Goal: Information Seeking & Learning: Compare options

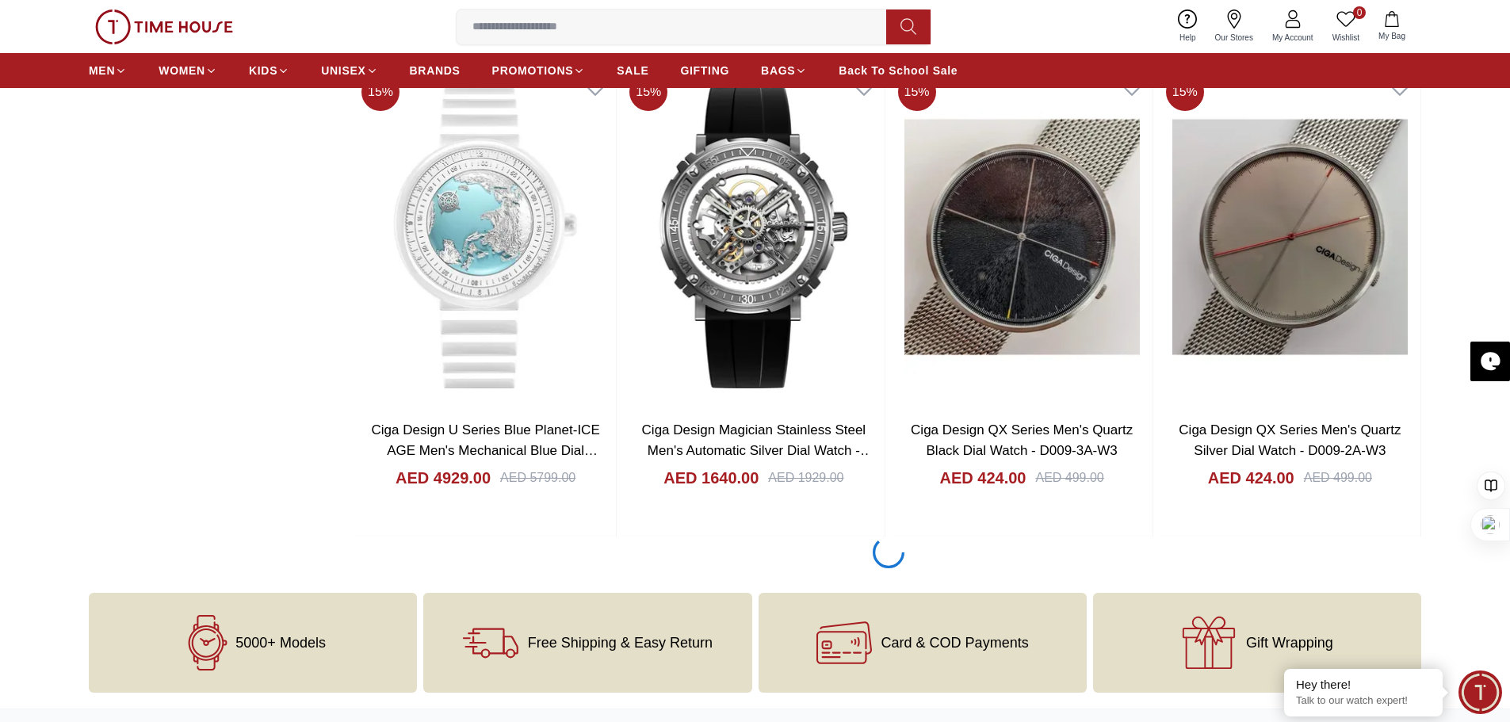
scroll to position [1902, 0]
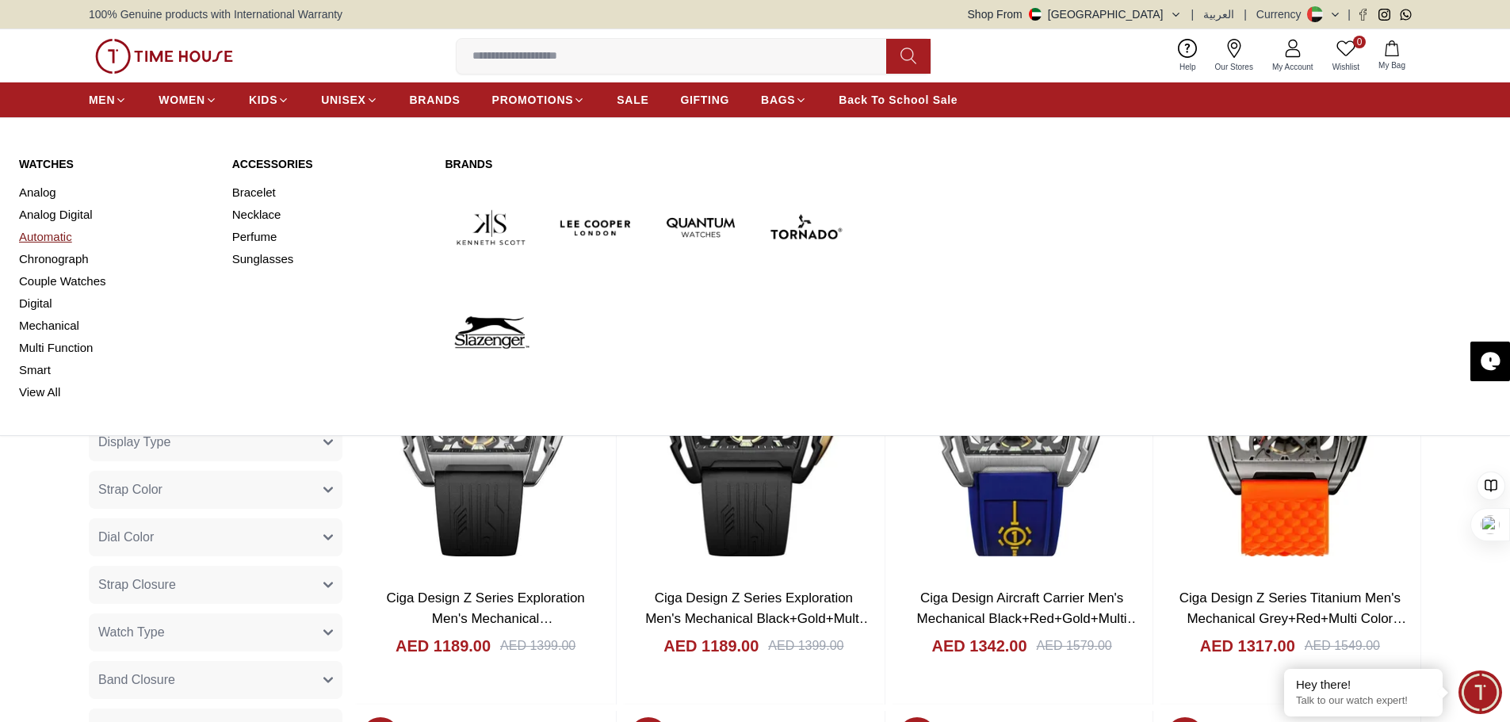
click at [48, 235] on link "Automatic" at bounding box center [116, 237] width 194 height 22
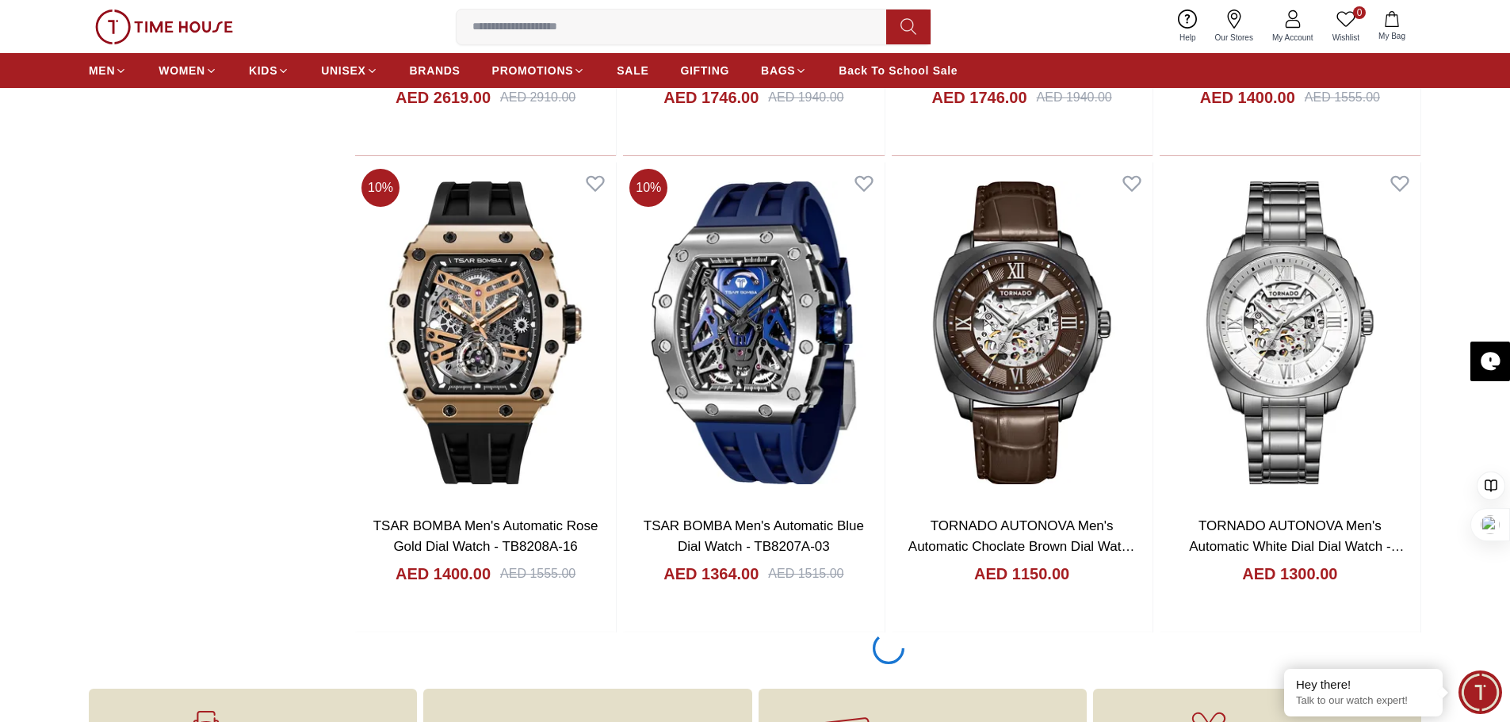
scroll to position [1978, 0]
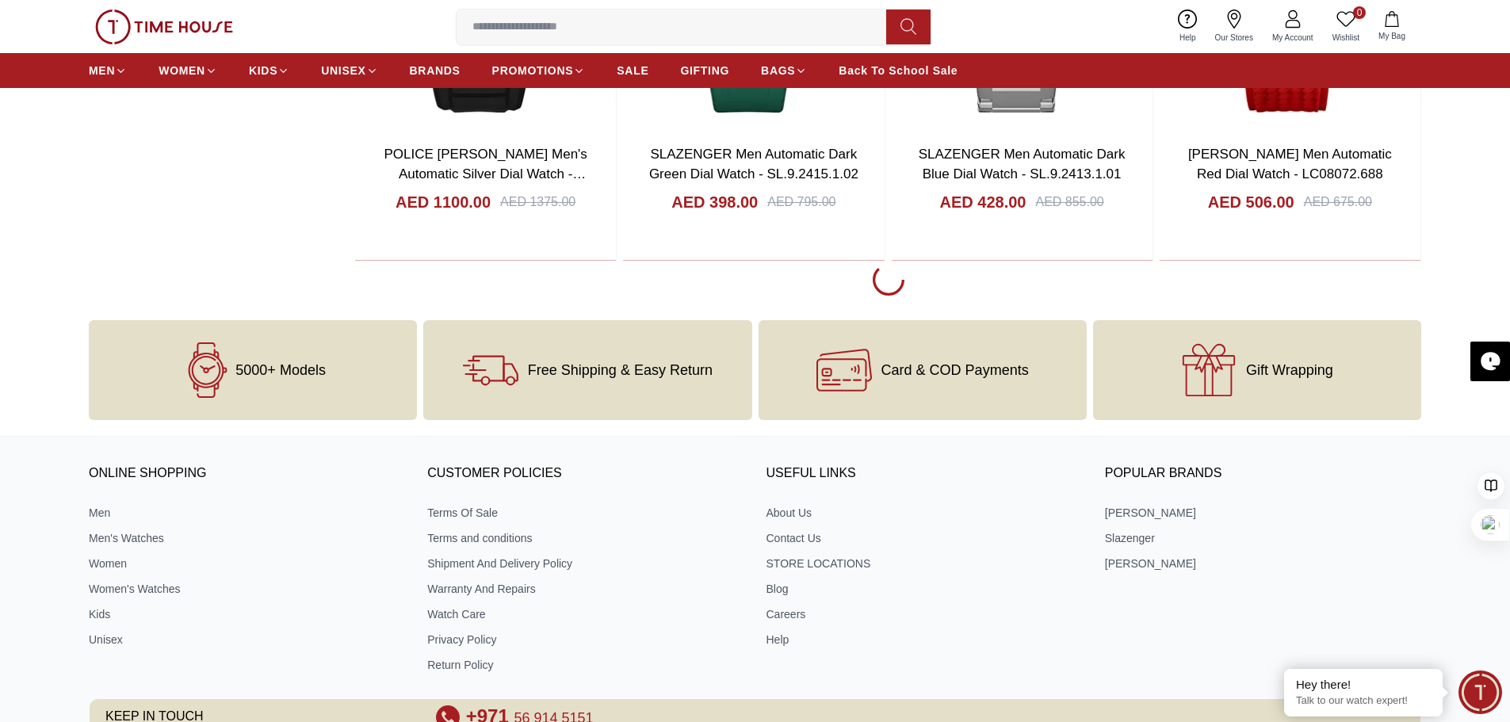
scroll to position [7130, 0]
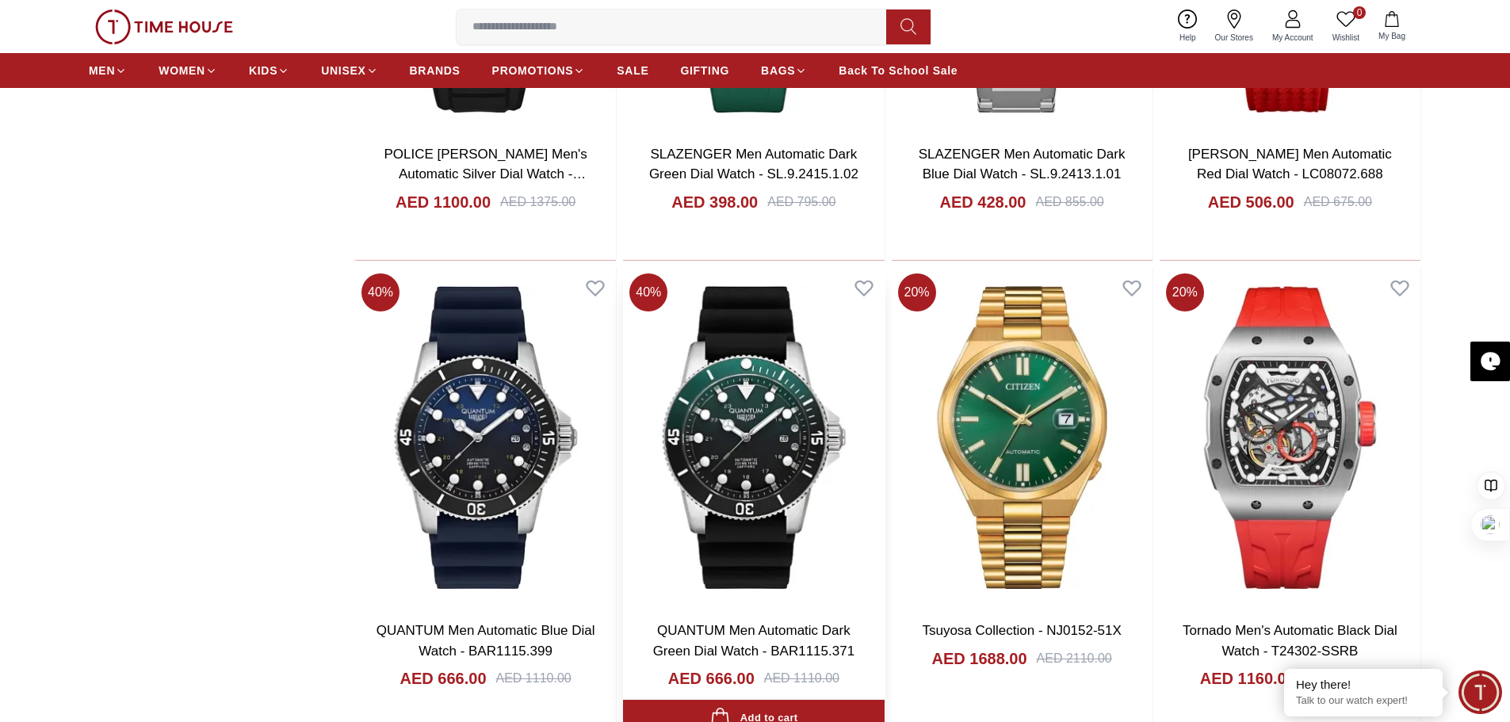
scroll to position [7130, 0]
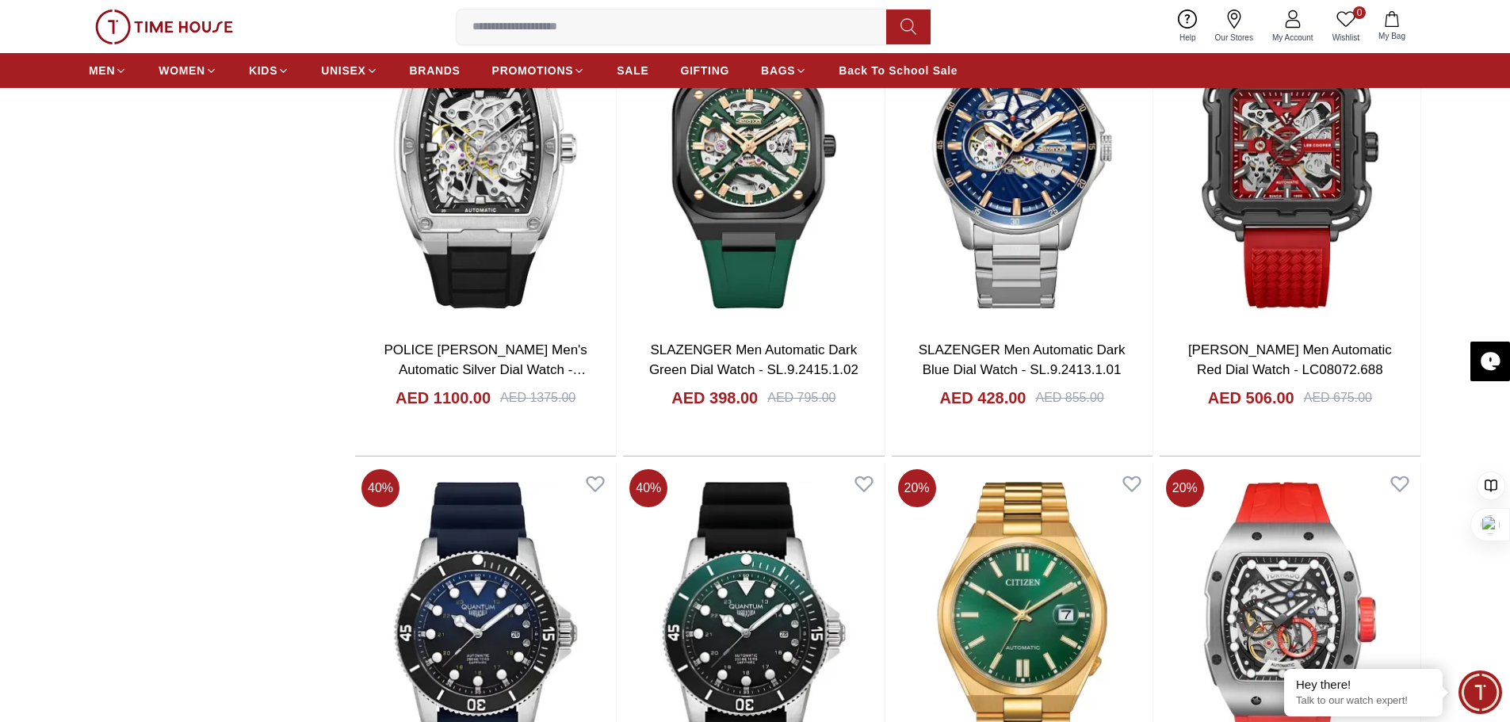
scroll to position [6575, 0]
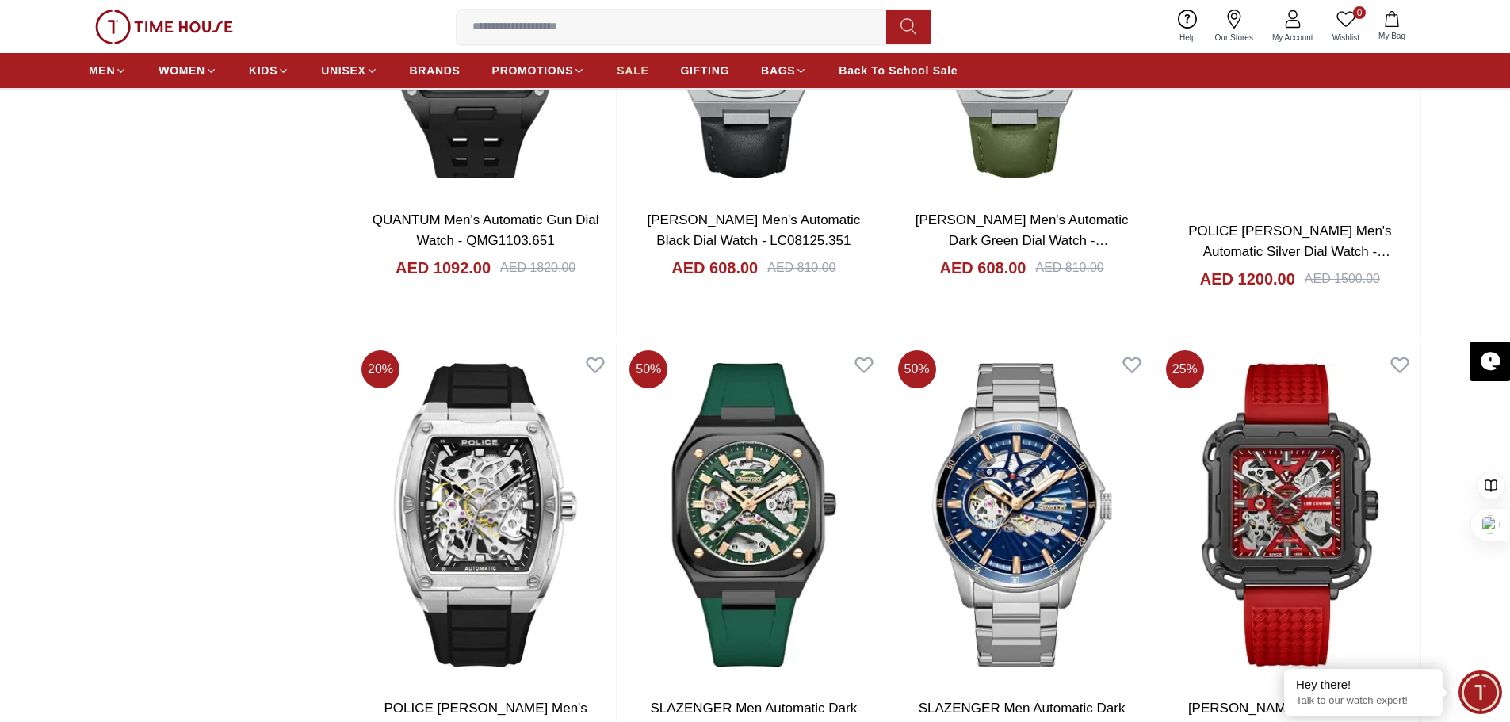
click at [630, 64] on span "SALE" at bounding box center [633, 71] width 32 height 16
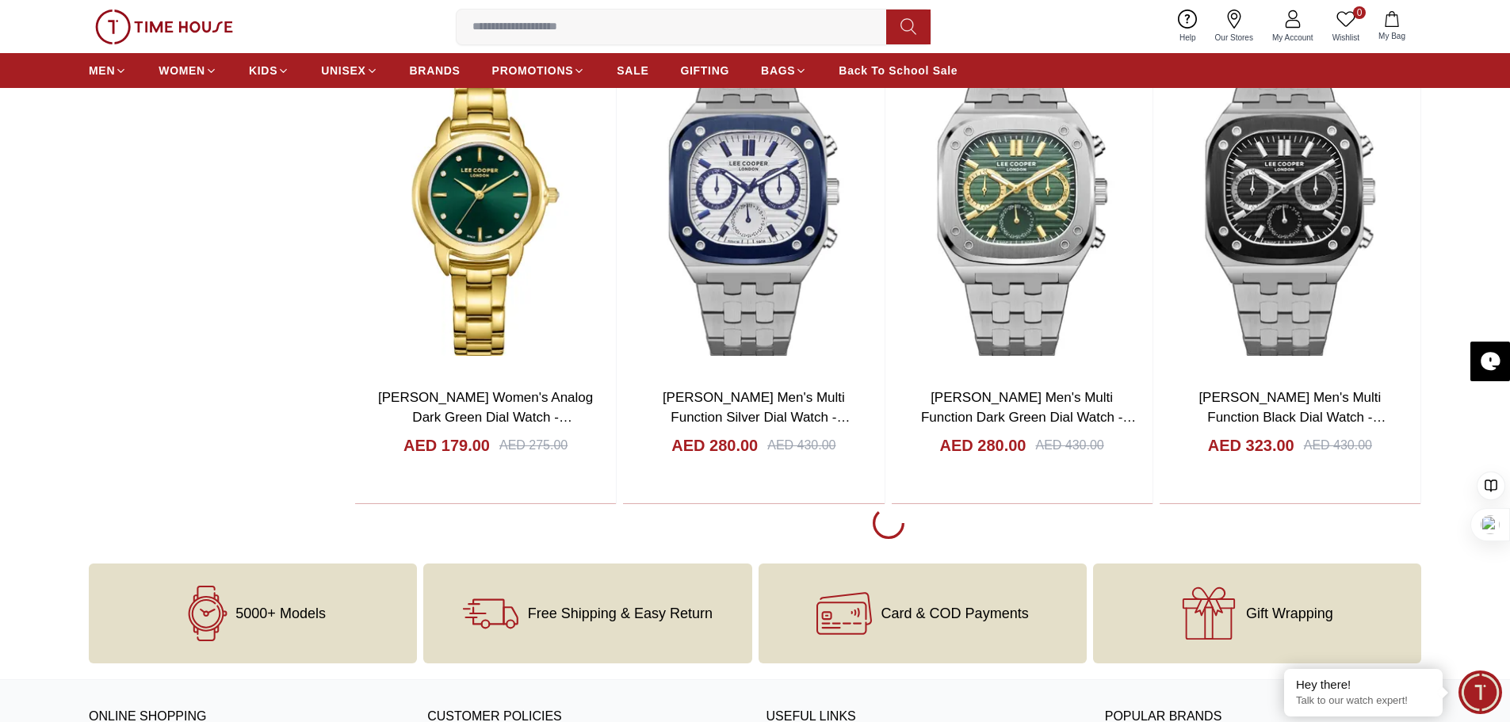
scroll to position [2615, 0]
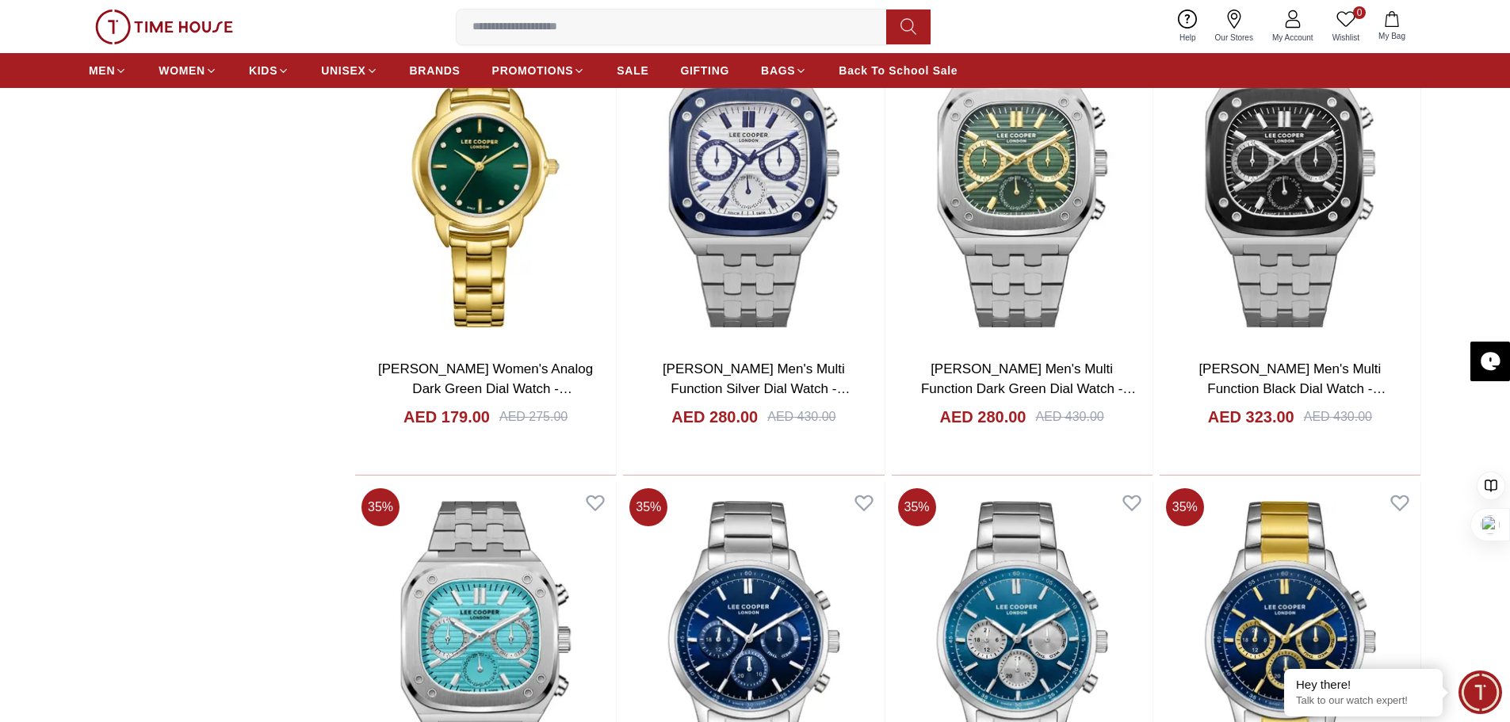
scroll to position [2932, 0]
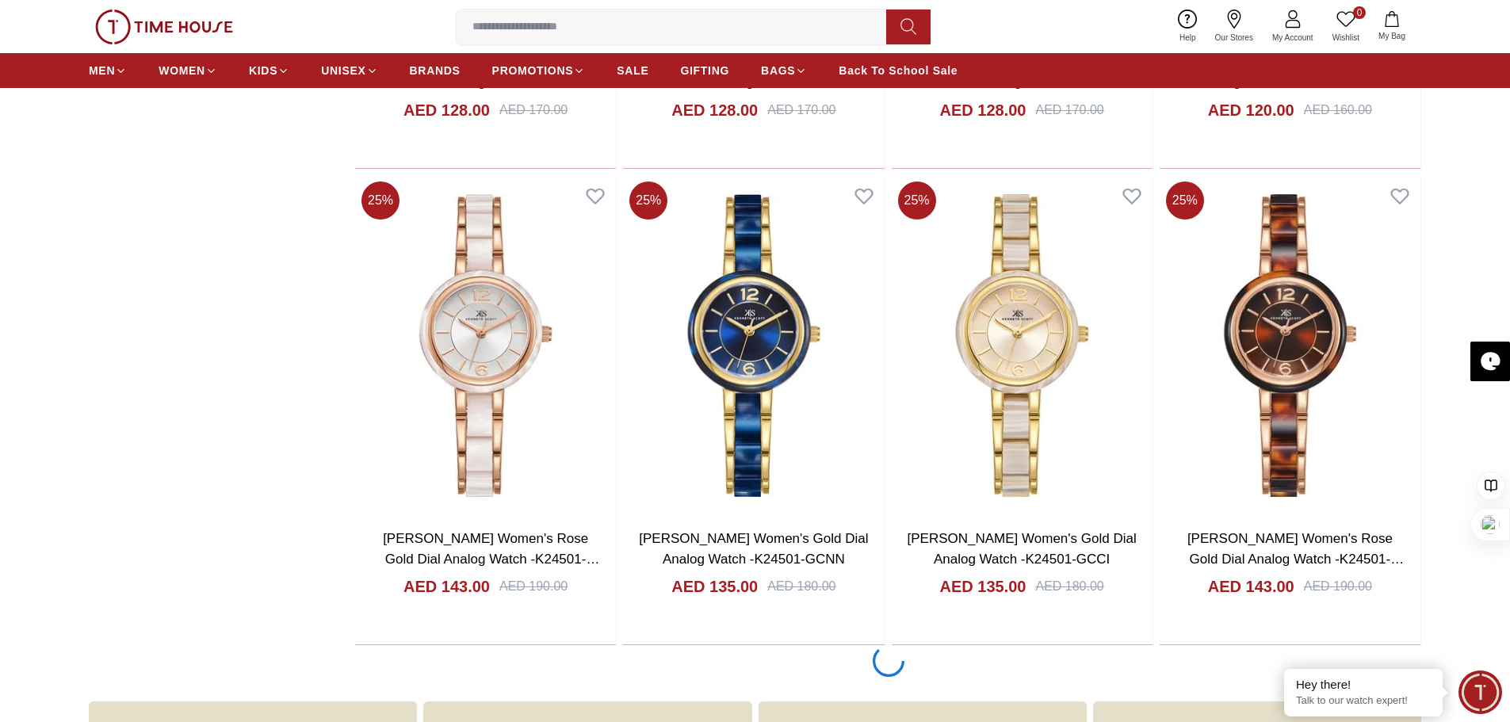
scroll to position [7609, 0]
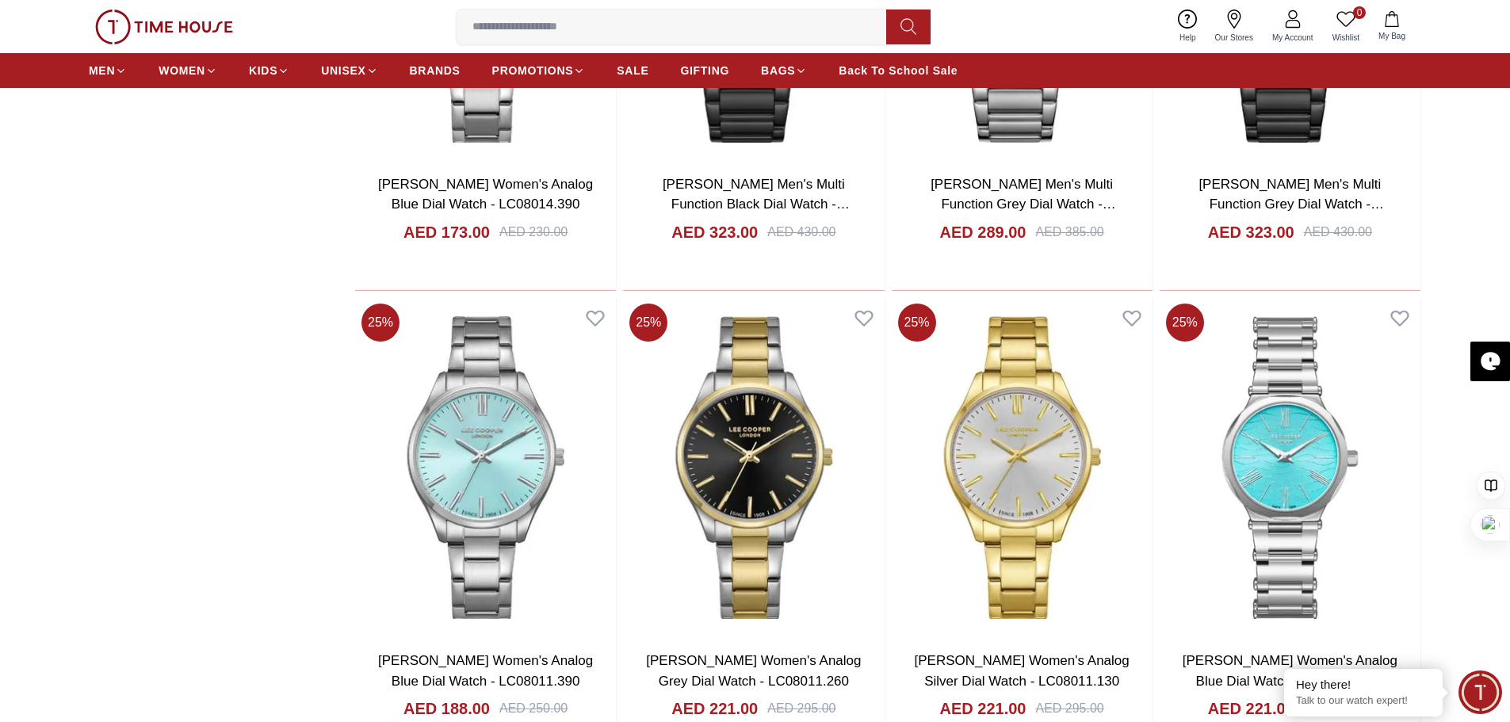
scroll to position [11413, 0]
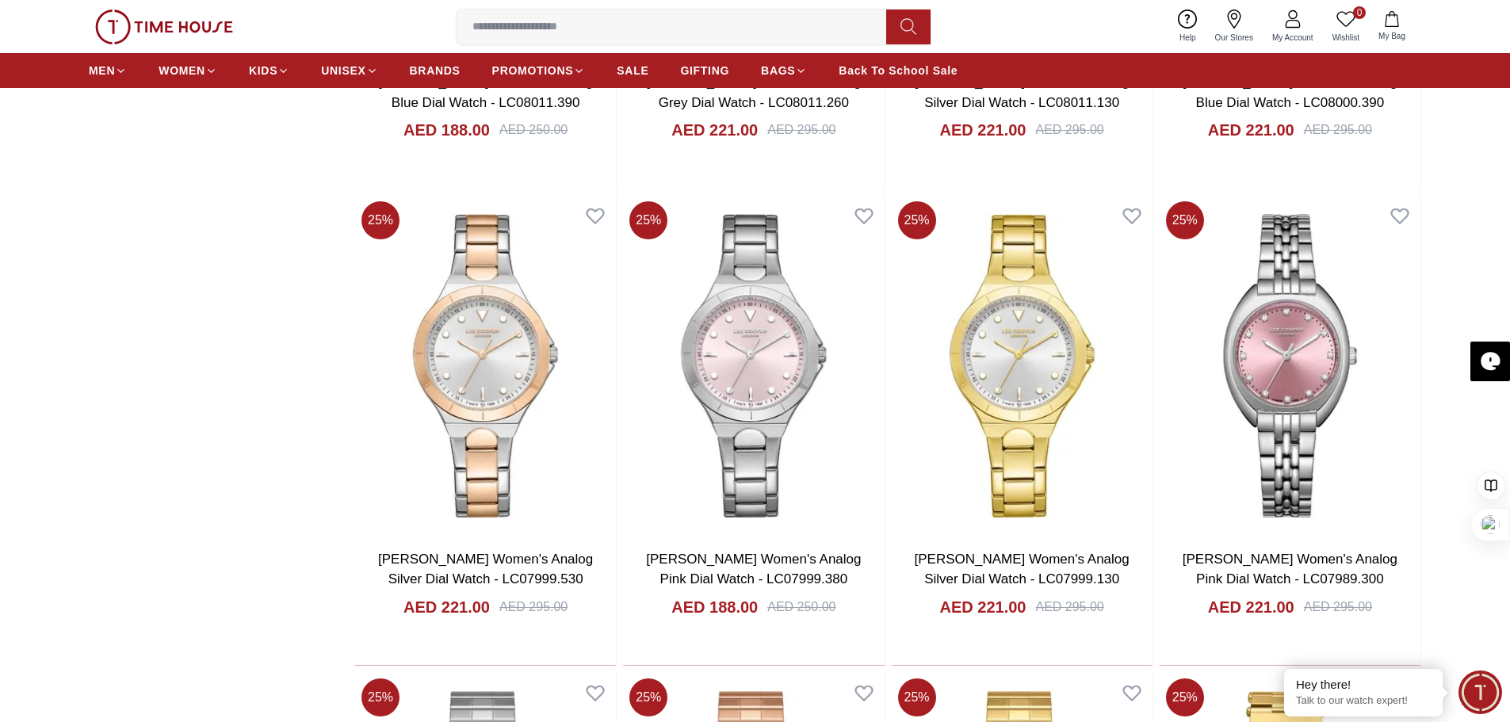
scroll to position [12126, 0]
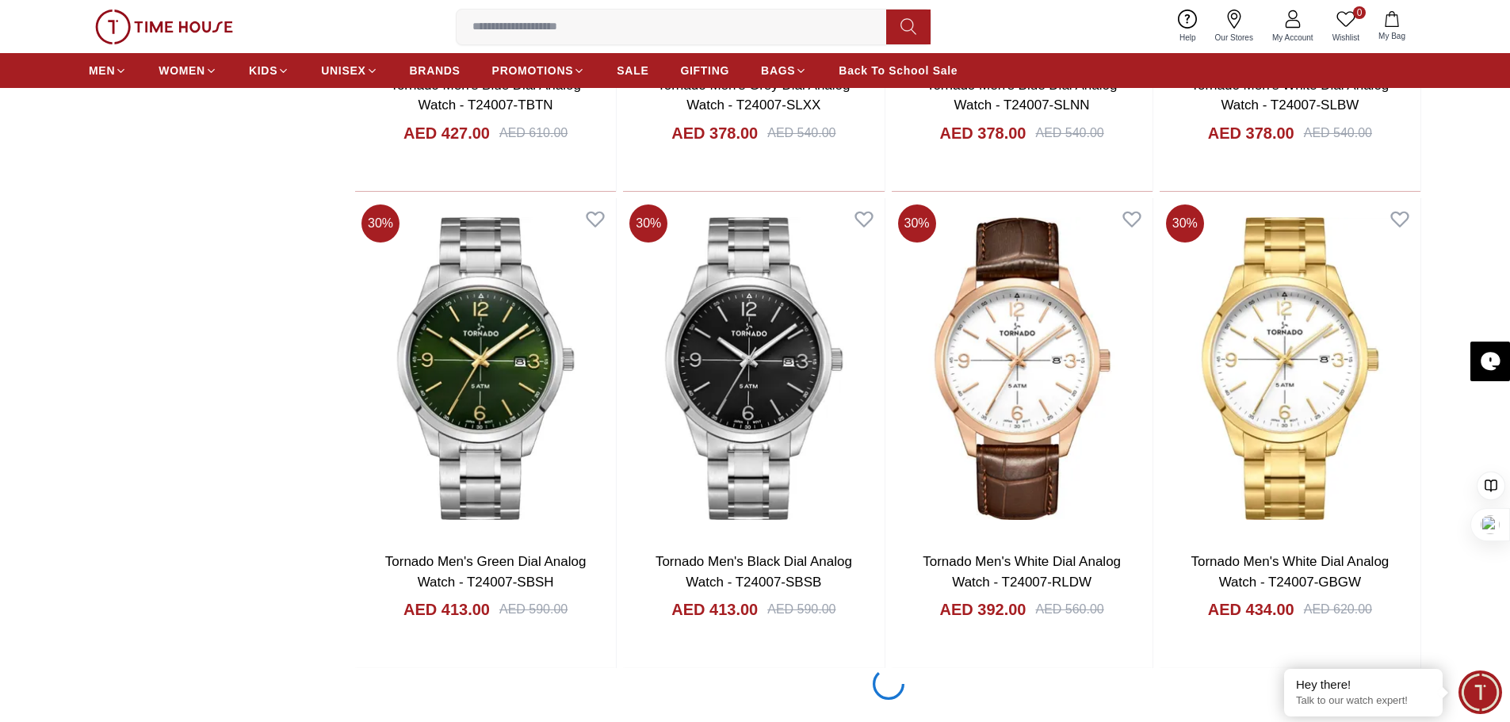
scroll to position [17199, 0]
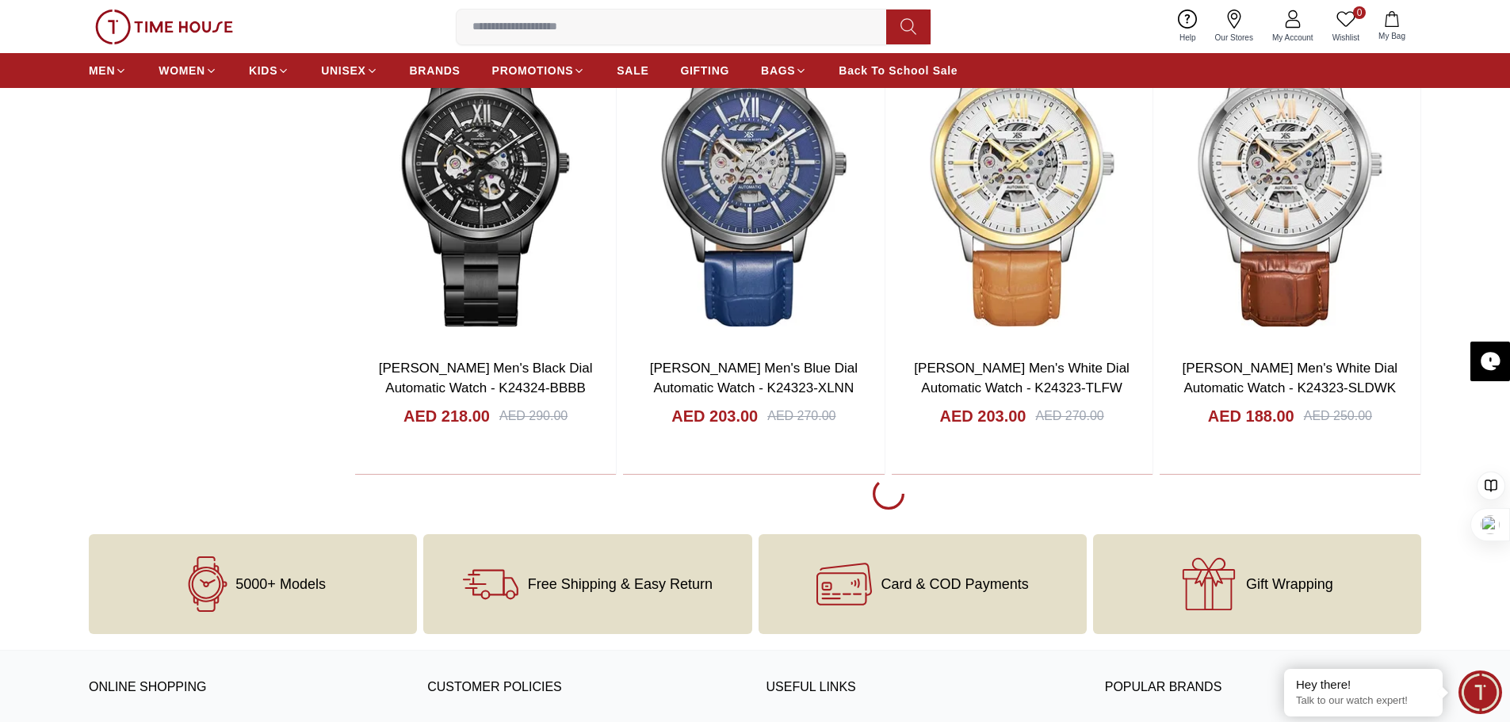
scroll to position [21954, 0]
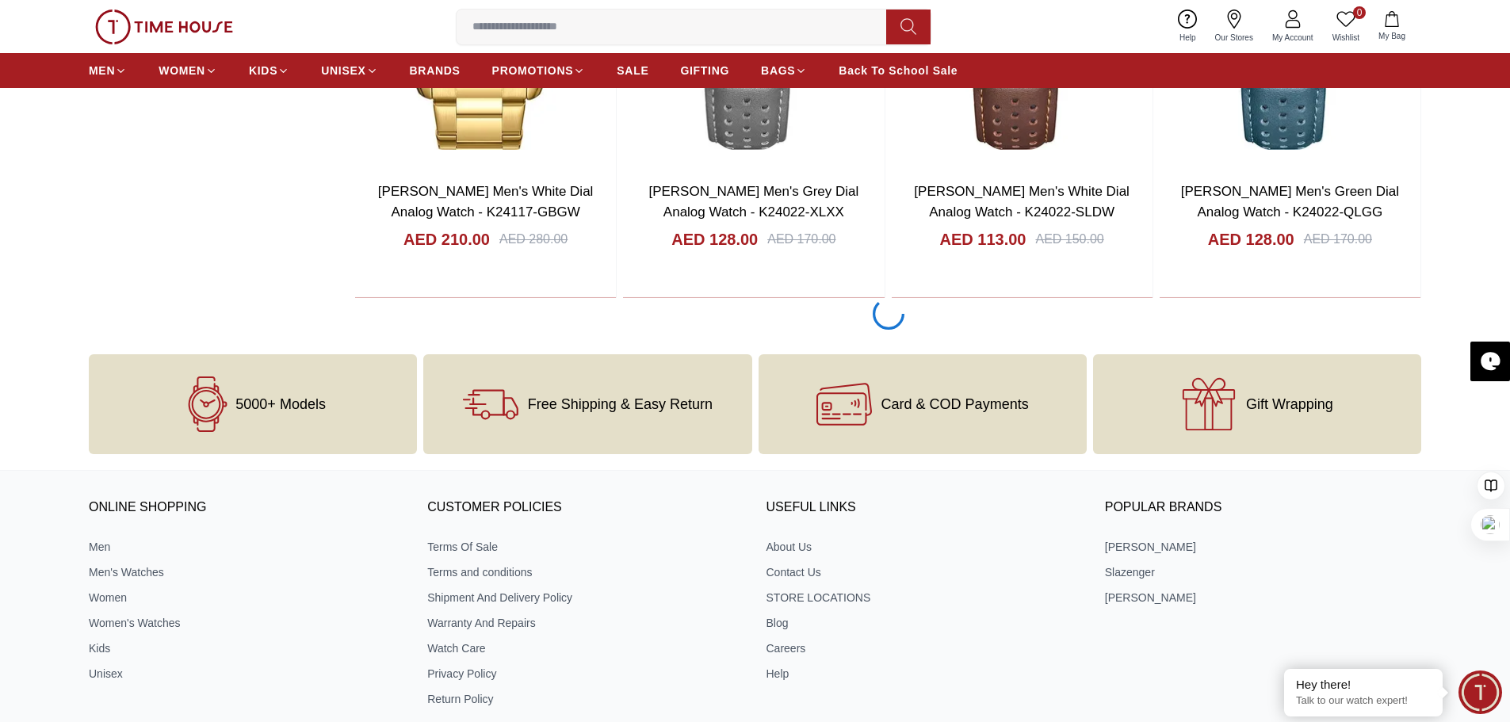
scroll to position [24253, 0]
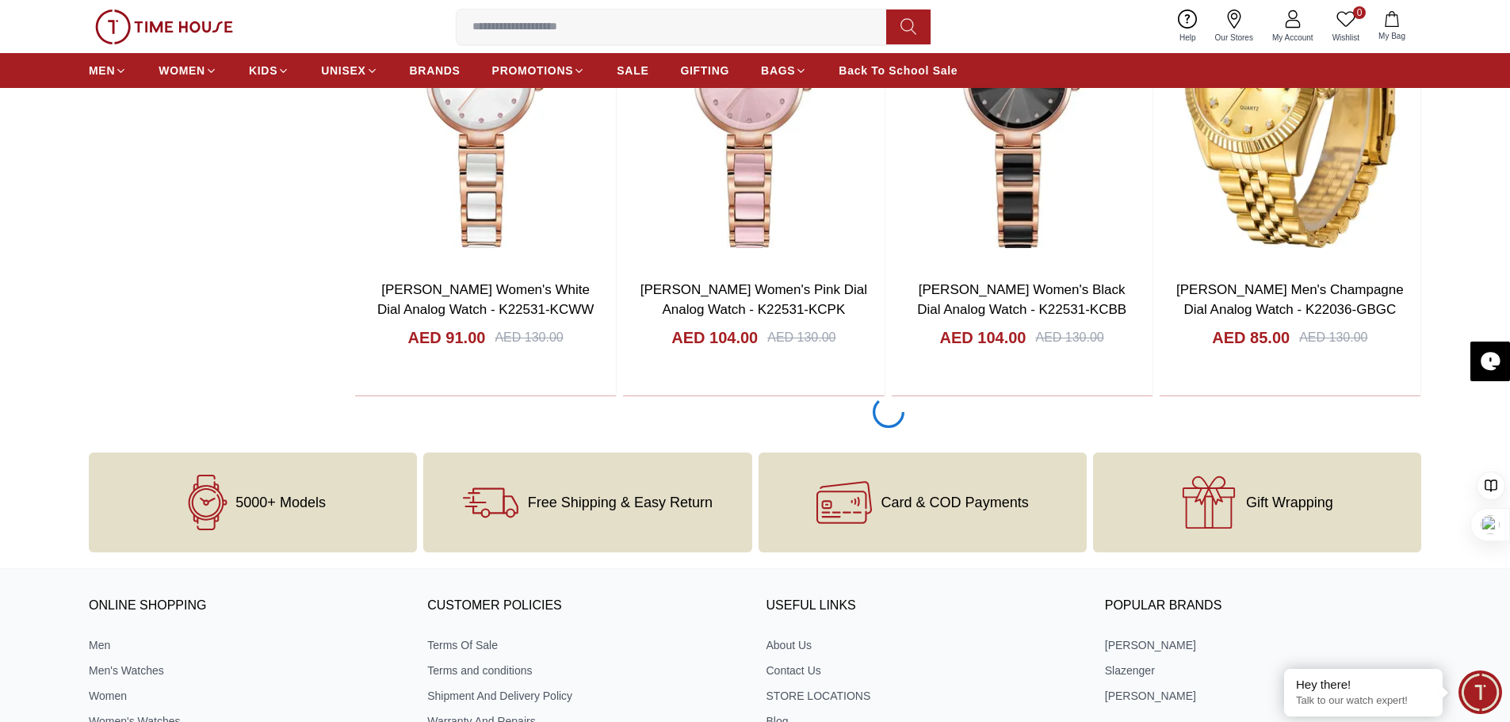
scroll to position [28929, 0]
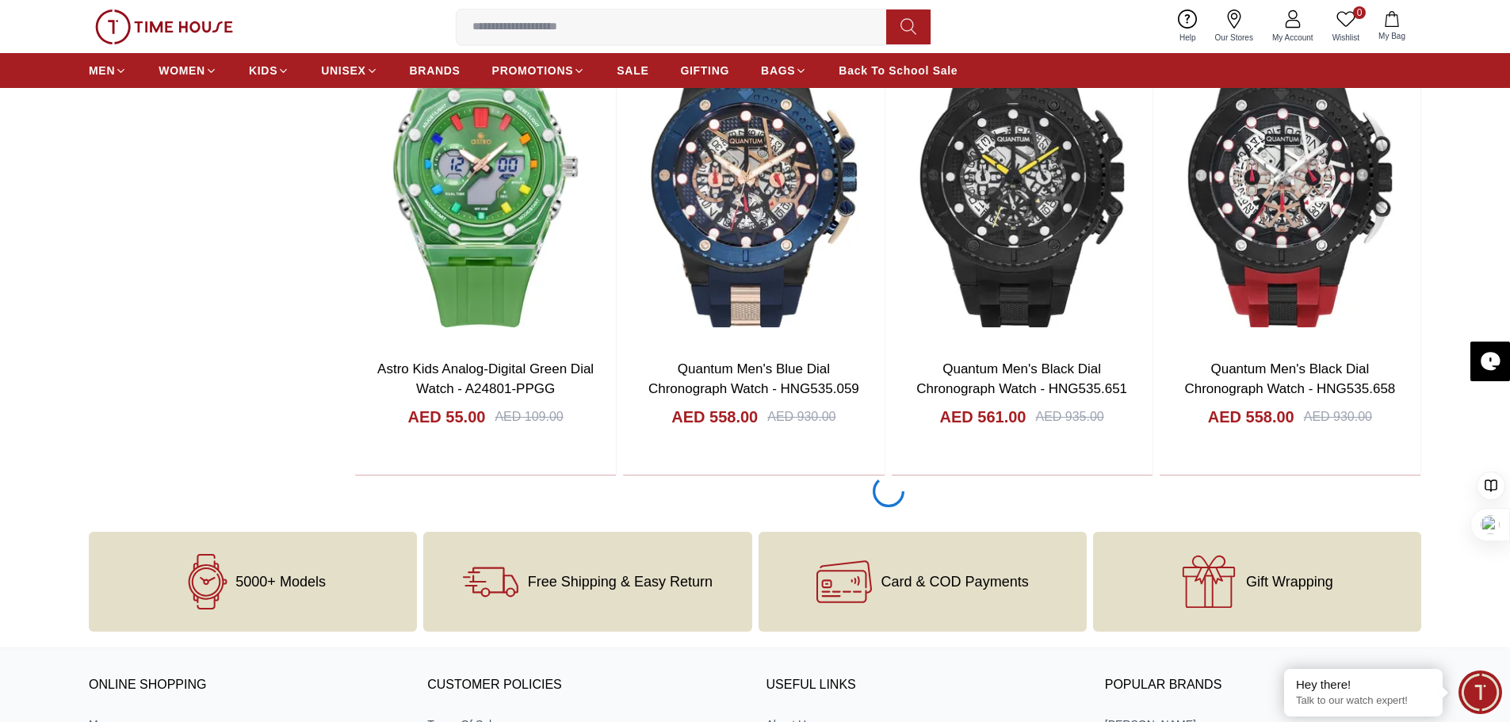
scroll to position [31227, 0]
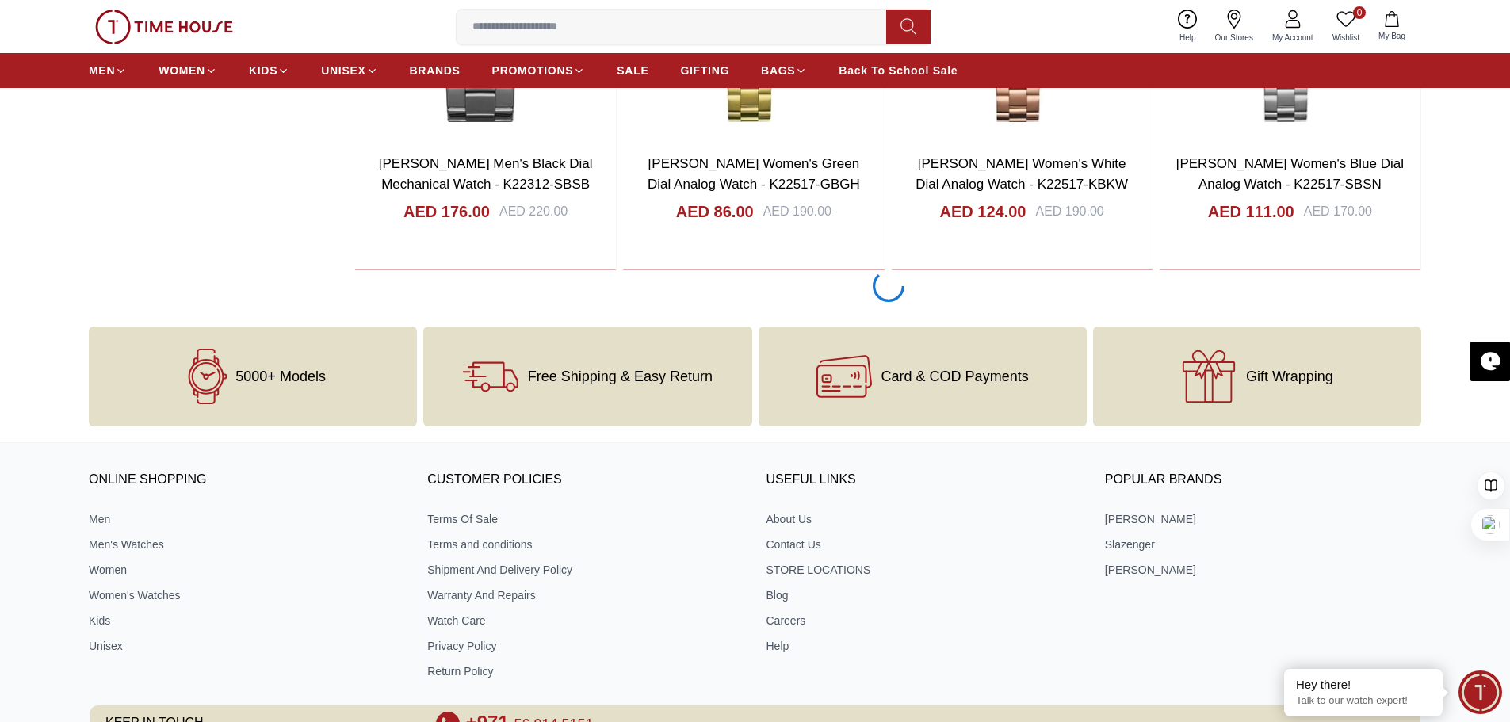
scroll to position [33843, 0]
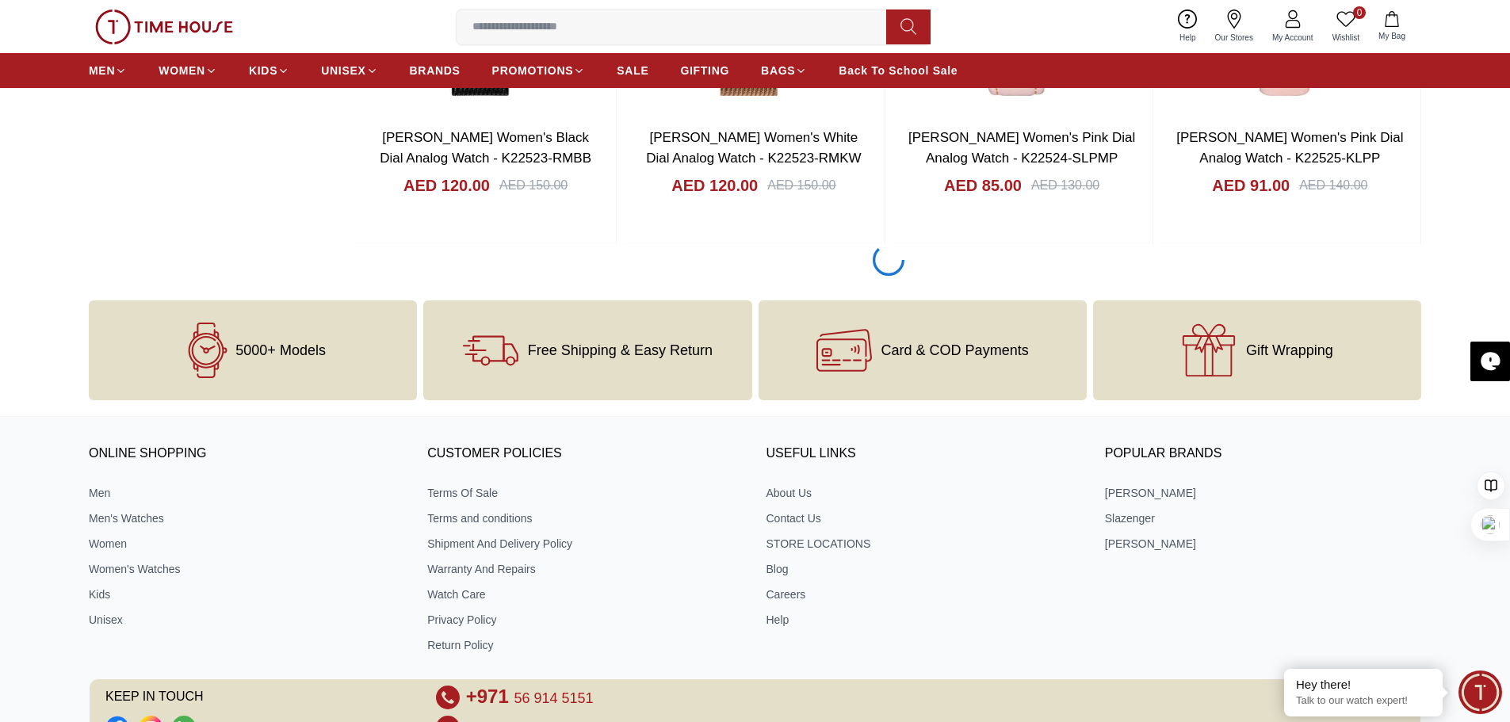
scroll to position [36063, 0]
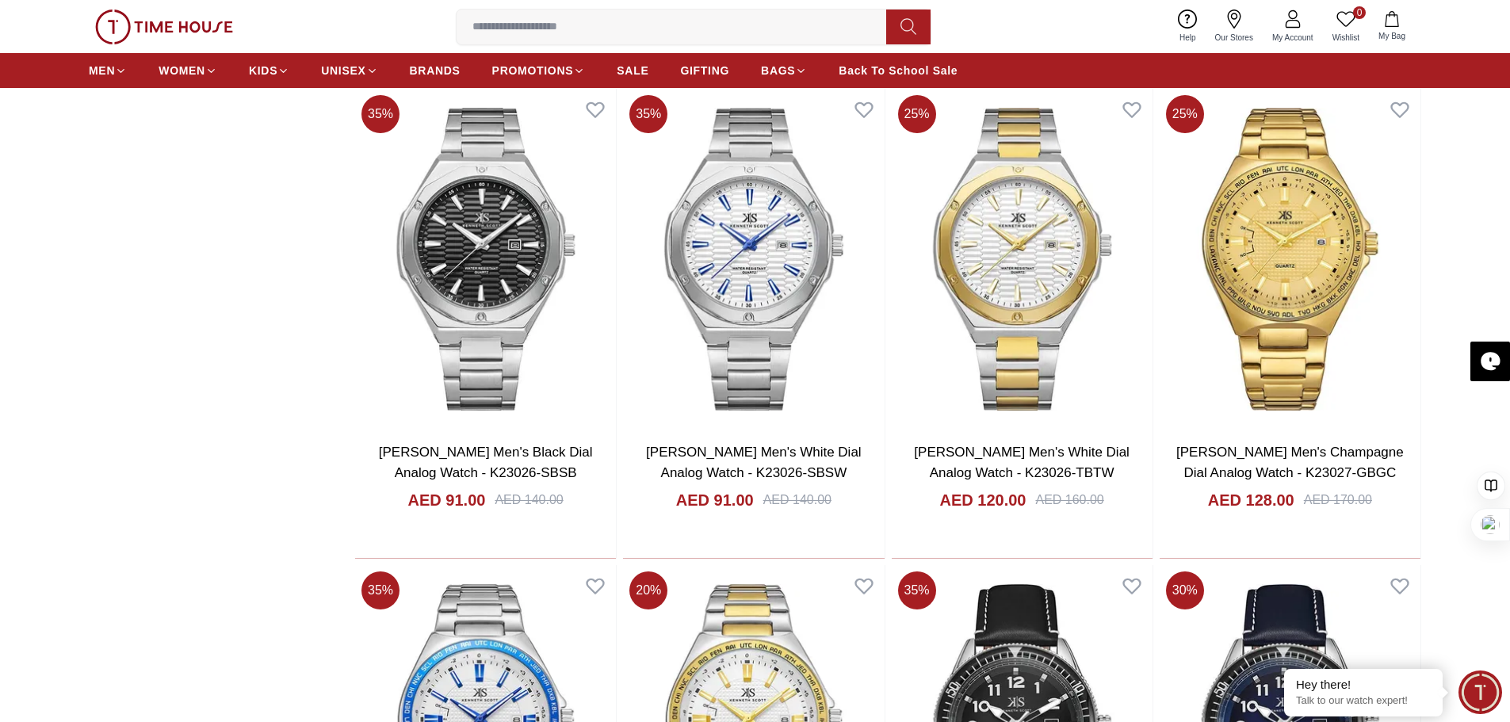
scroll to position [38283, 0]
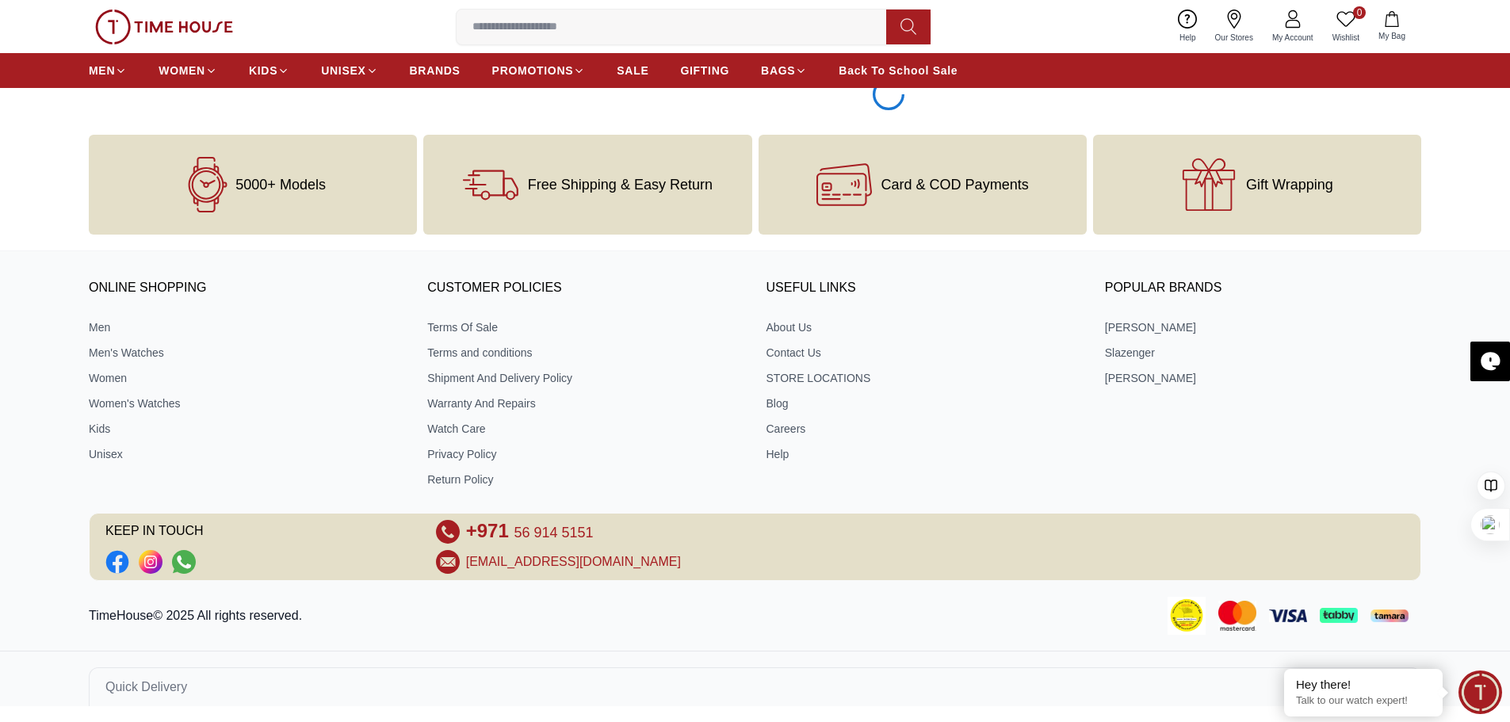
scroll to position [41148, 0]
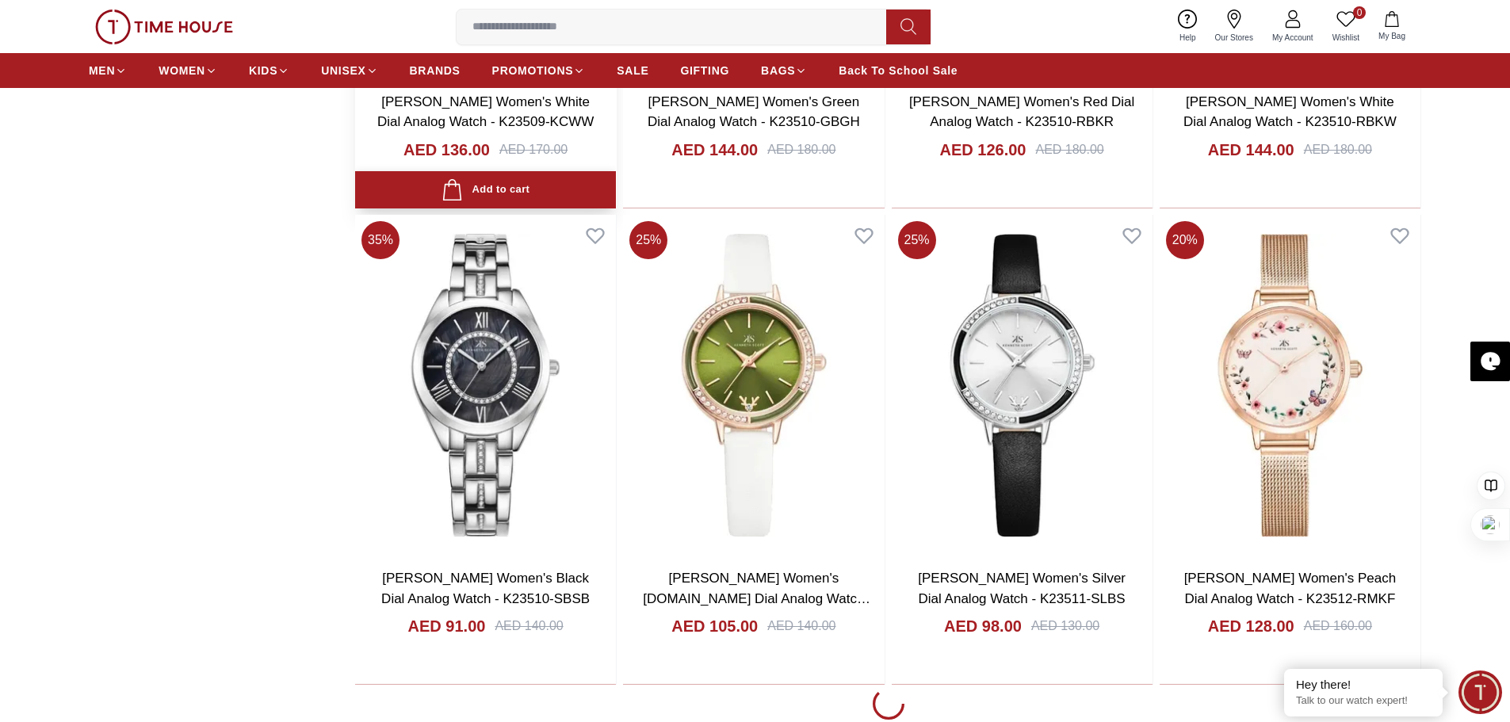
scroll to position [42974, 0]
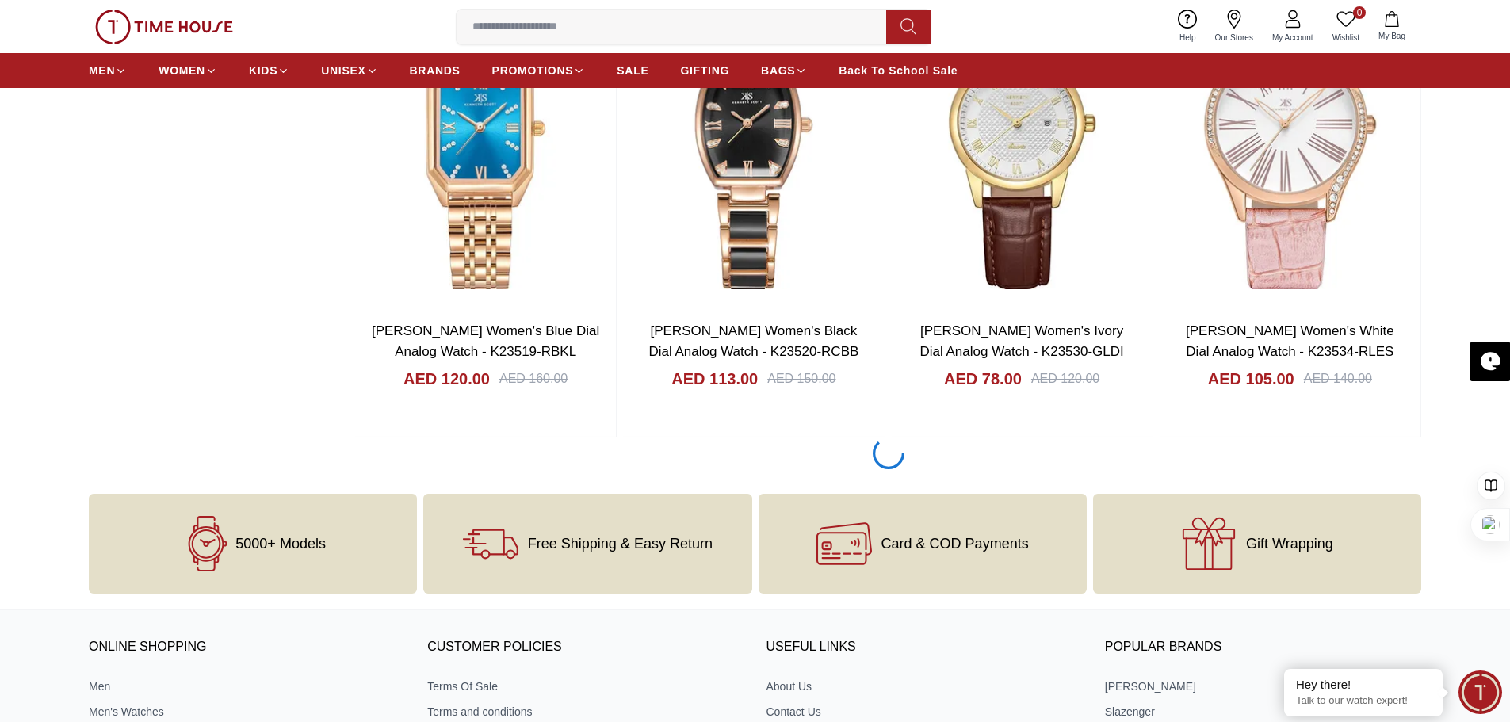
scroll to position [45827, 0]
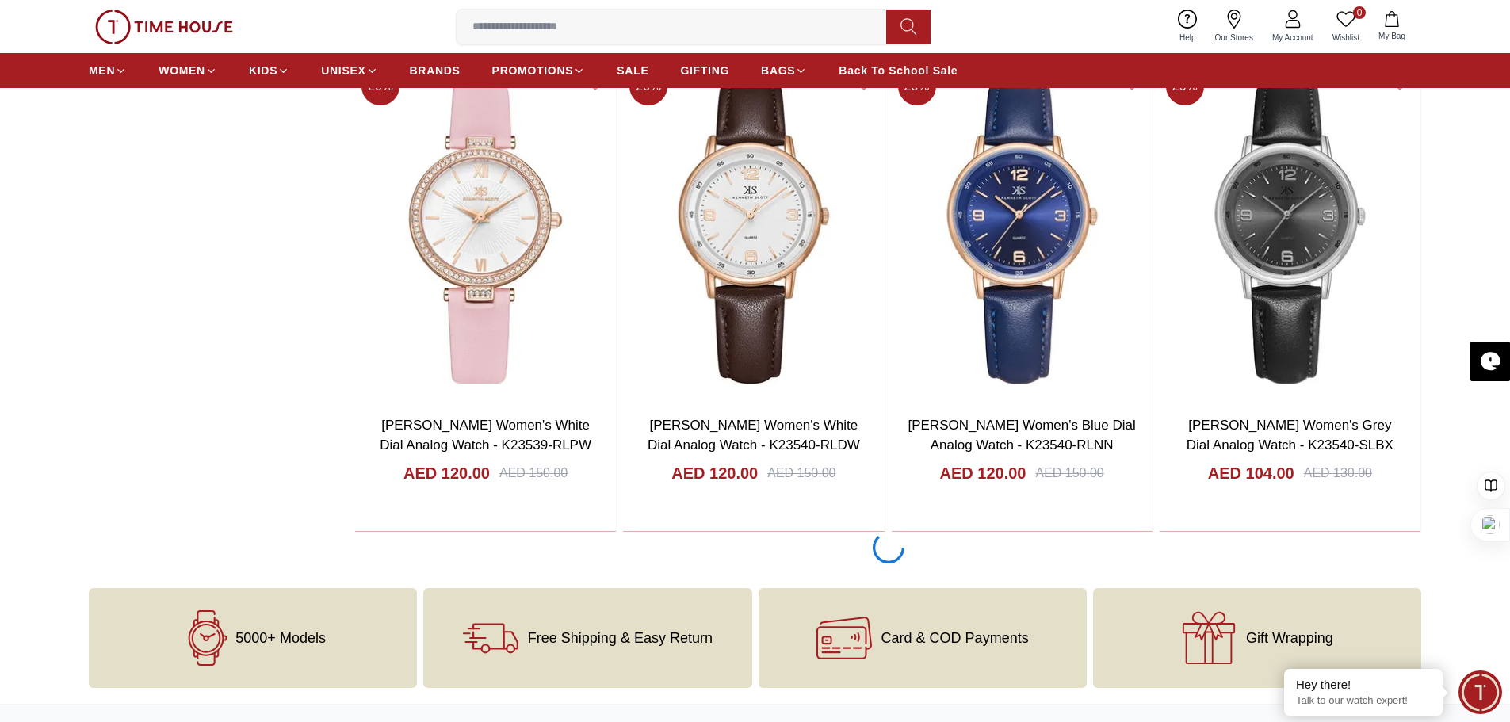
scroll to position [47967, 0]
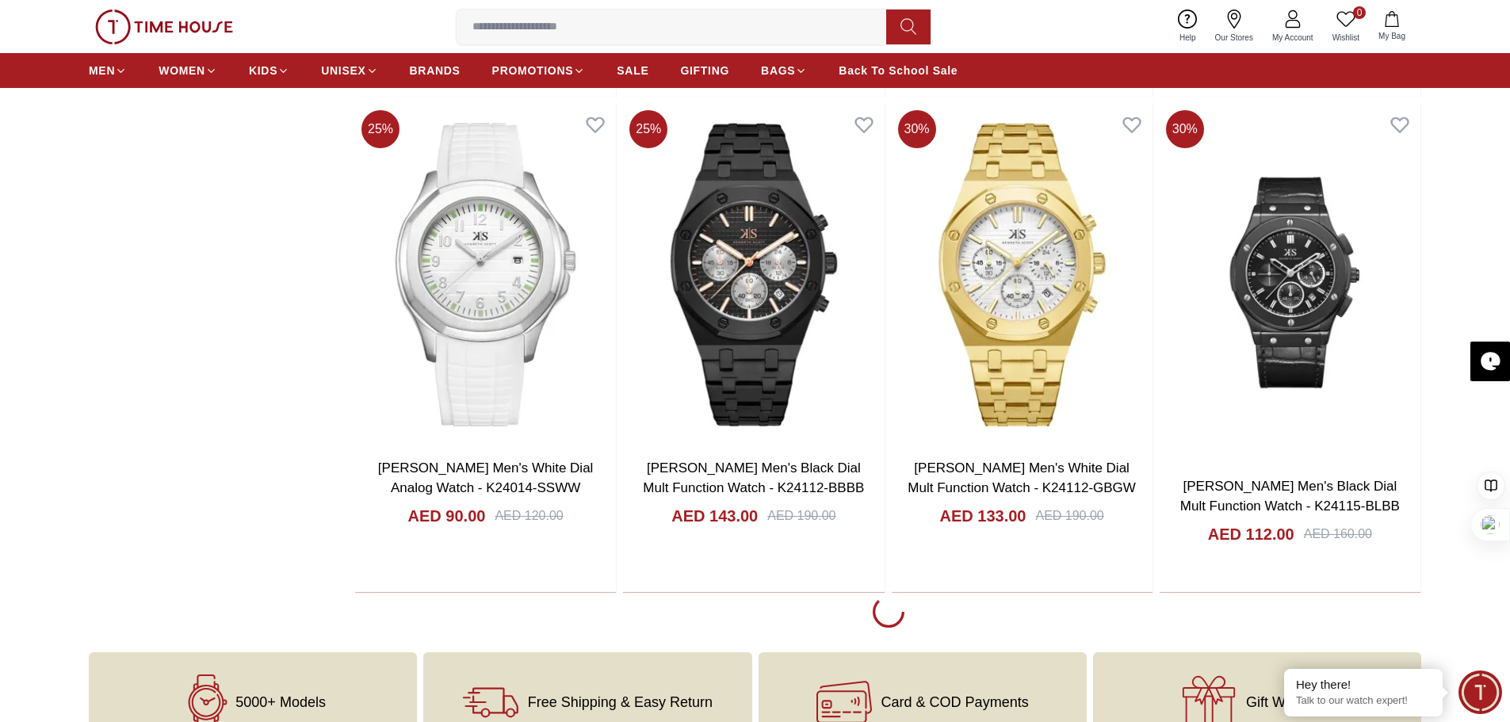
scroll to position [50186, 0]
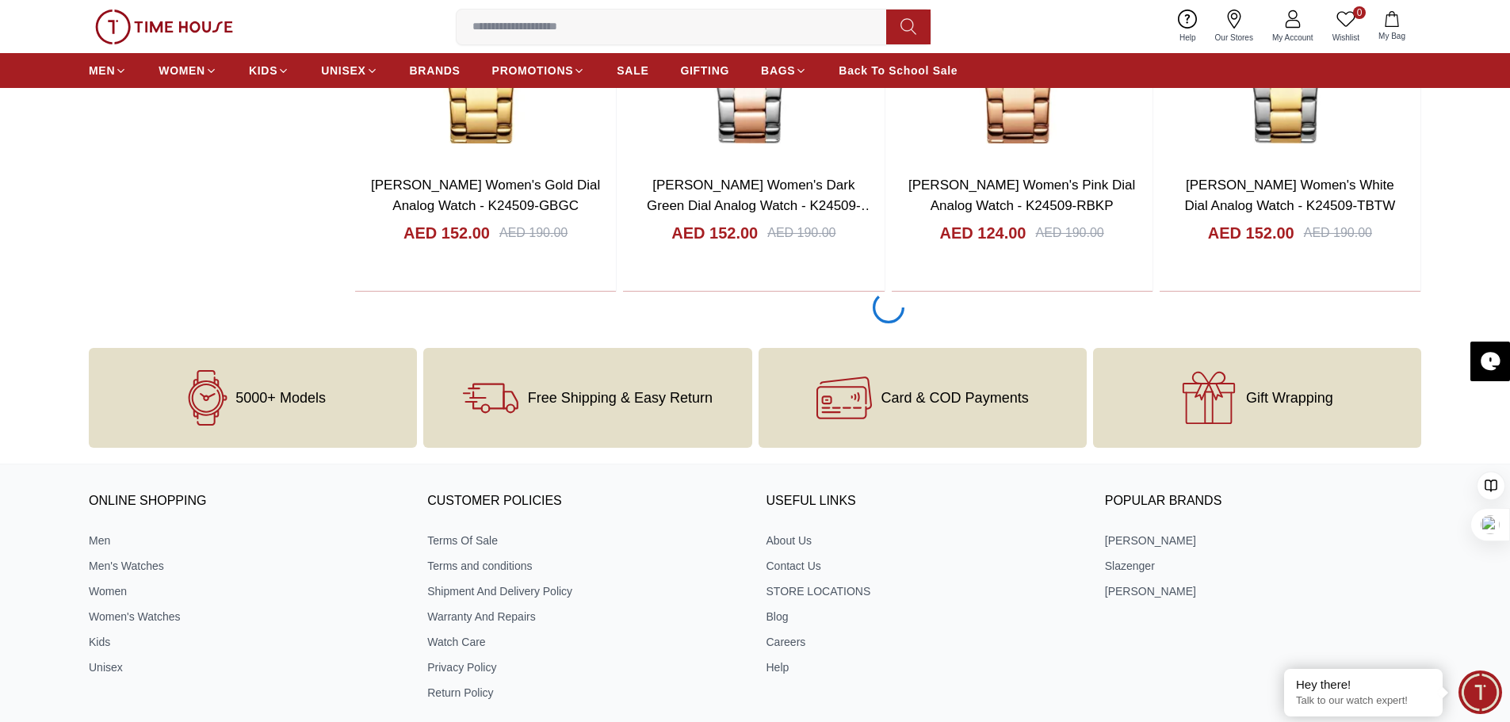
scroll to position [53094, 0]
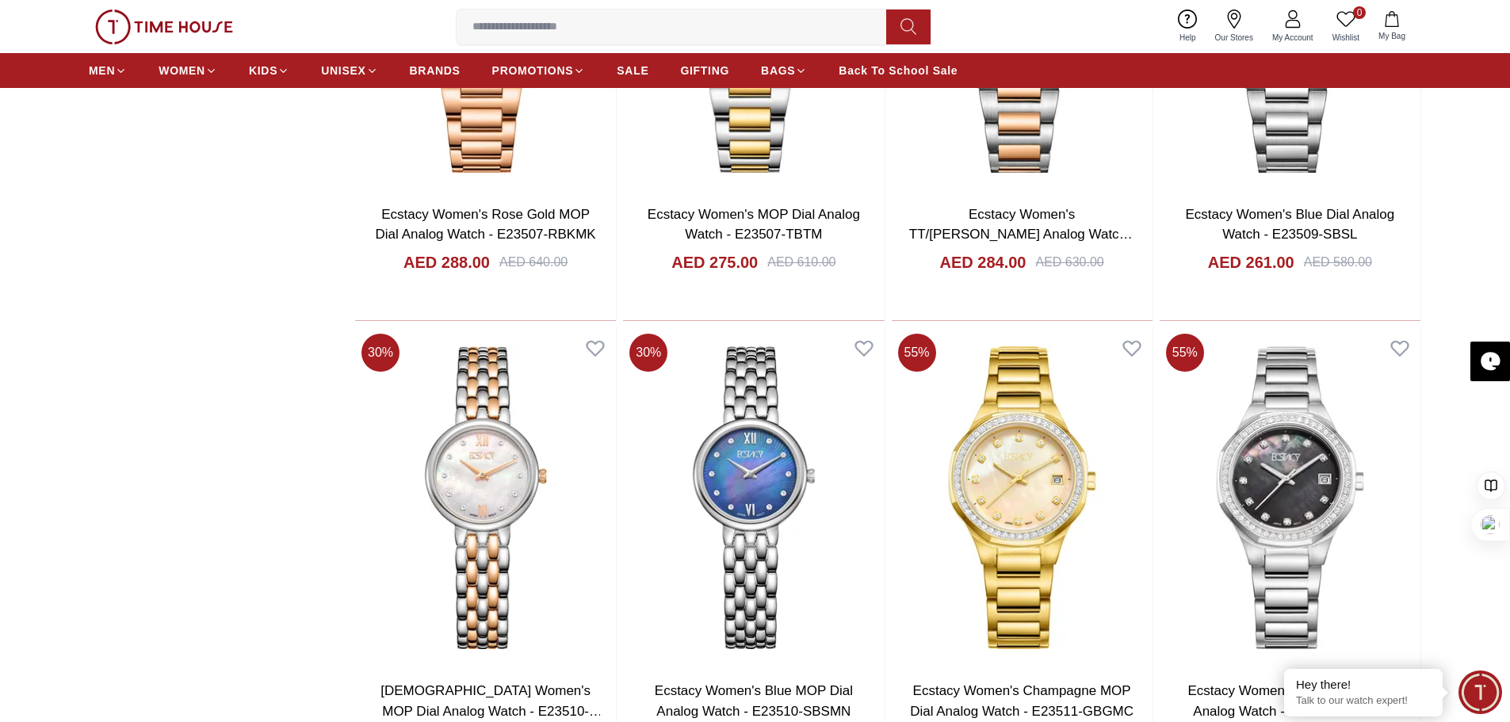
scroll to position [55313, 0]
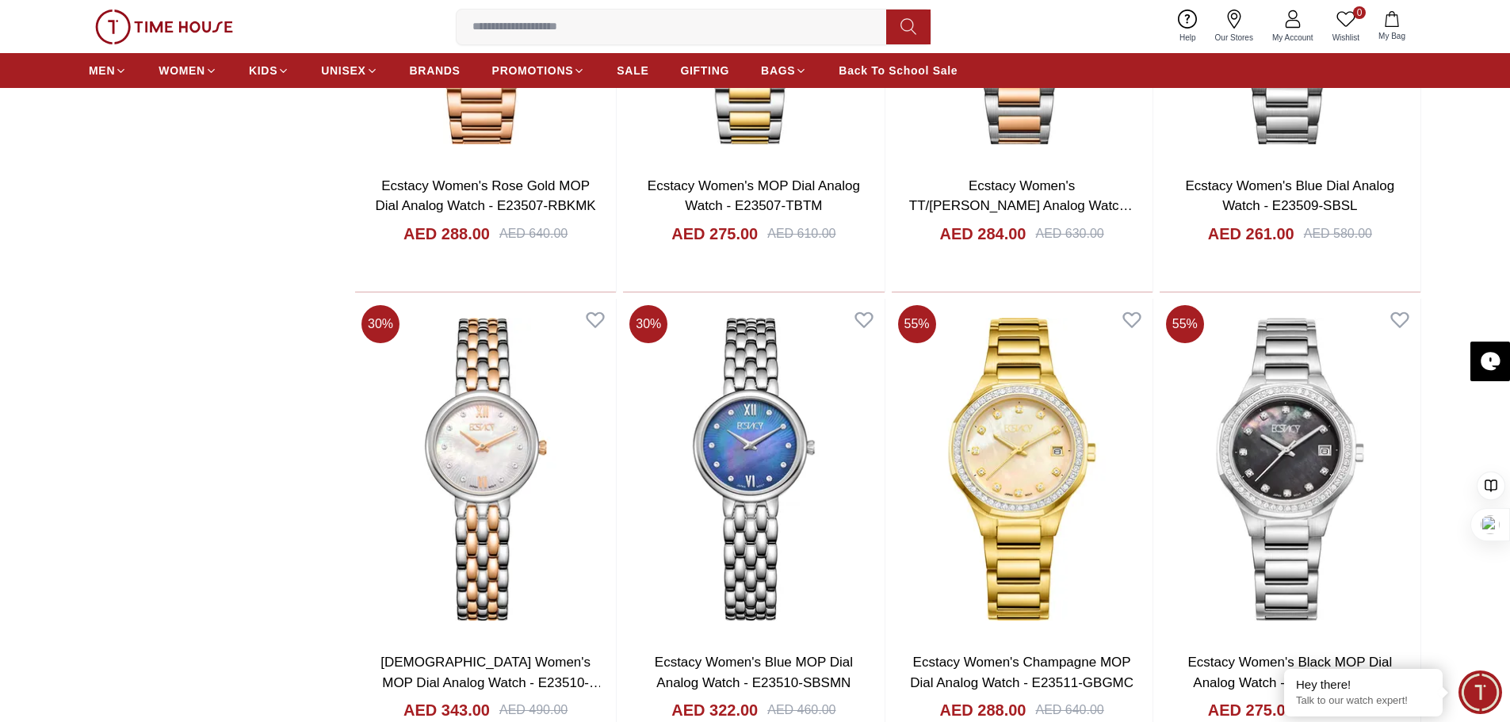
scroll to position [54758, 0]
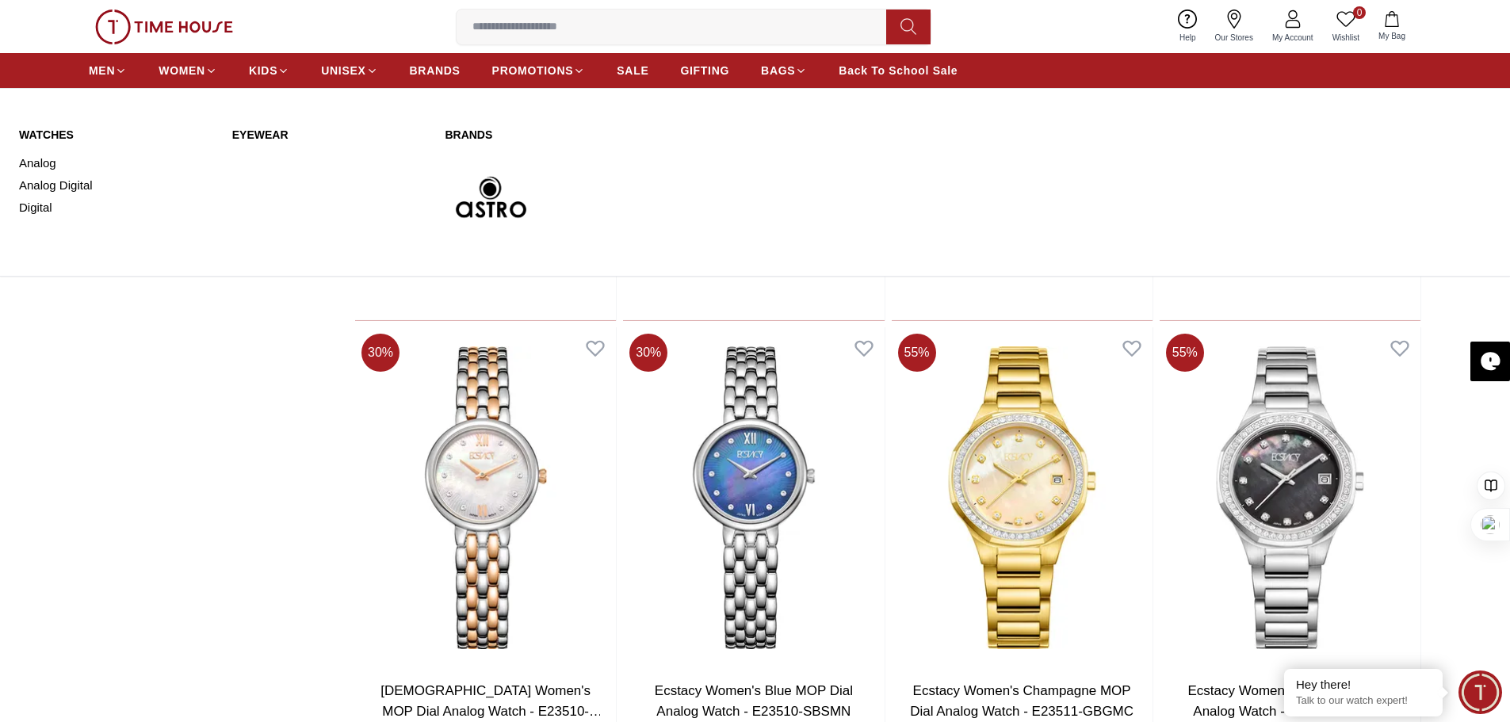
click at [266, 136] on link "Eyewear" at bounding box center [329, 135] width 194 height 16
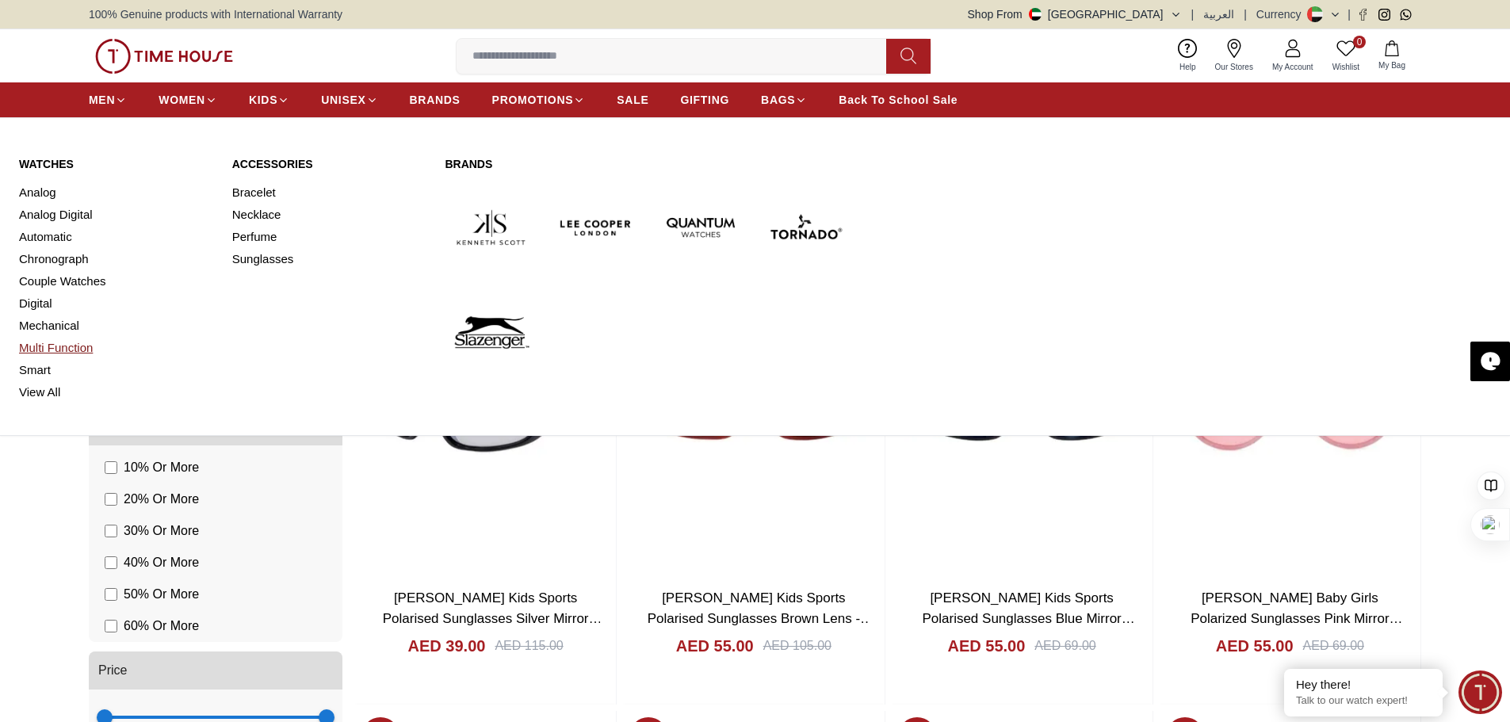
click at [36, 346] on link "Multi Function" at bounding box center [116, 348] width 194 height 22
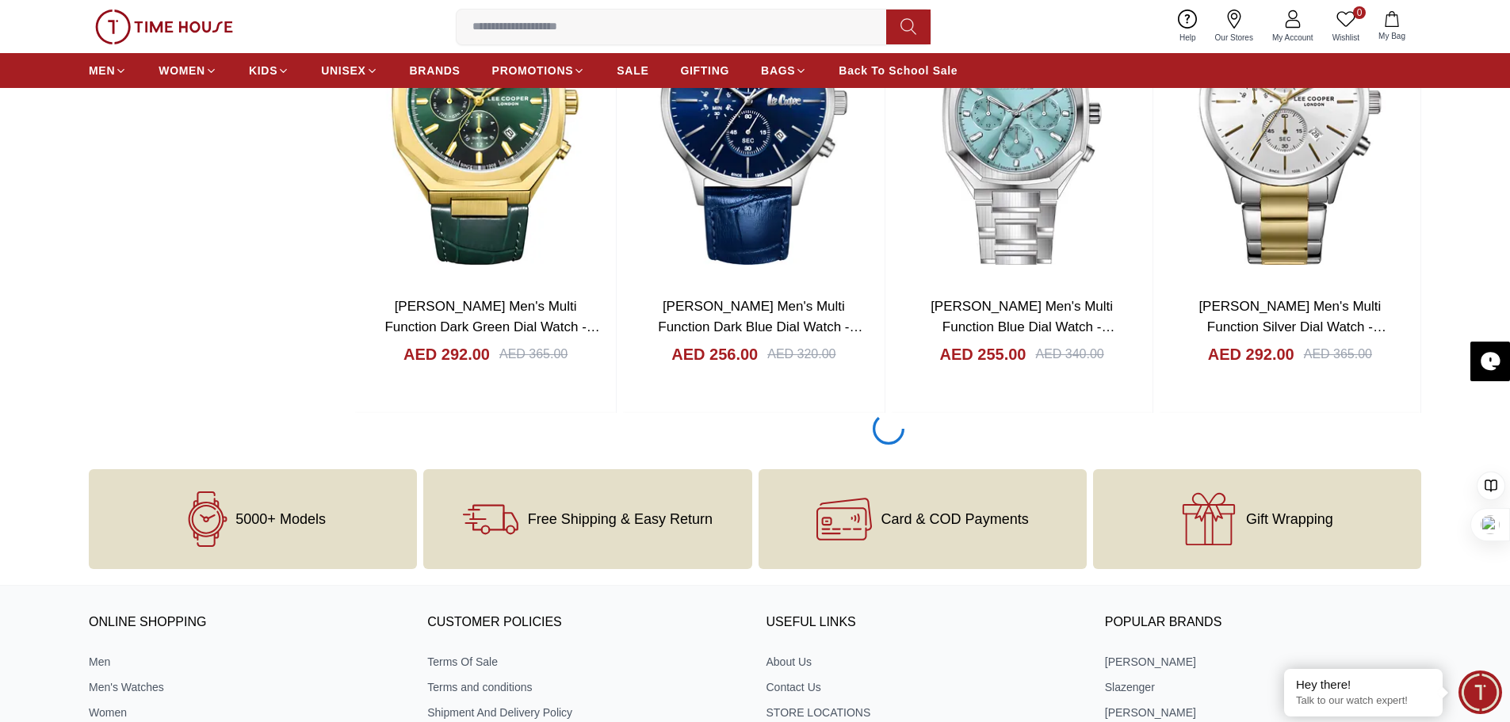
scroll to position [2457, 0]
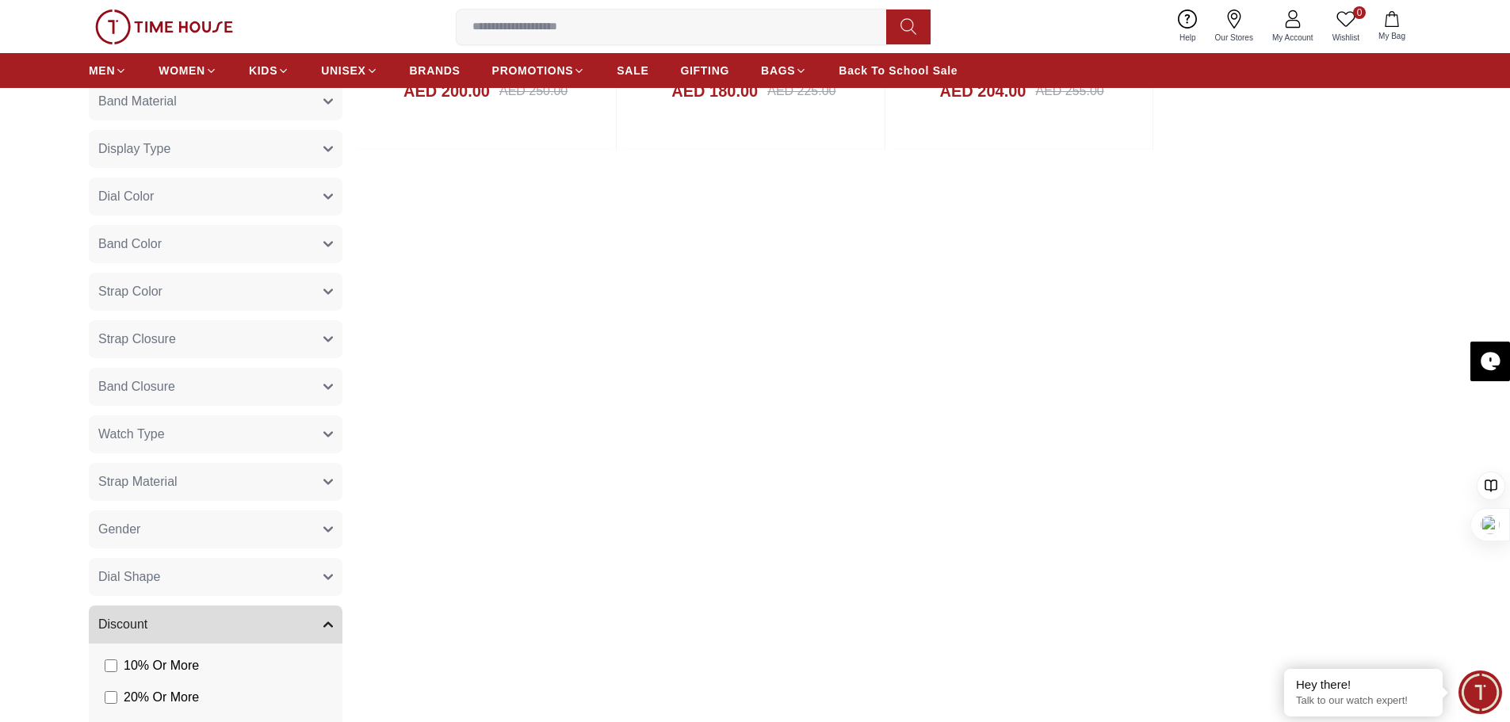
scroll to position [79, 0]
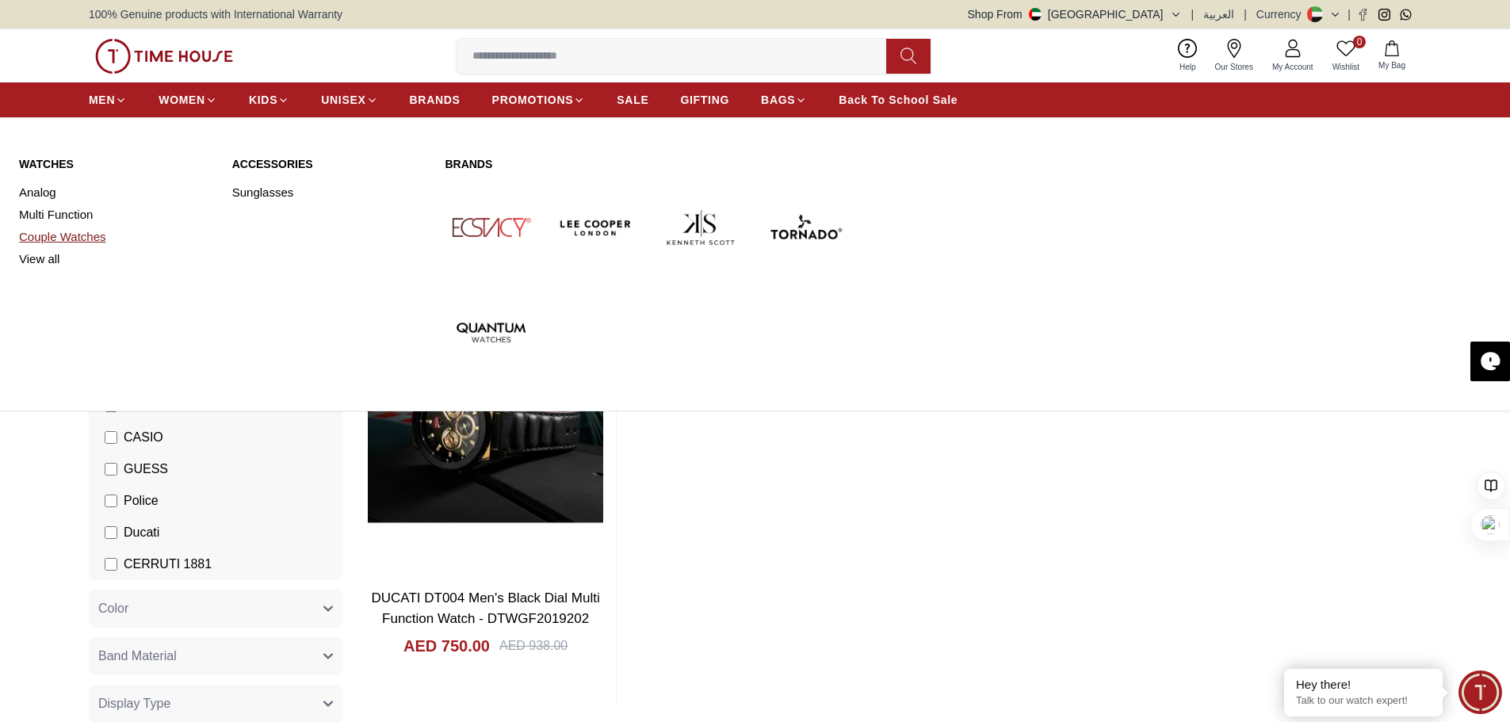
click at [55, 236] on link "Couple Watches" at bounding box center [116, 237] width 194 height 22
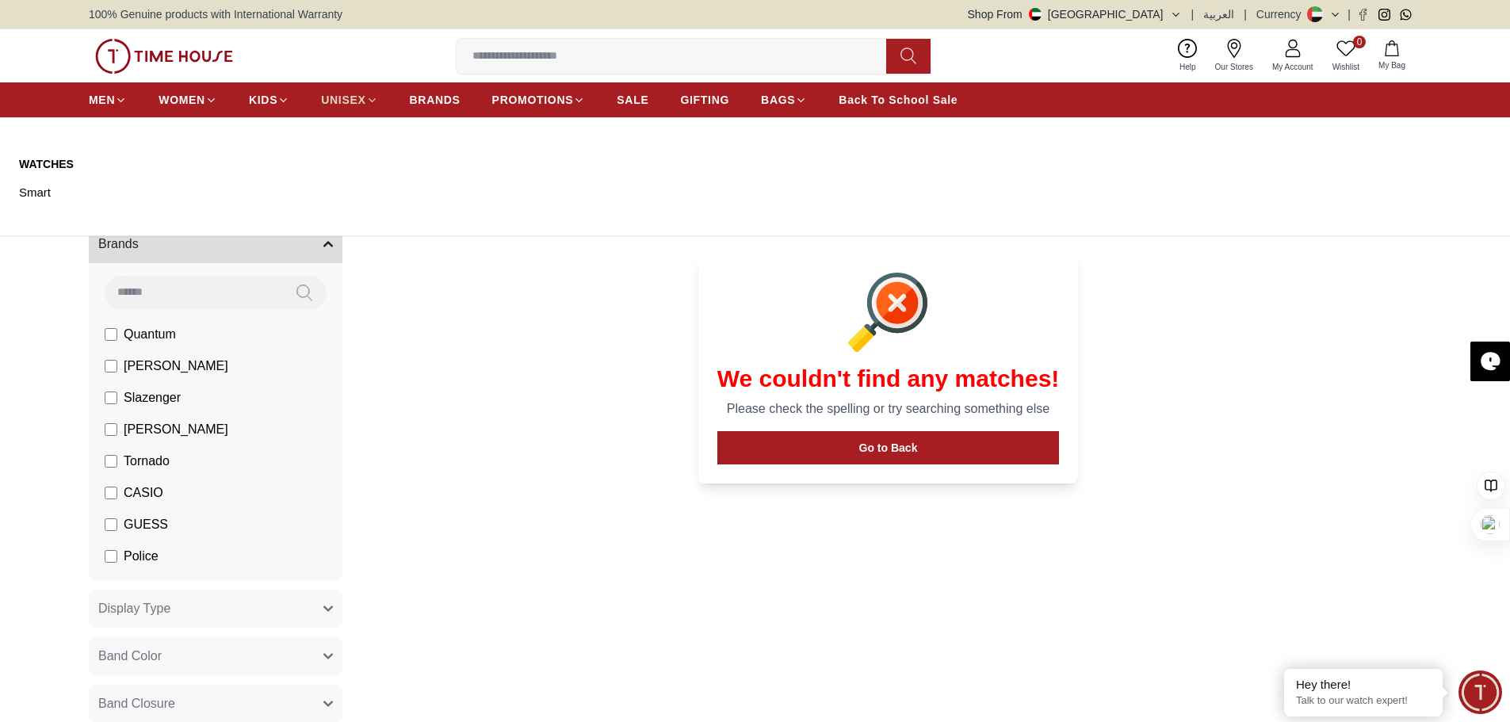
click at [338, 94] on span "UNISEX" at bounding box center [343, 100] width 44 height 16
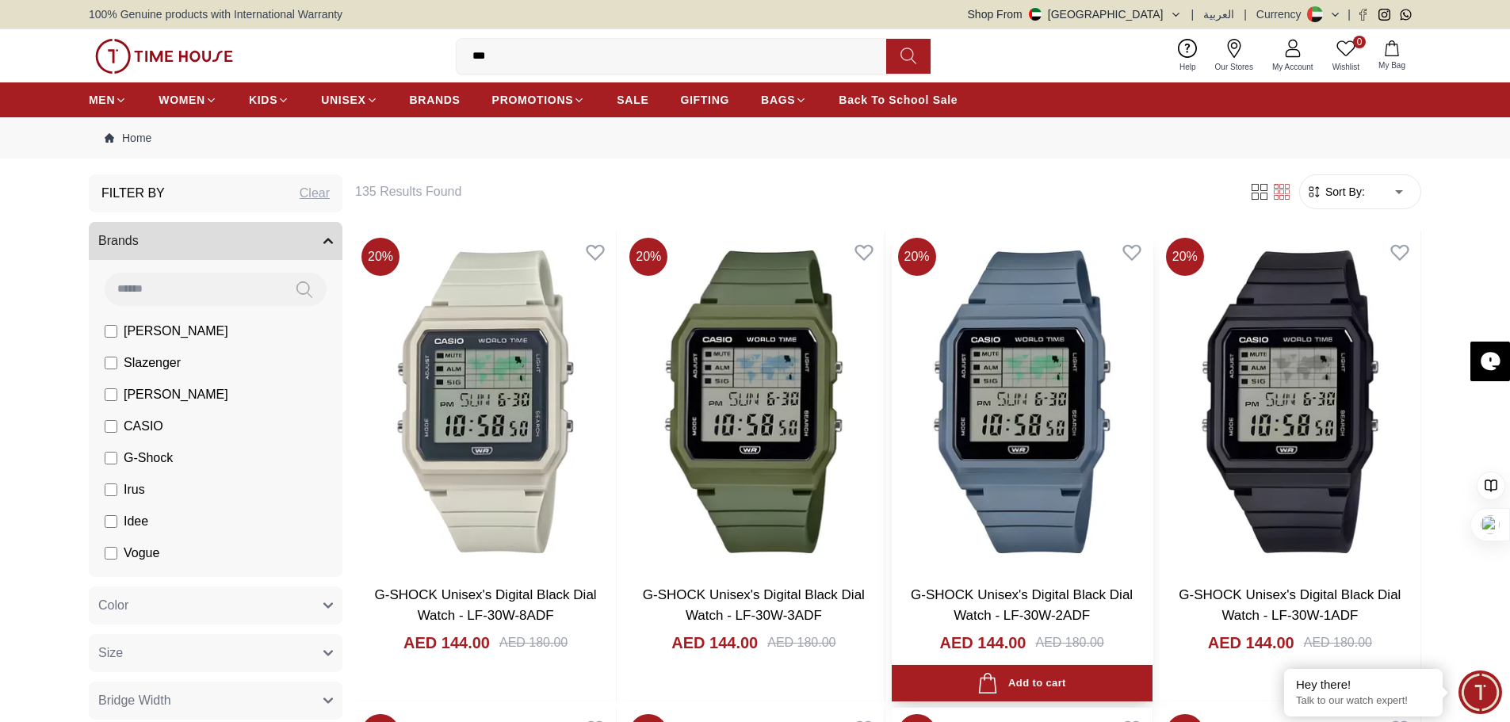
click at [989, 472] on img at bounding box center [1022, 401] width 261 height 341
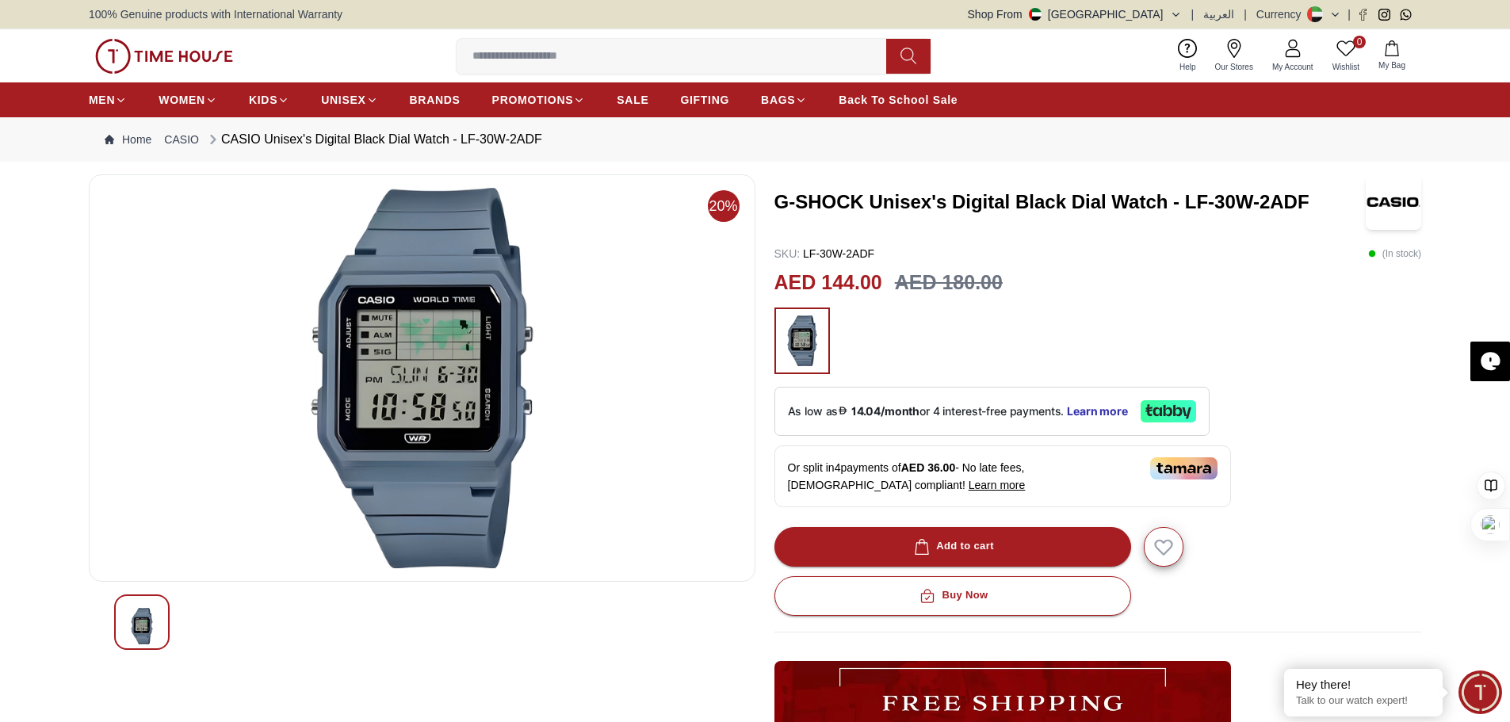
click at [420, 380] on img at bounding box center [422, 378] width 640 height 380
click at [420, 312] on img at bounding box center [422, 378] width 640 height 380
click at [382, 346] on img at bounding box center [422, 378] width 640 height 380
click at [377, 315] on img at bounding box center [422, 378] width 640 height 380
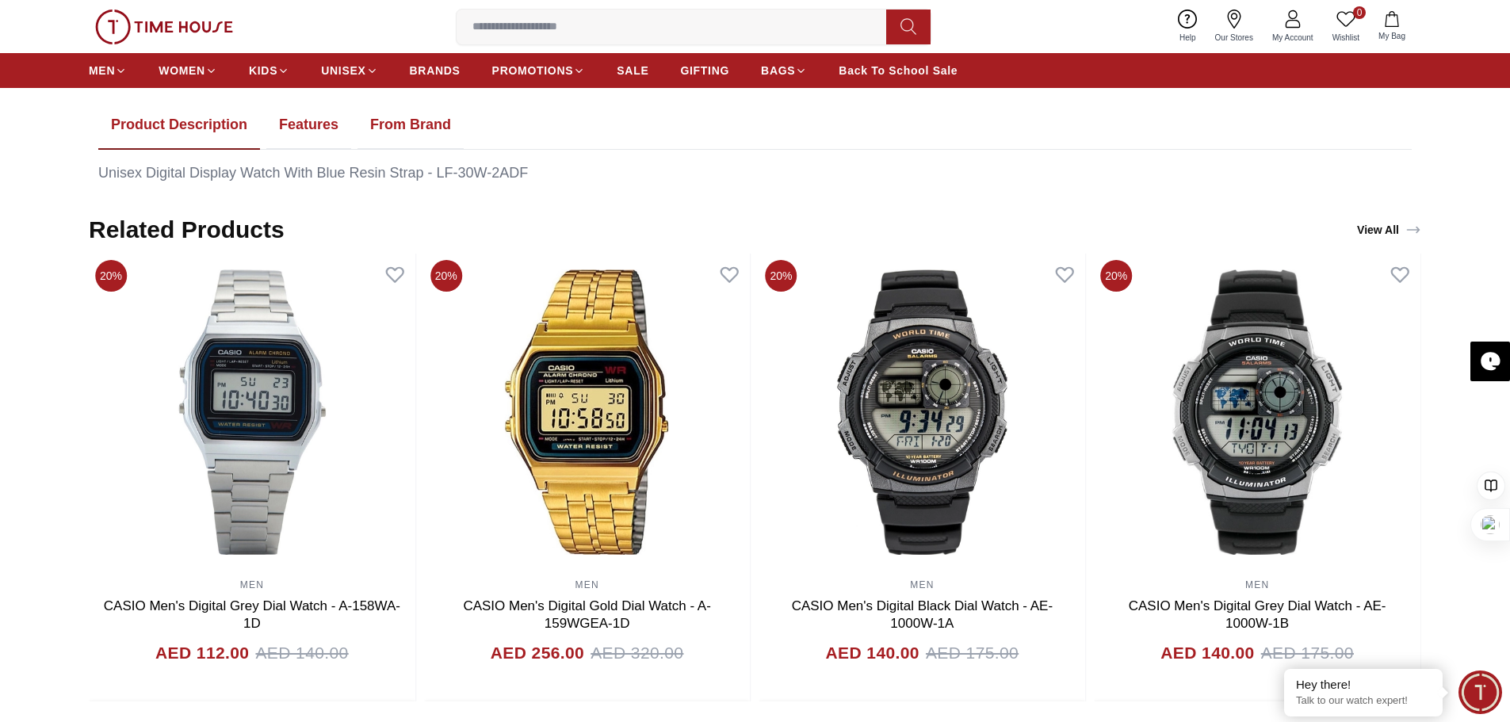
scroll to position [951, 0]
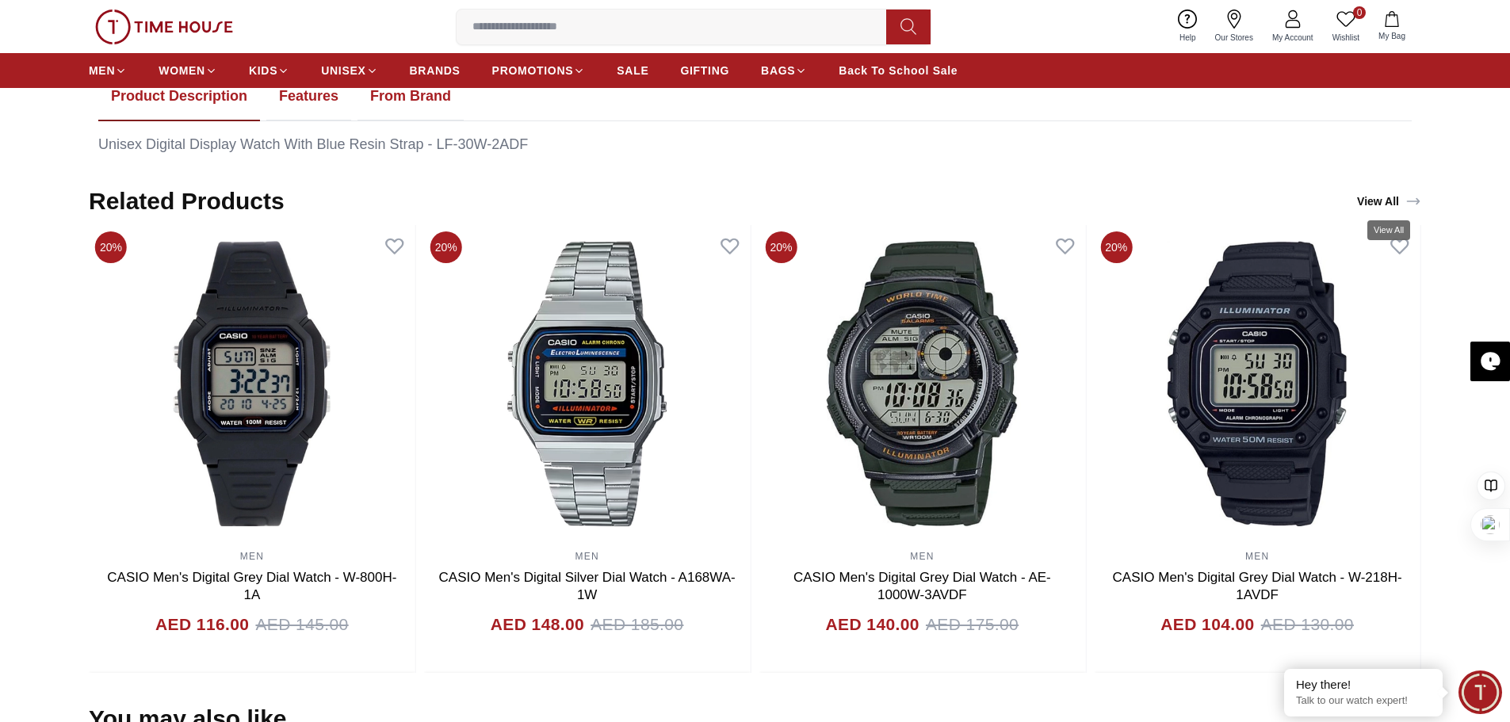
click at [1385, 201] on link "View All" at bounding box center [1389, 201] width 71 height 22
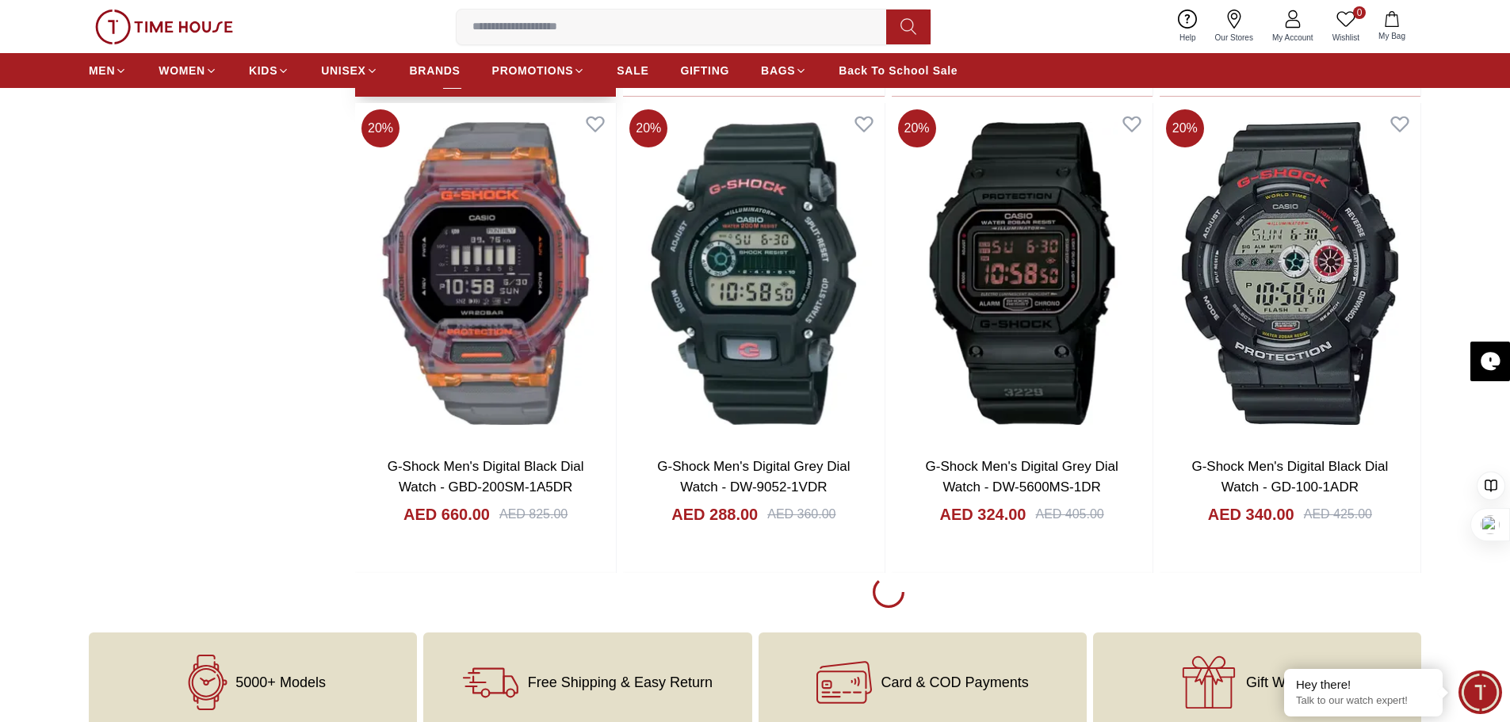
scroll to position [2061, 0]
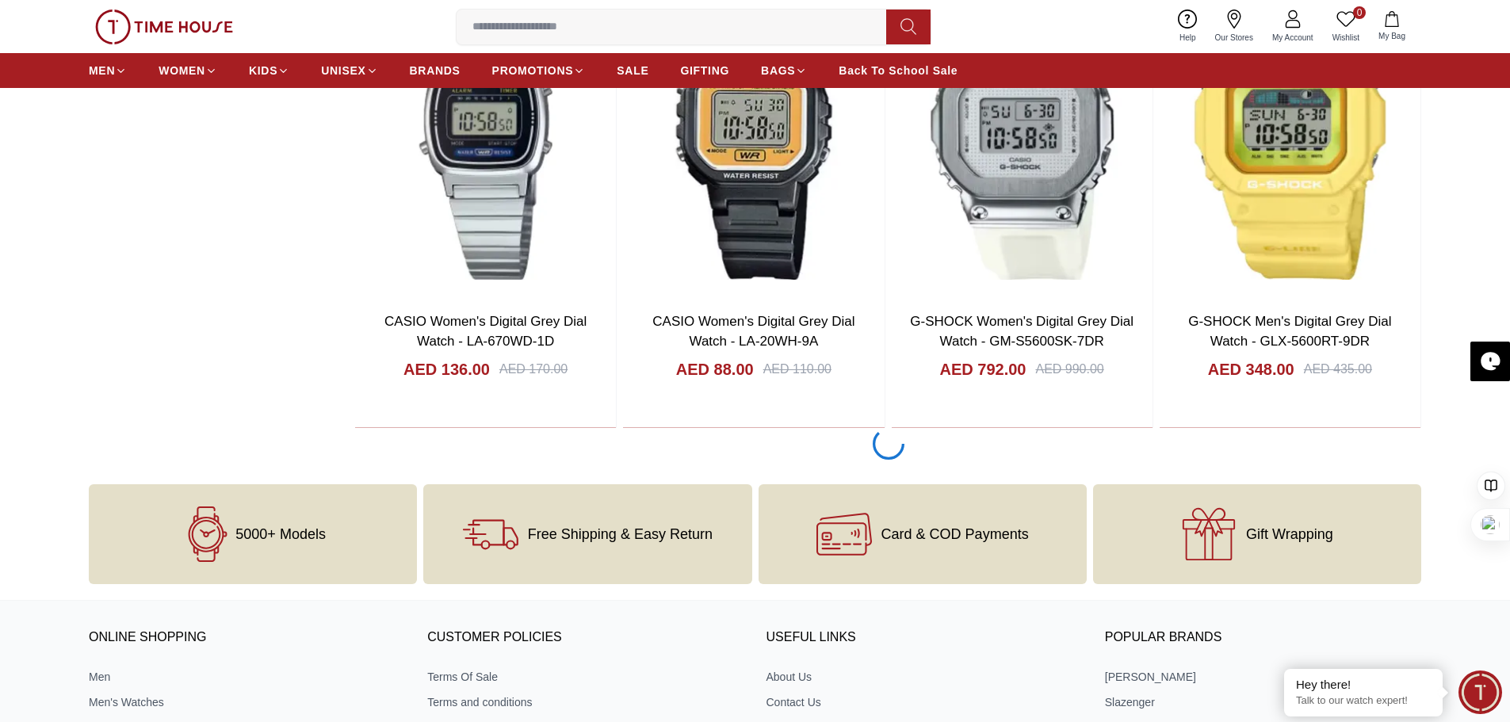
scroll to position [6975, 0]
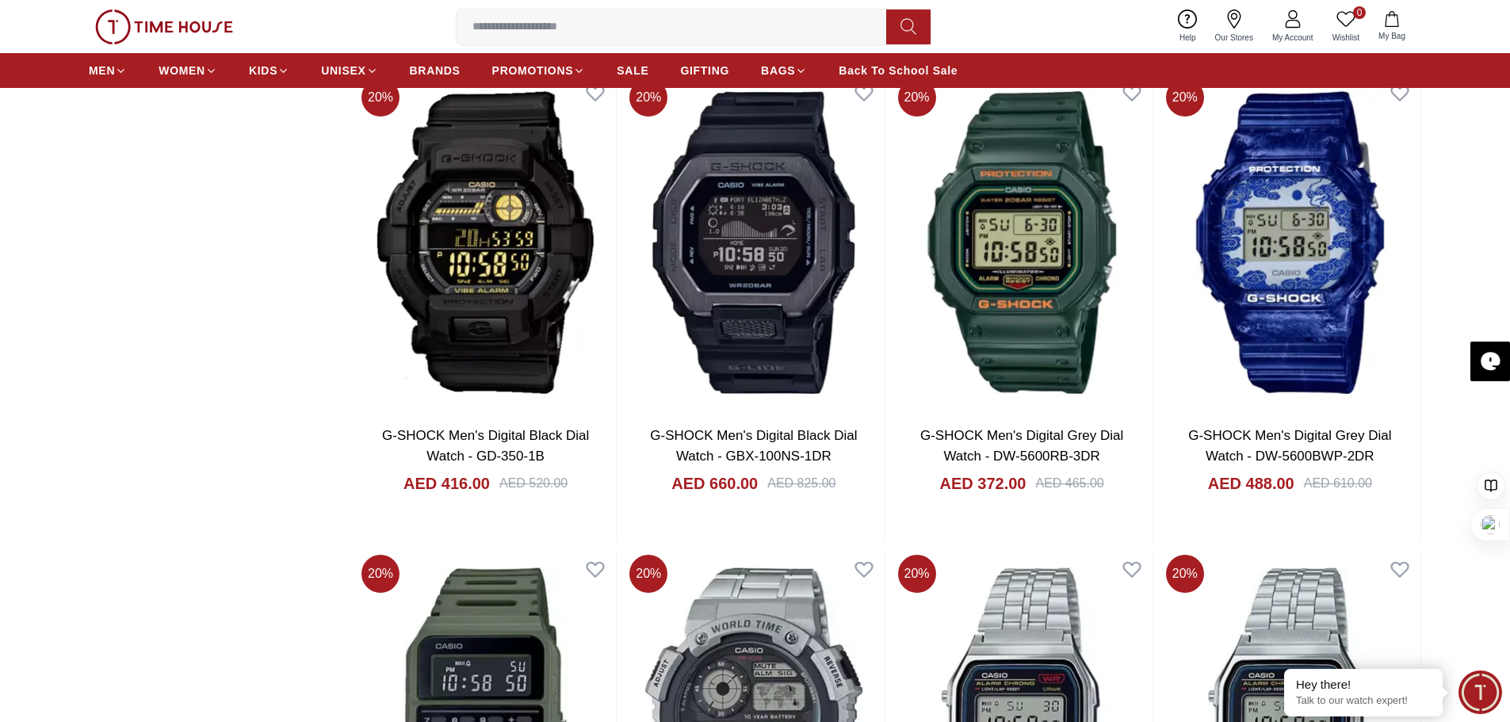
scroll to position [7371, 0]
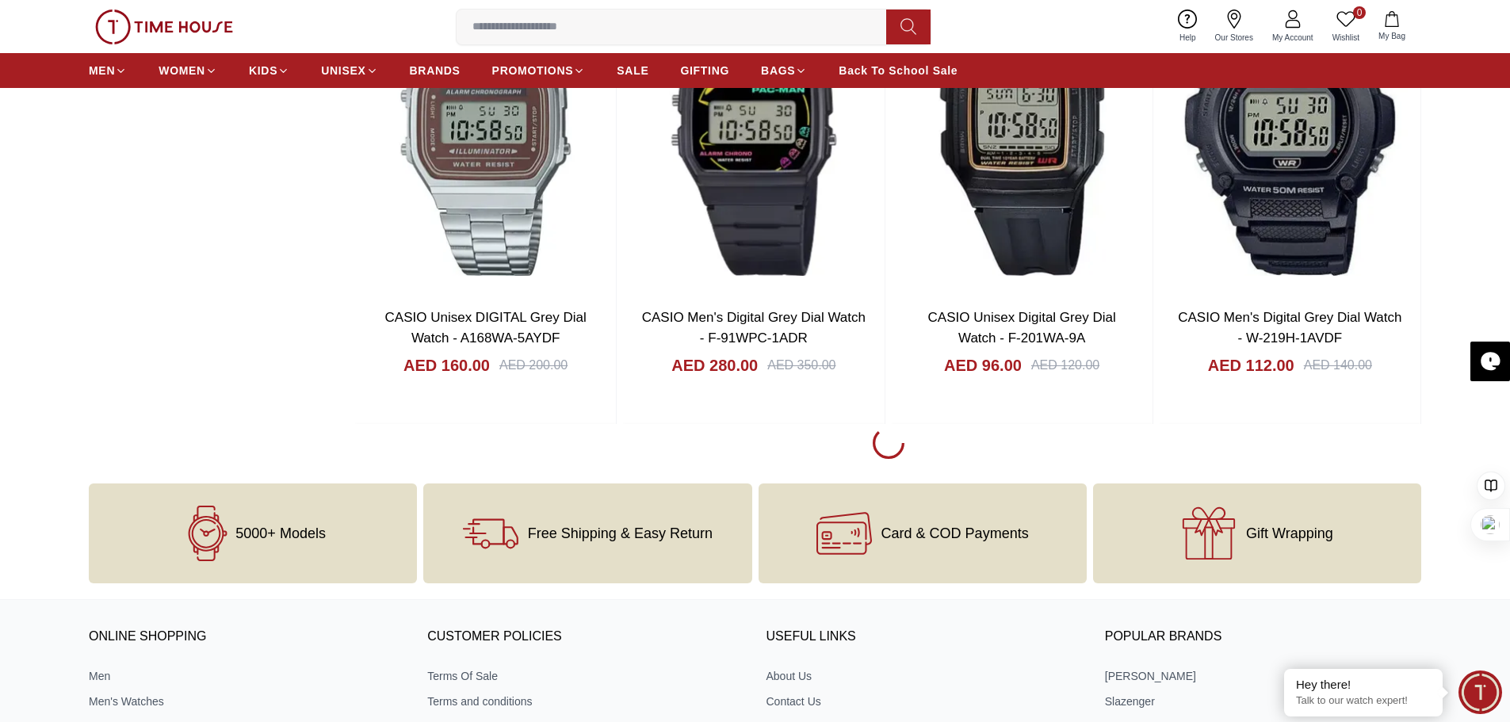
scroll to position [11730, 0]
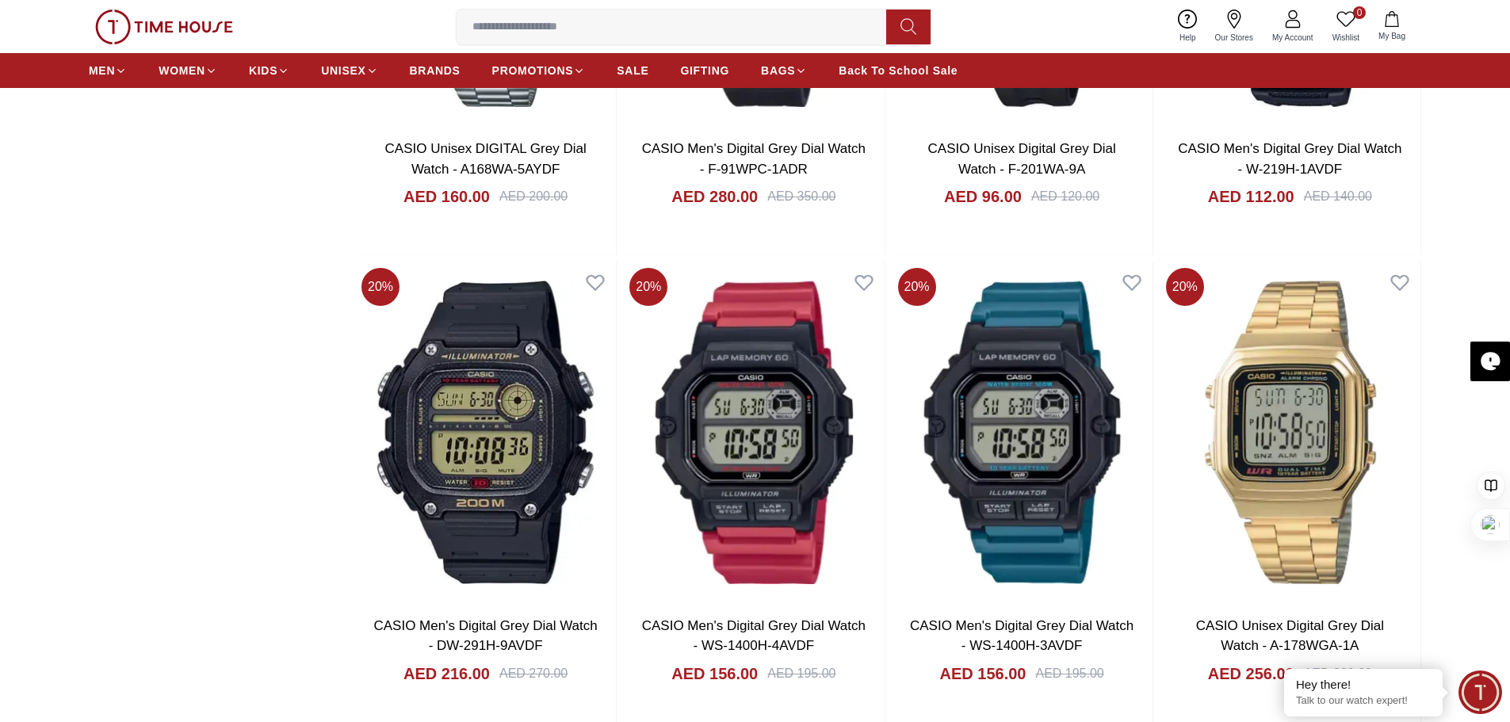
scroll to position [11889, 0]
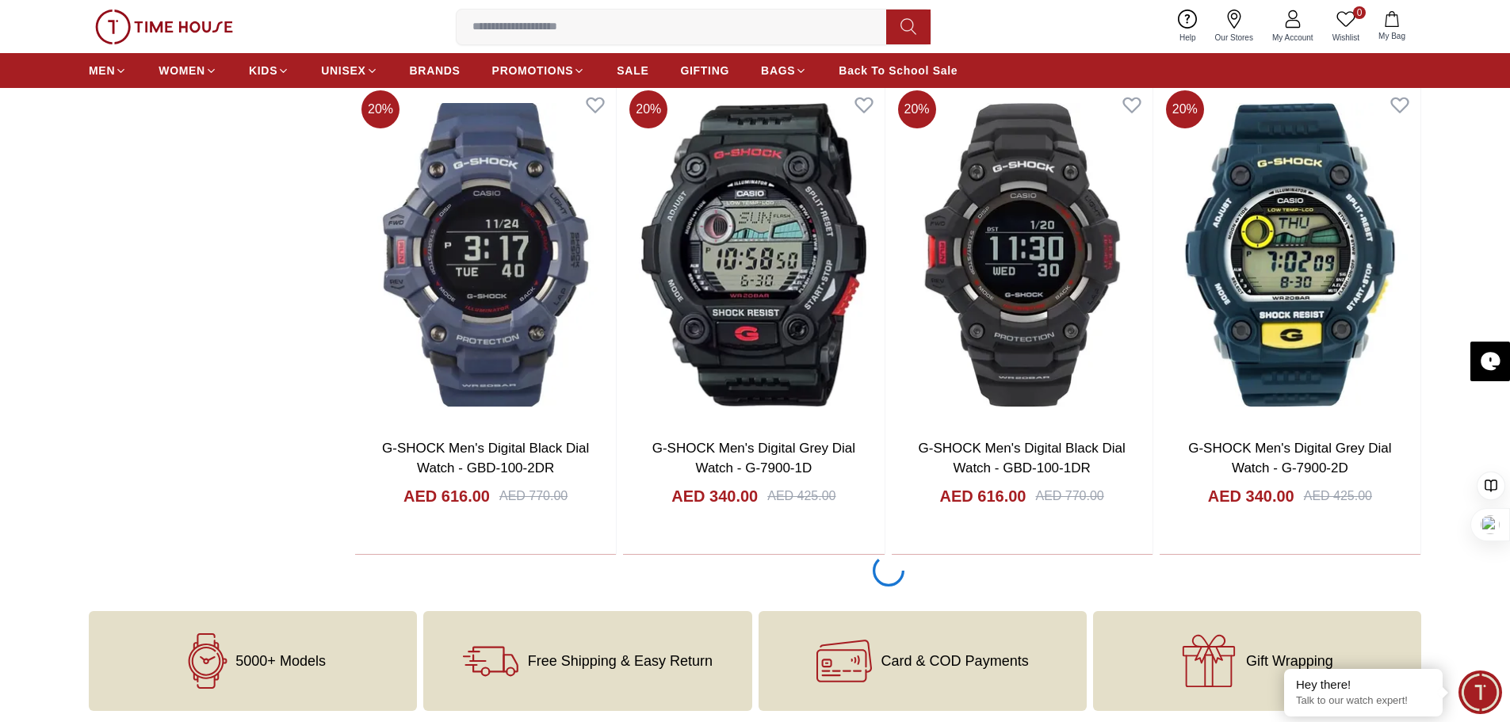
scroll to position [16327, 0]
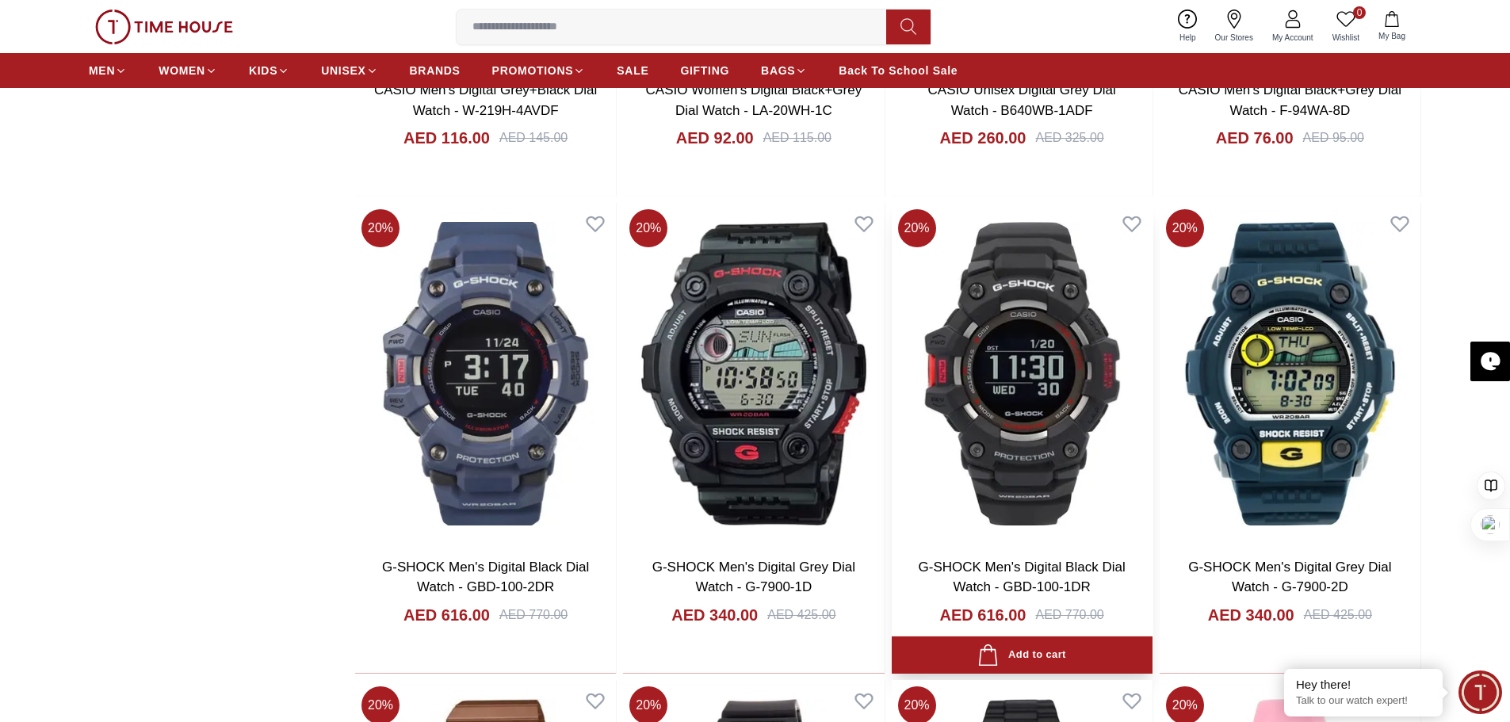
scroll to position [16248, 0]
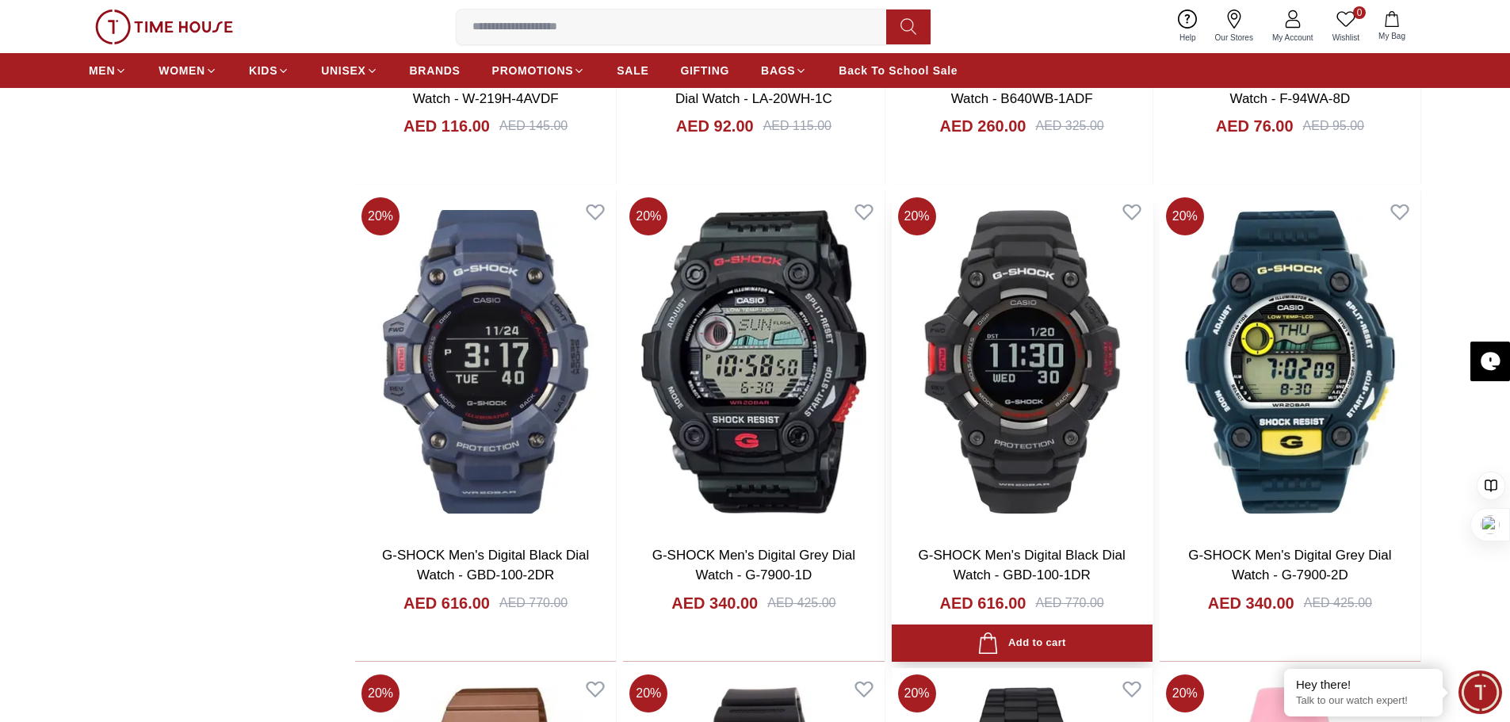
click at [980, 569] on link "G-SHOCK Men's Digital Black Dial Watch - GBD-100-1DR" at bounding box center [1022, 566] width 207 height 36
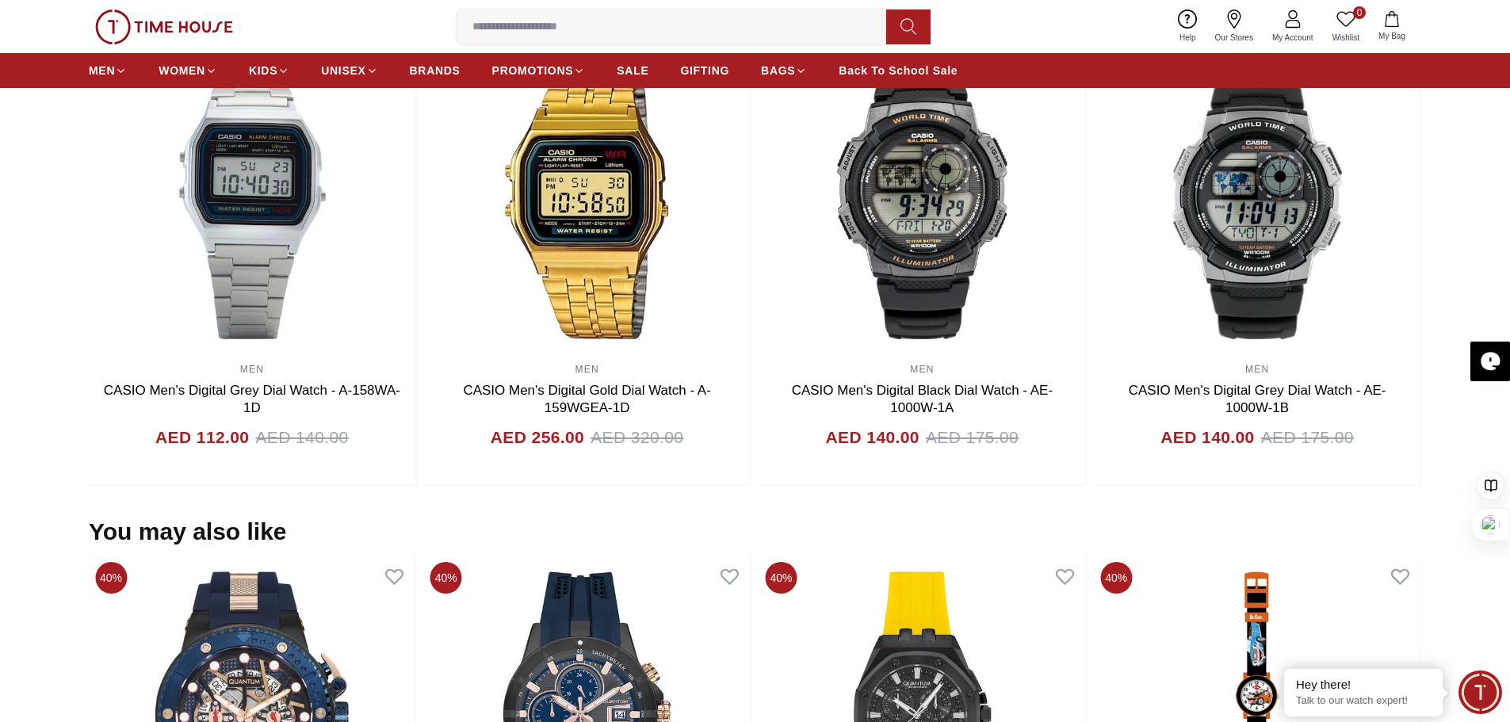
scroll to position [396, 0]
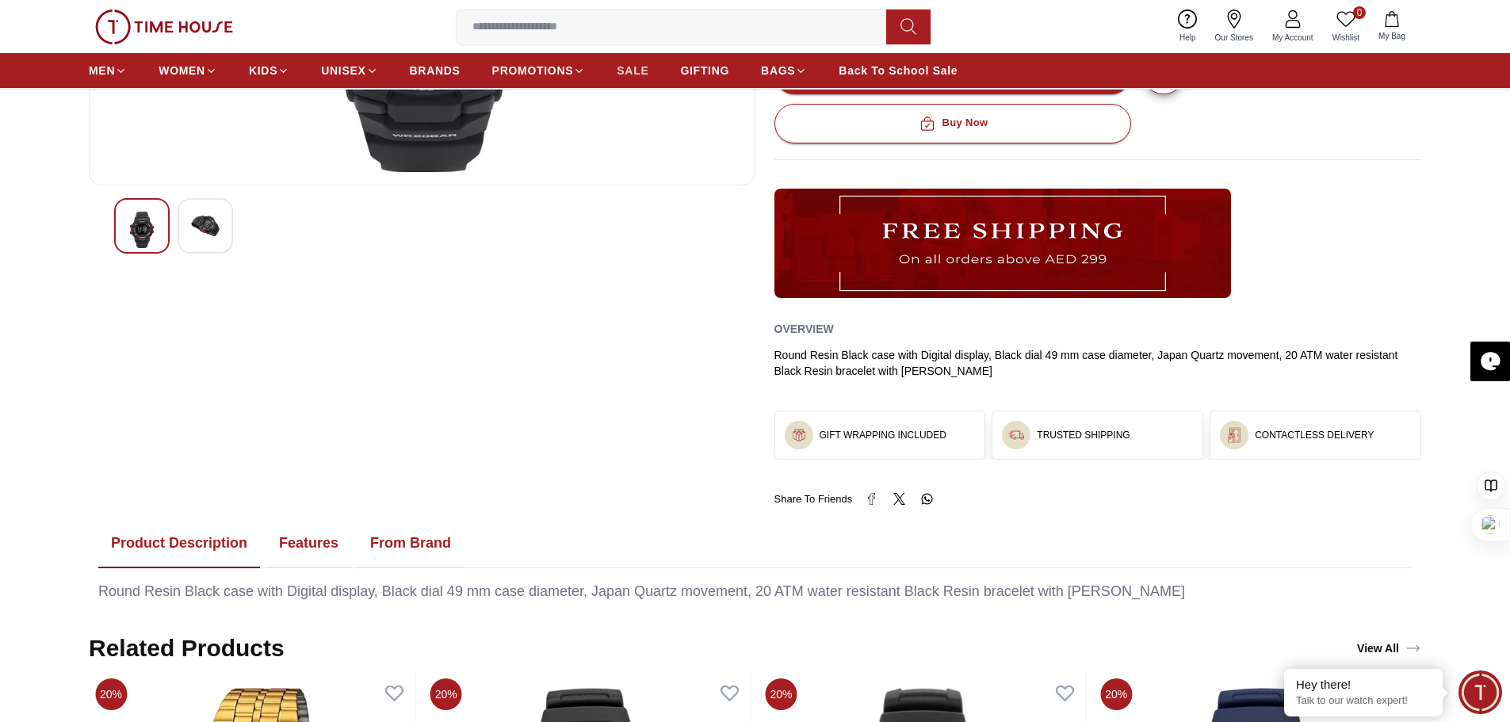
click at [636, 73] on span "SALE" at bounding box center [633, 71] width 32 height 16
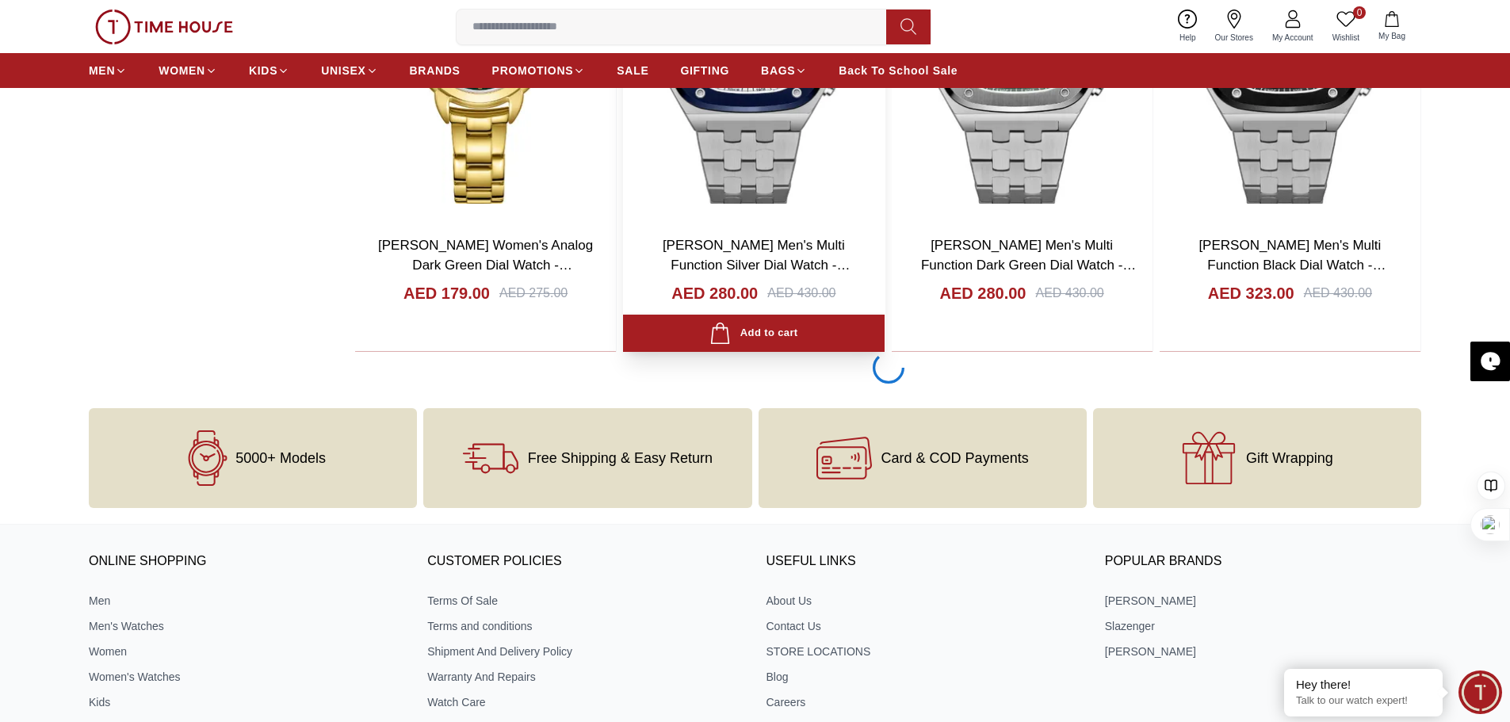
scroll to position [2616, 0]
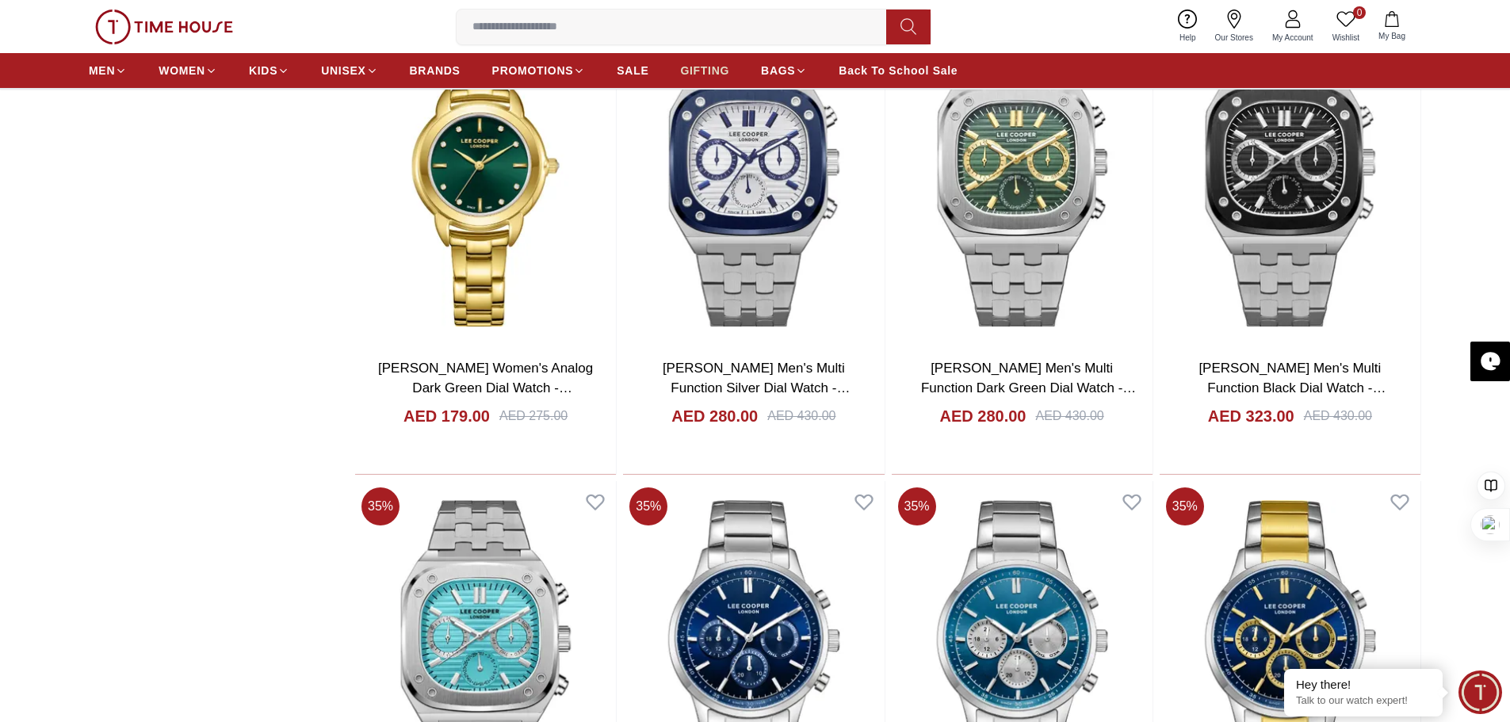
click at [708, 78] on link "GIFTING" at bounding box center [704, 70] width 49 height 29
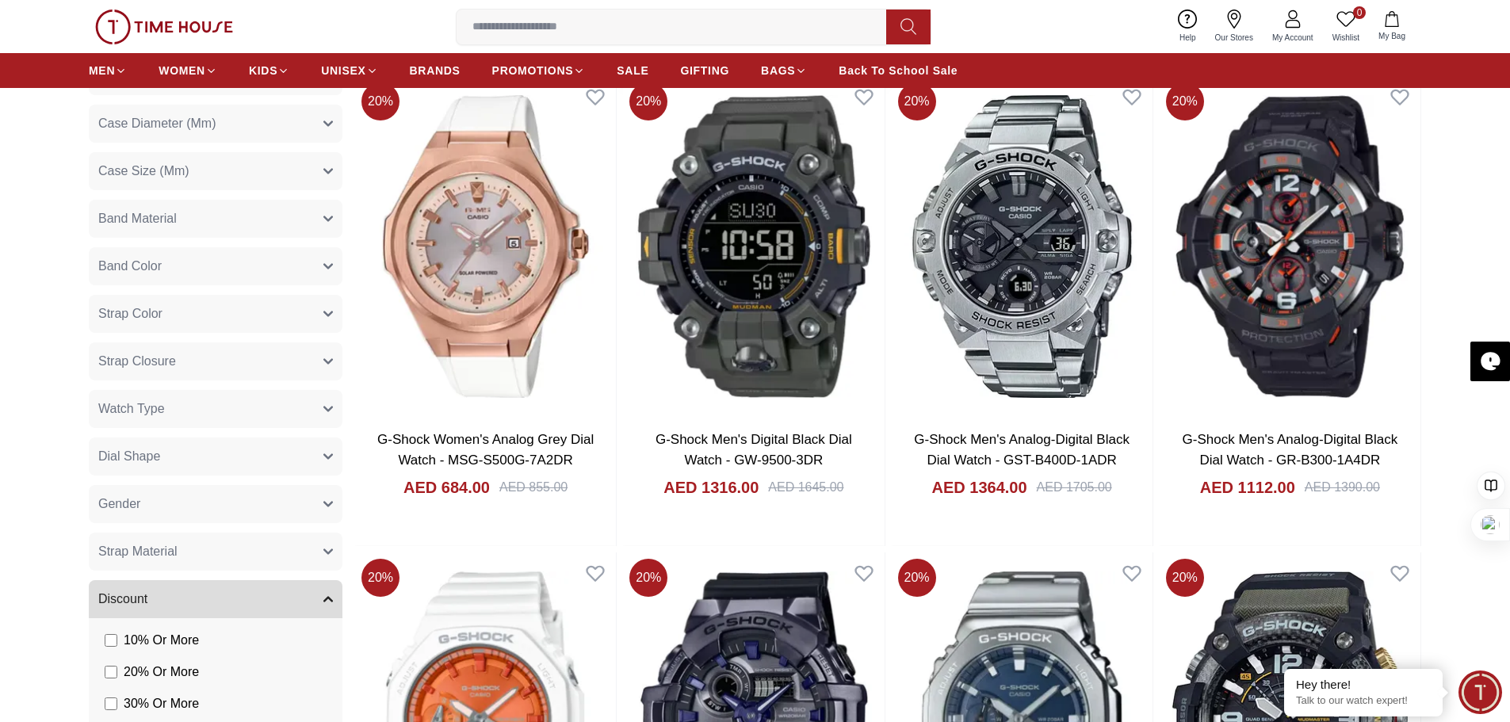
scroll to position [1110, 0]
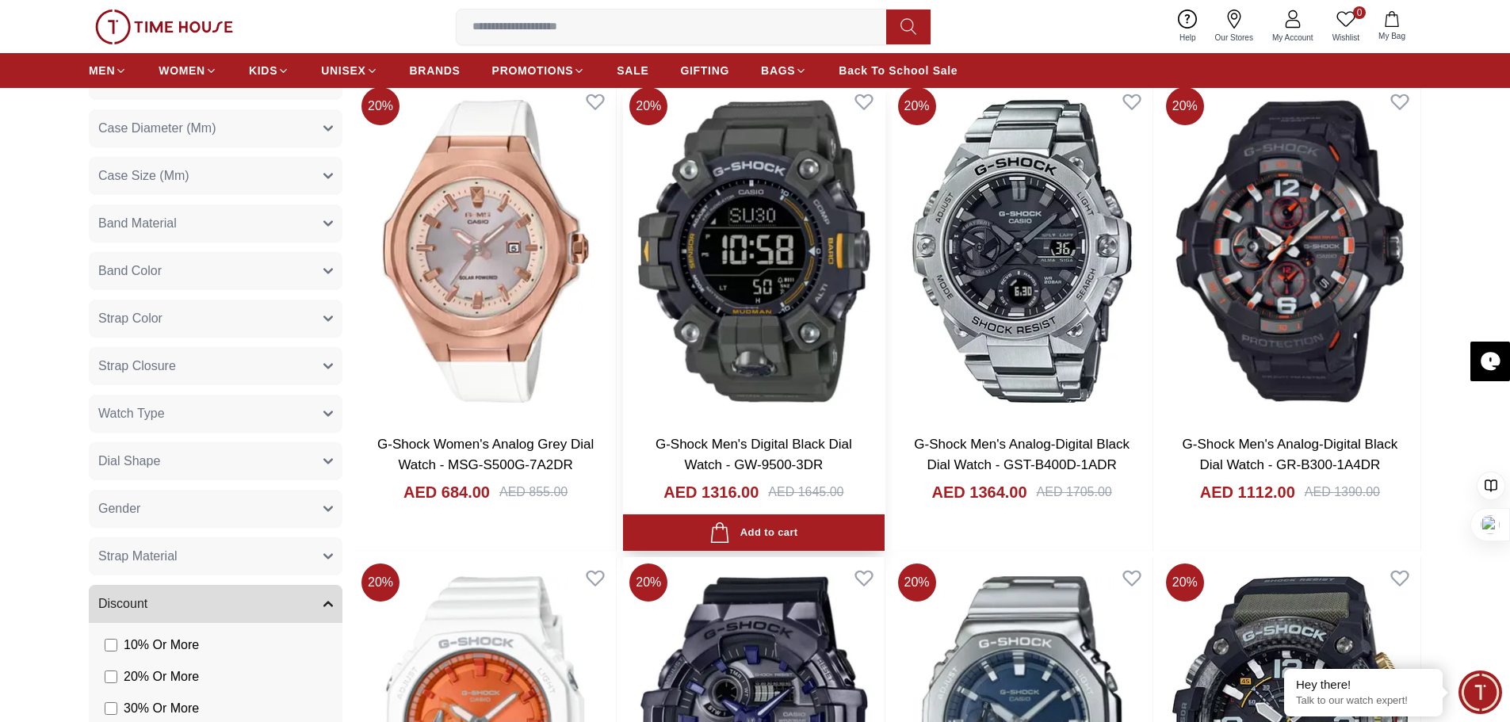
click at [766, 448] on link "G-Shock Men's Digital Black Dial Watch - GW-9500-3DR" at bounding box center [753, 455] width 197 height 36
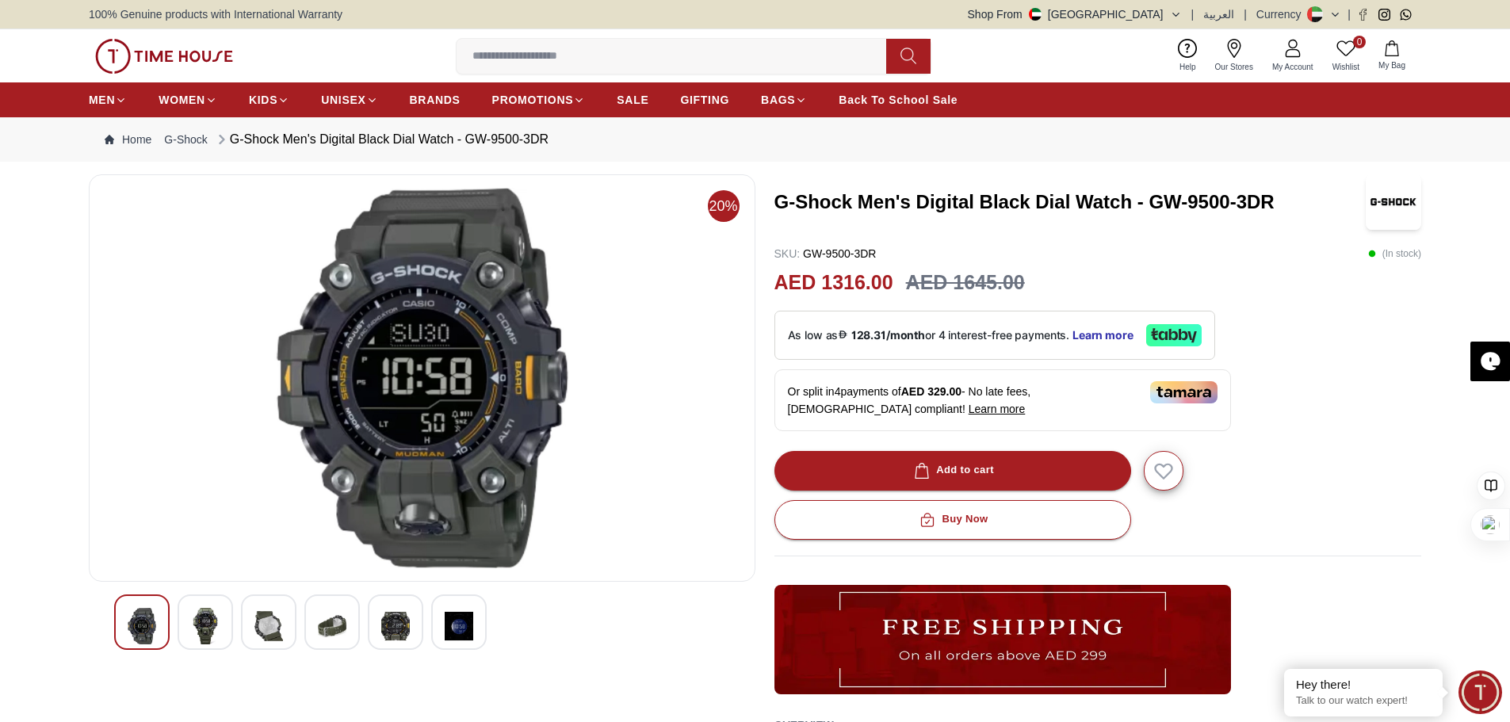
click at [440, 394] on img at bounding box center [422, 378] width 640 height 380
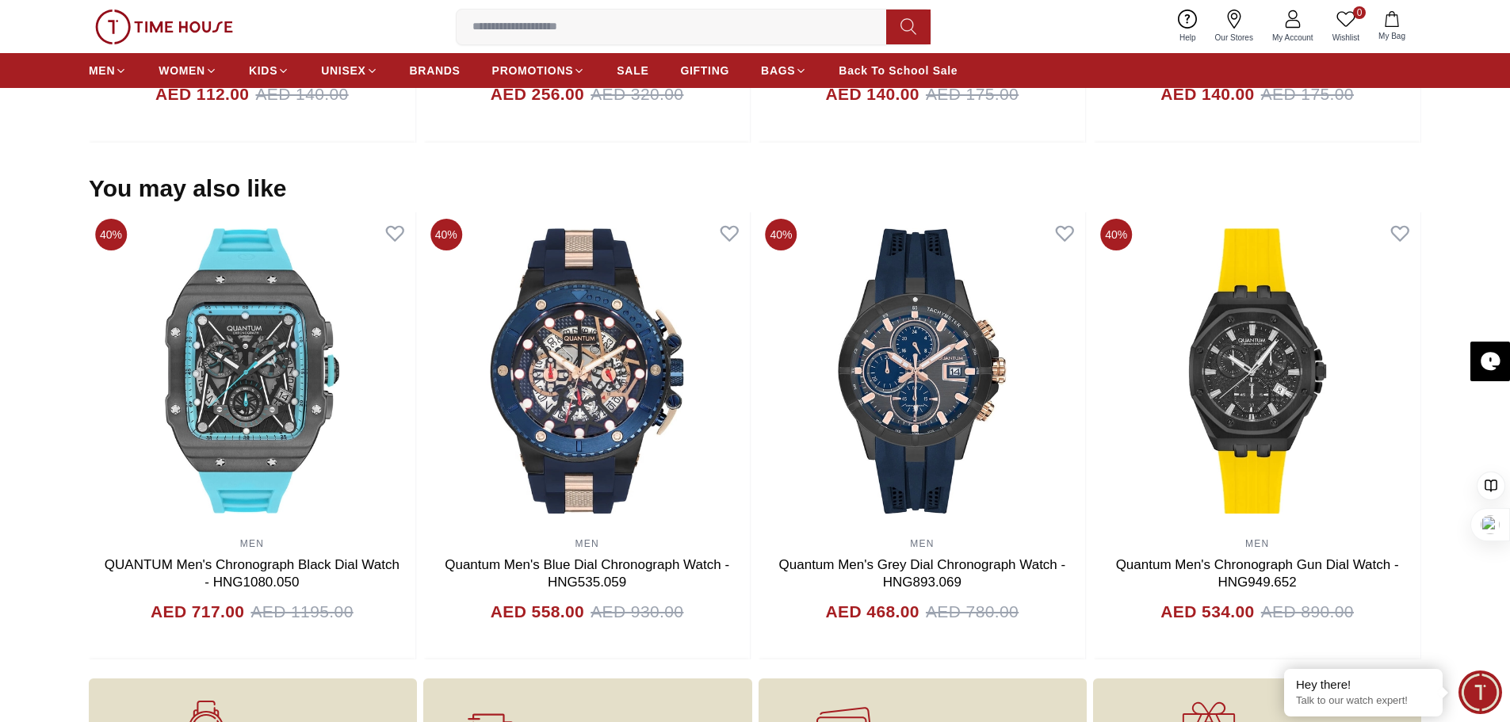
scroll to position [1970, 0]
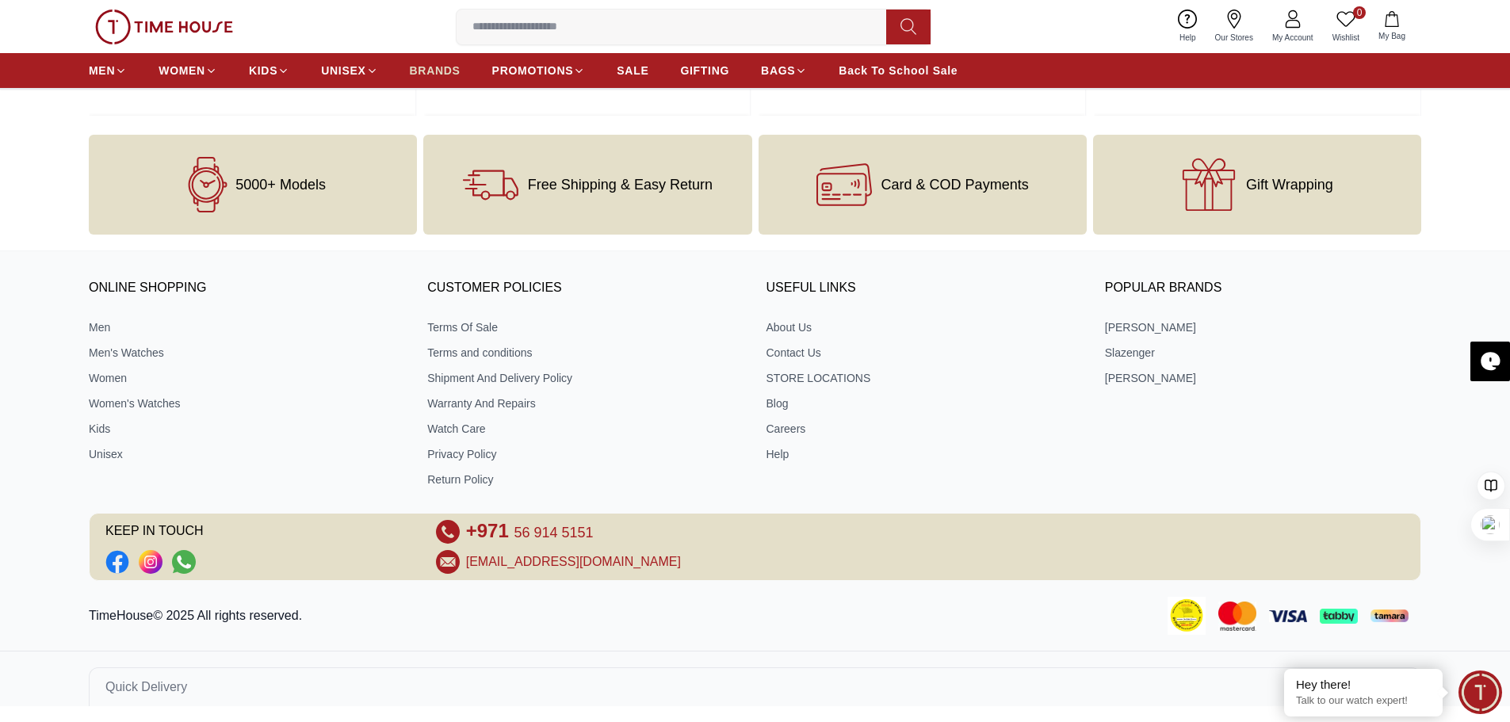
click at [451, 69] on span "BRANDS" at bounding box center [435, 71] width 51 height 16
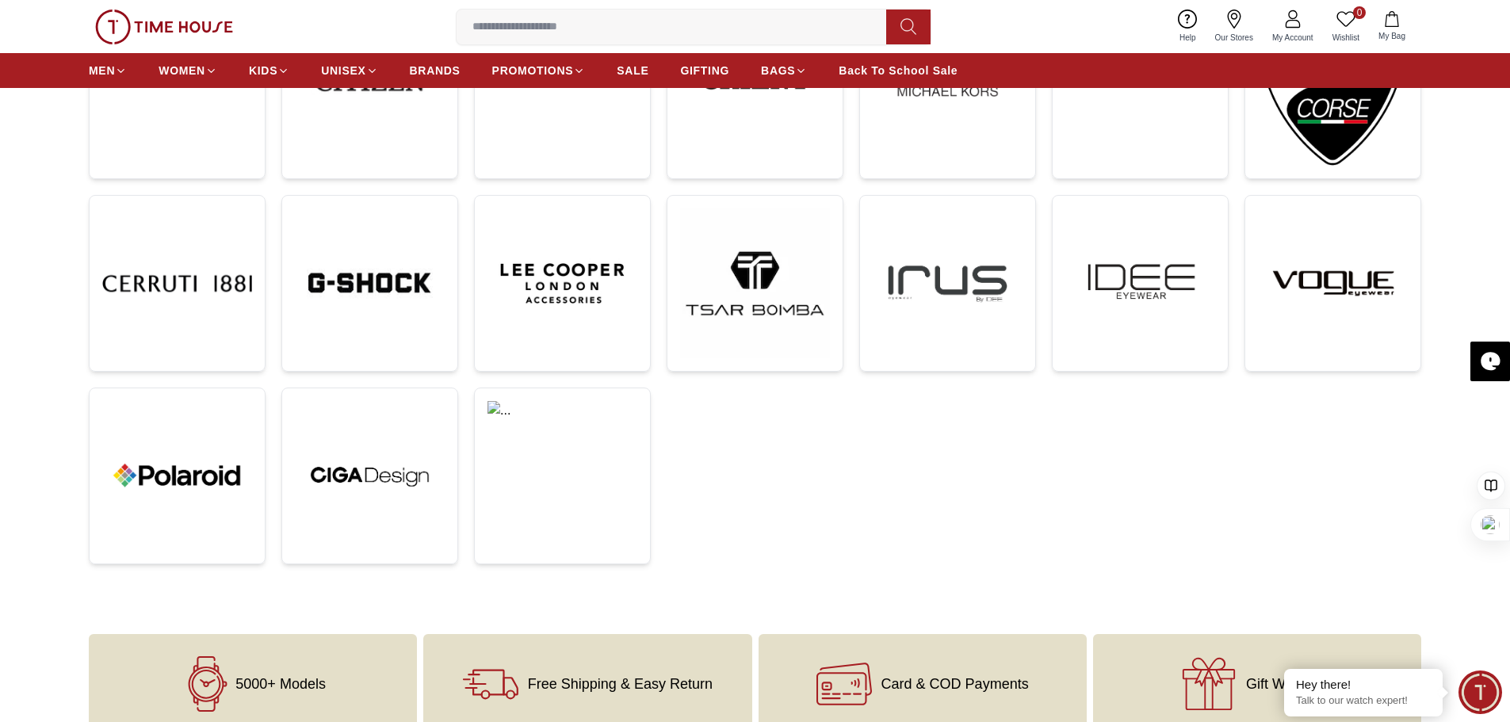
scroll to position [555, 0]
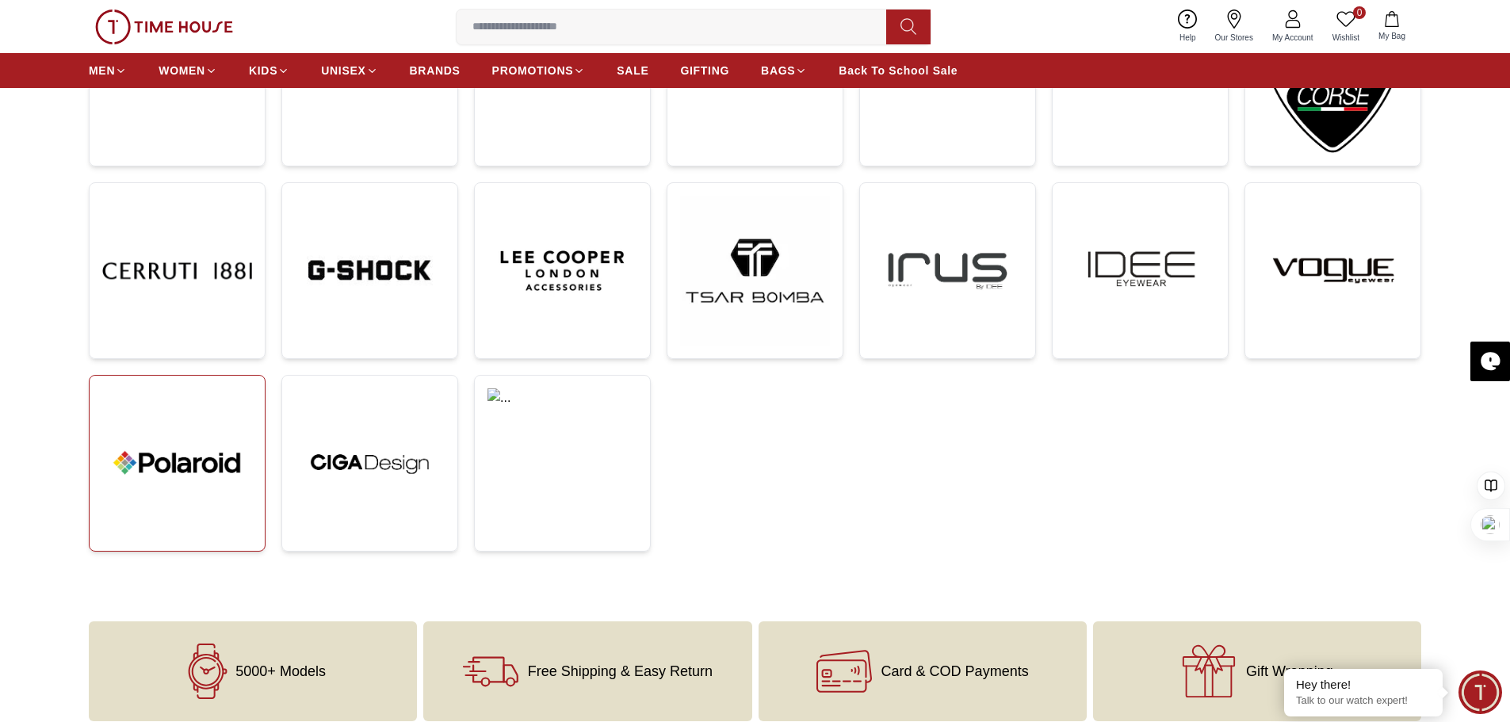
click at [141, 485] on img at bounding box center [177, 463] width 150 height 150
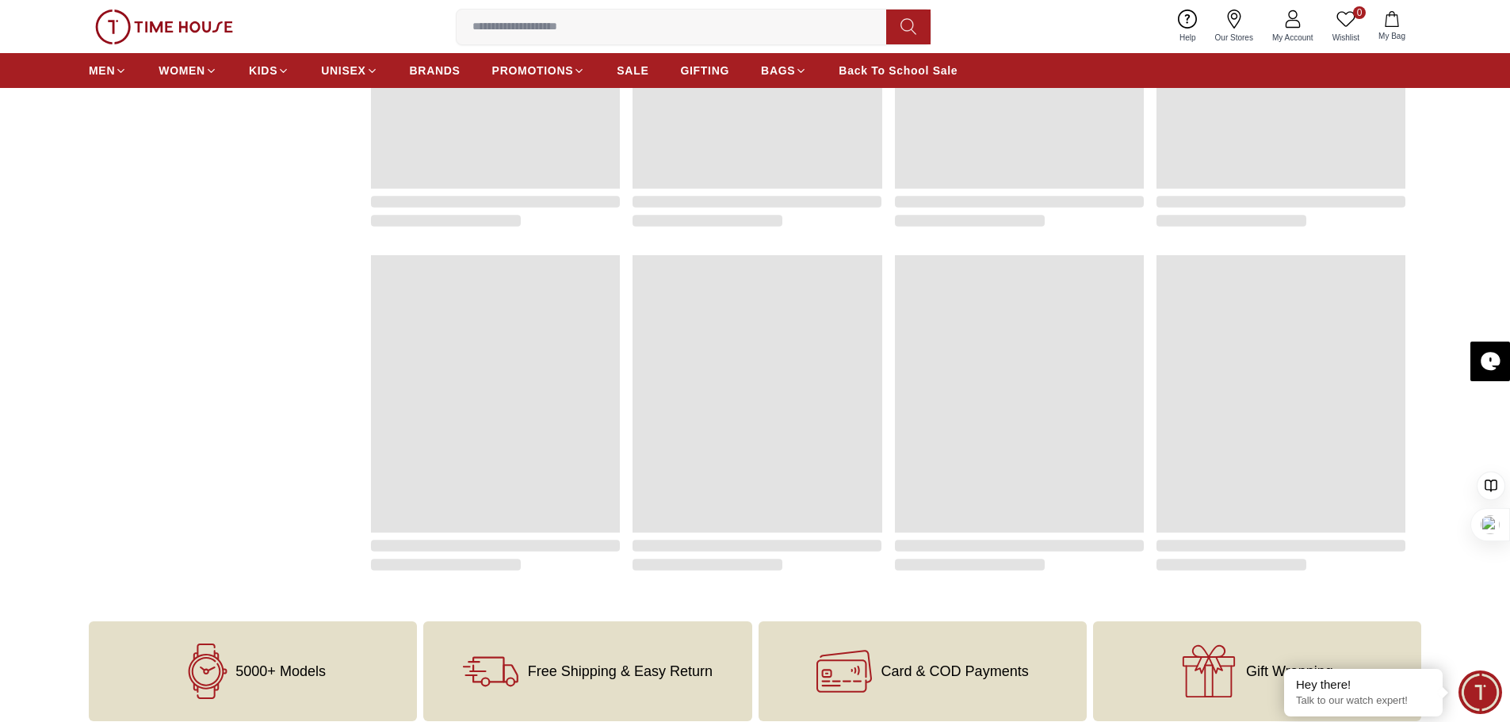
scroll to position [2189, 0]
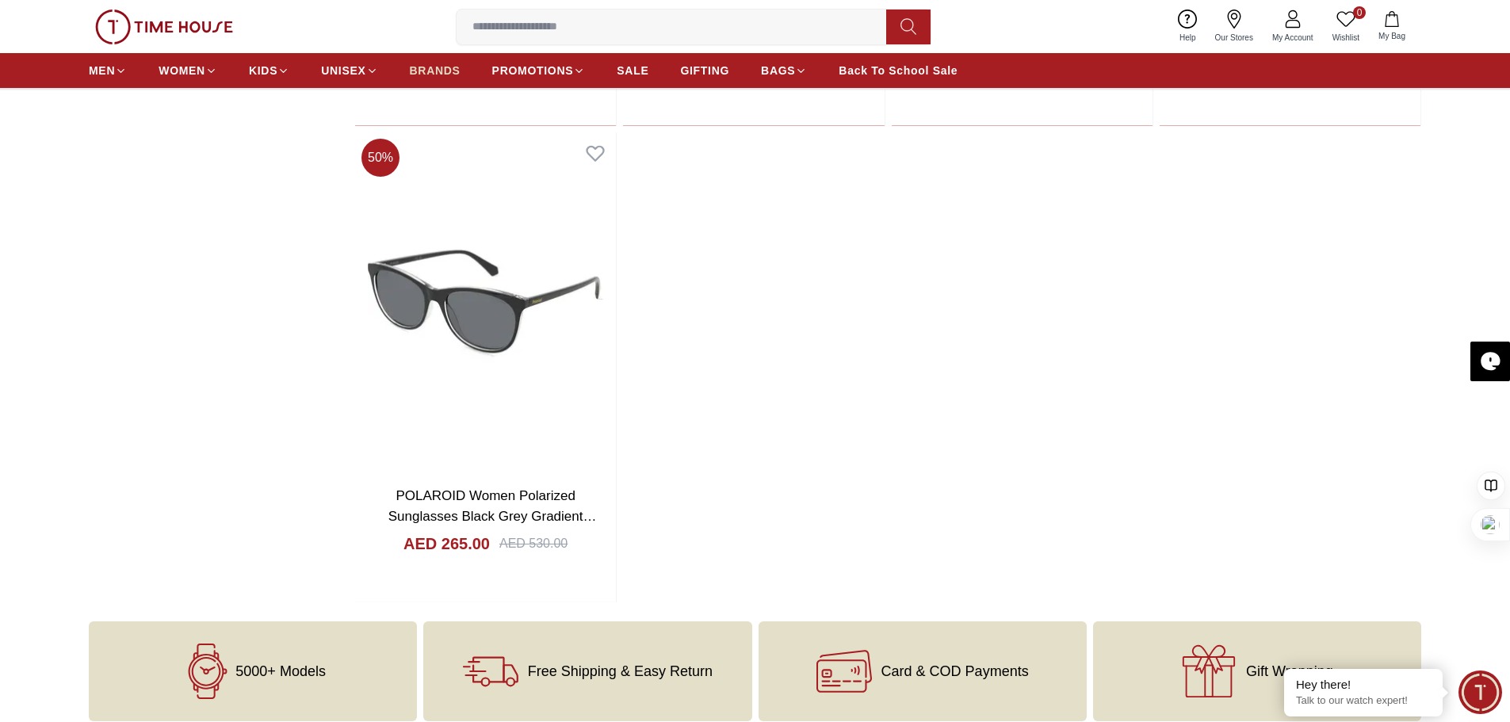
click at [452, 66] on span "BRANDS" at bounding box center [435, 71] width 51 height 16
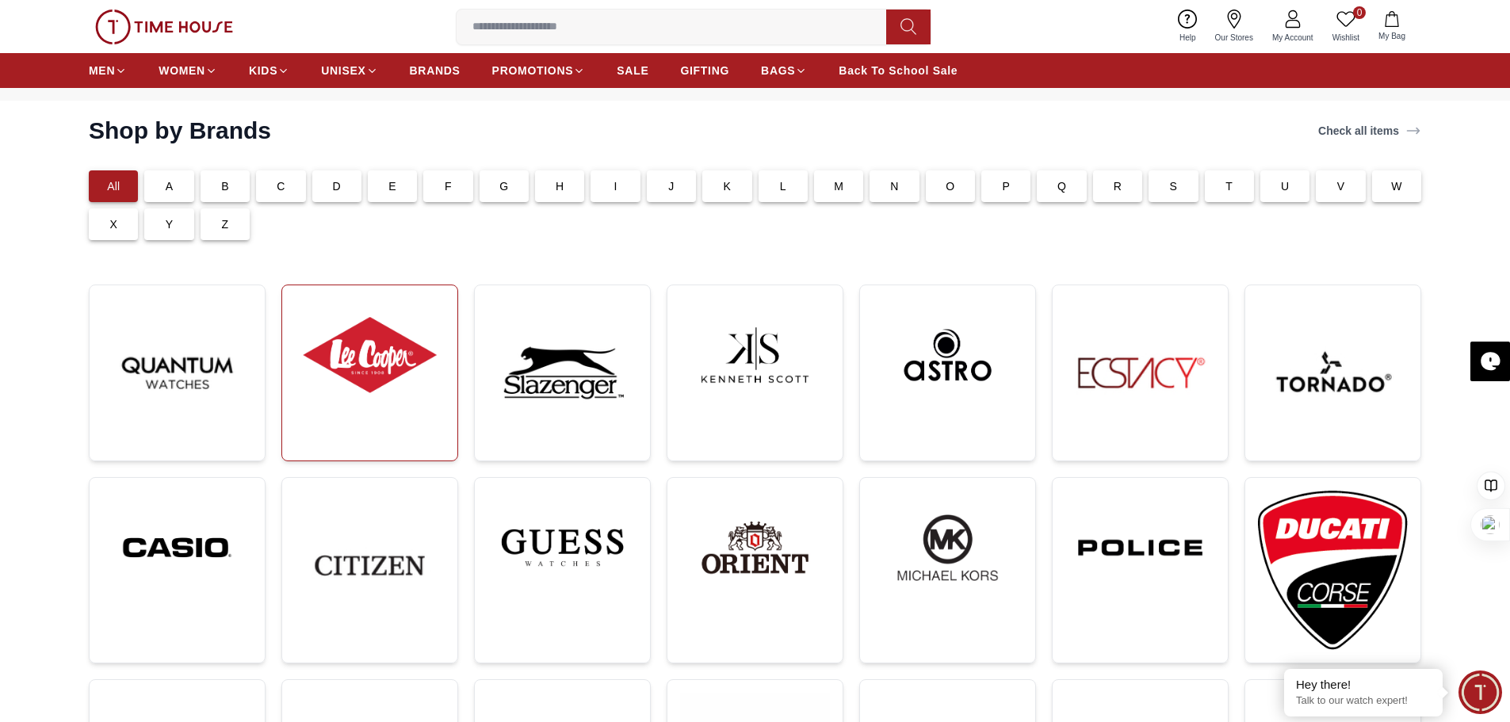
scroll to position [159, 0]
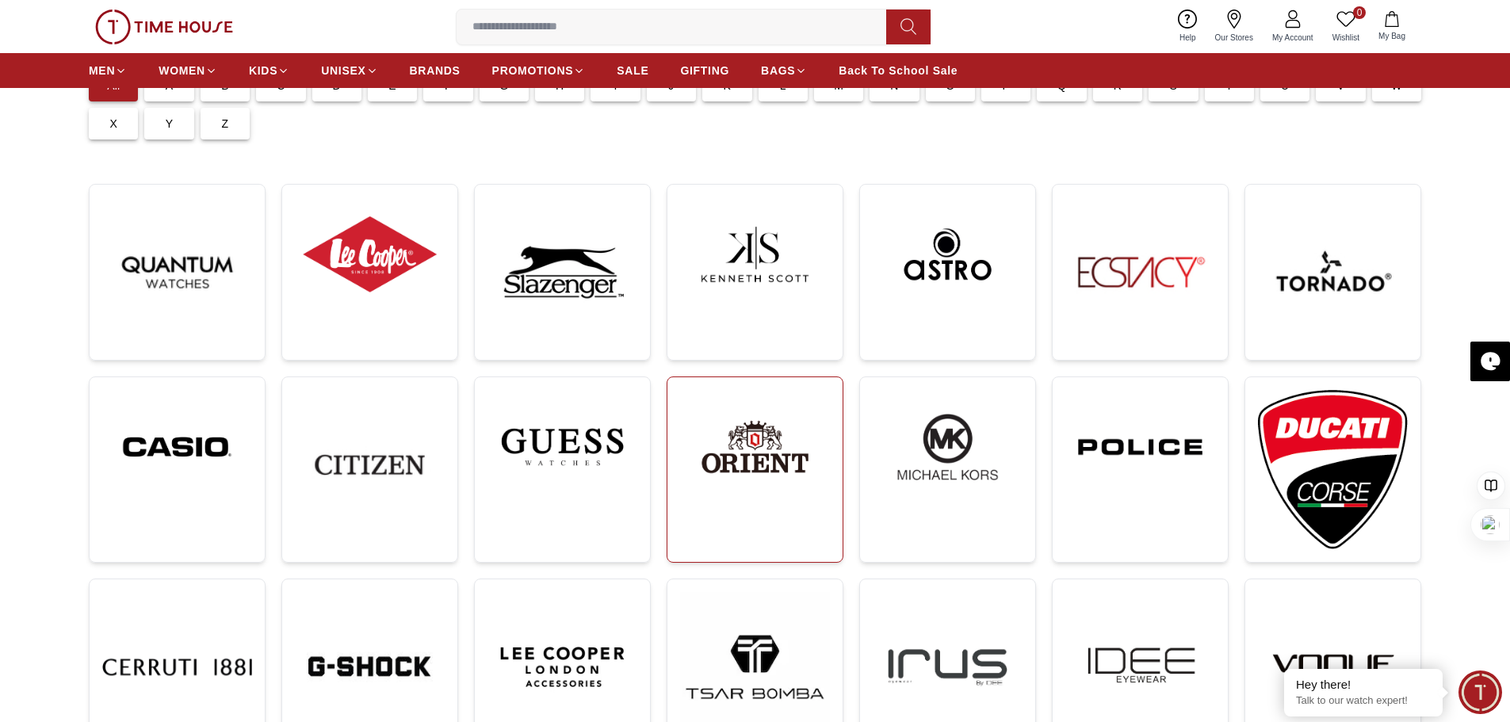
click at [743, 461] on img at bounding box center [755, 447] width 150 height 114
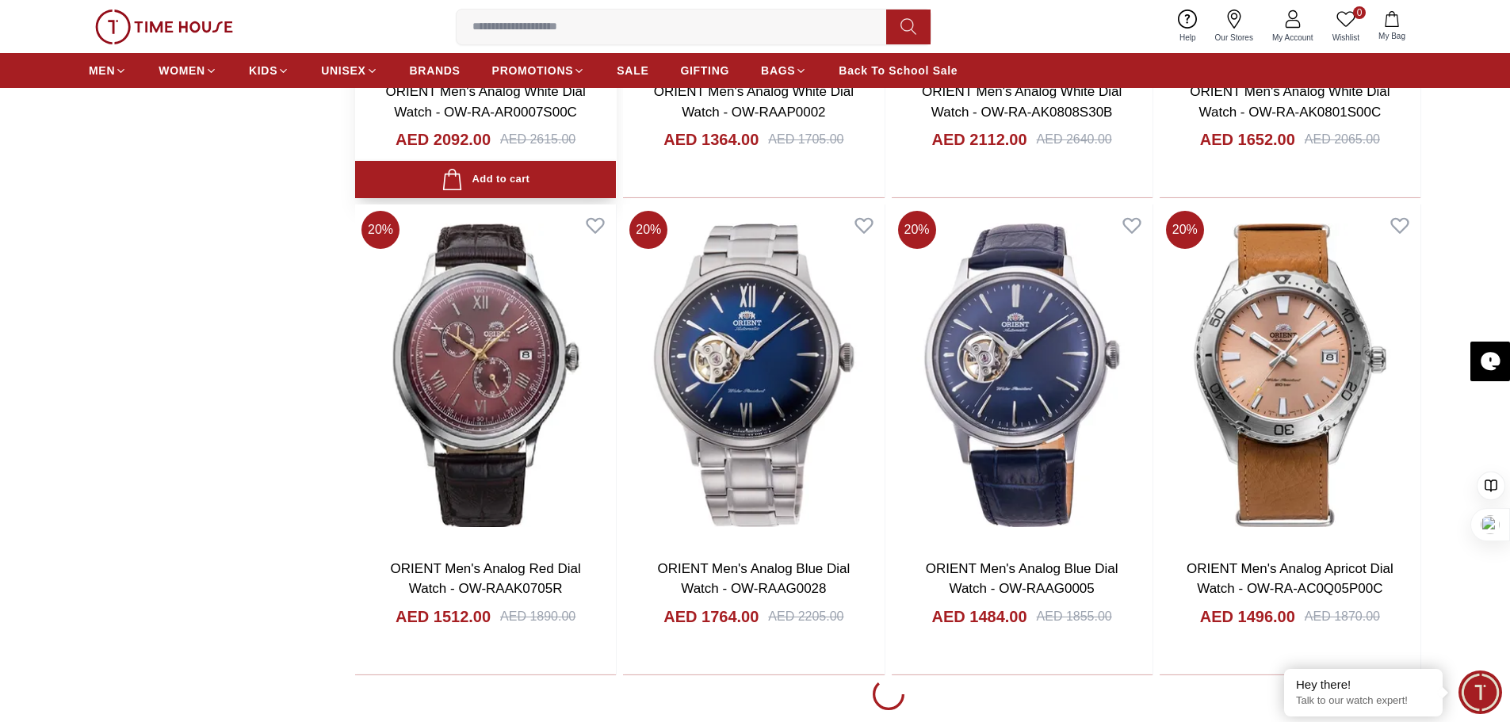
scroll to position [2536, 0]
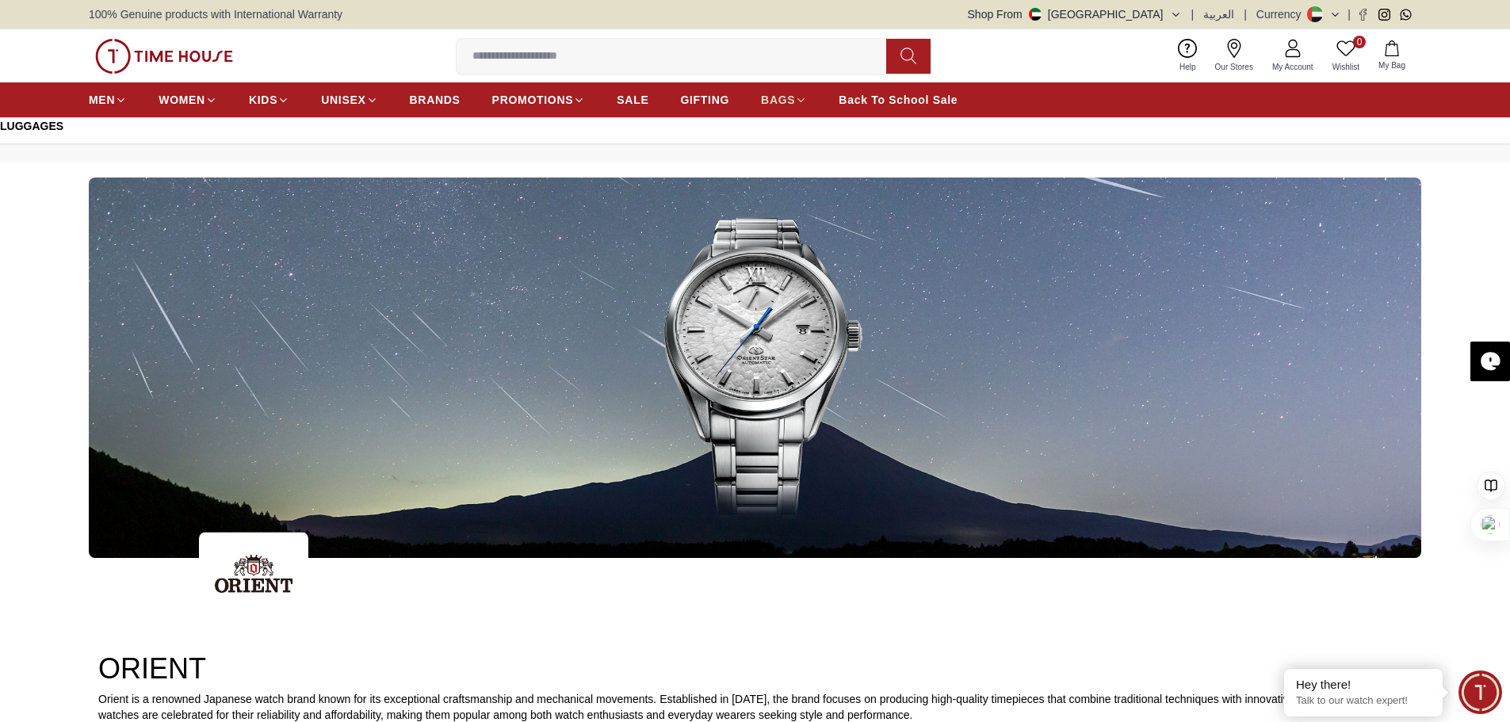
click at [795, 107] on span "BAGS" at bounding box center [778, 100] width 34 height 16
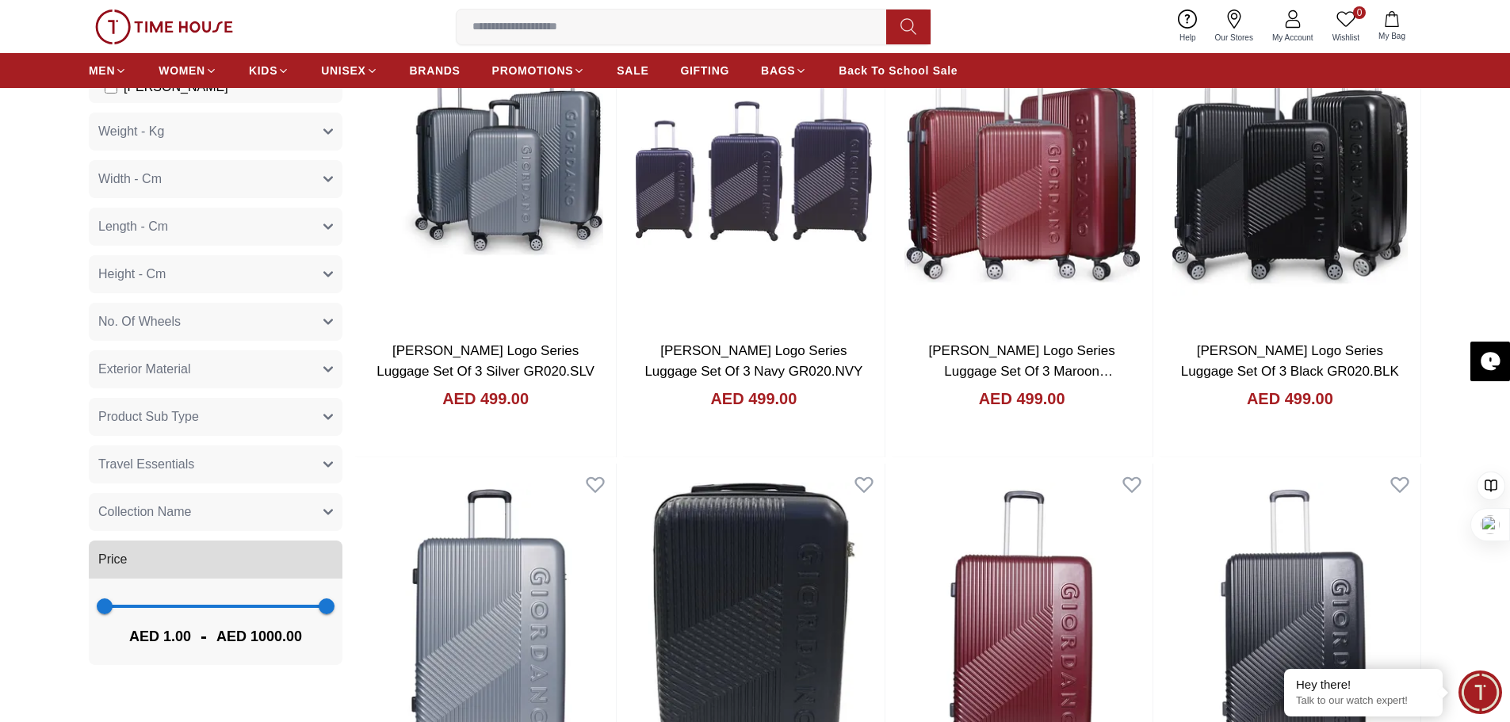
scroll to position [197, 0]
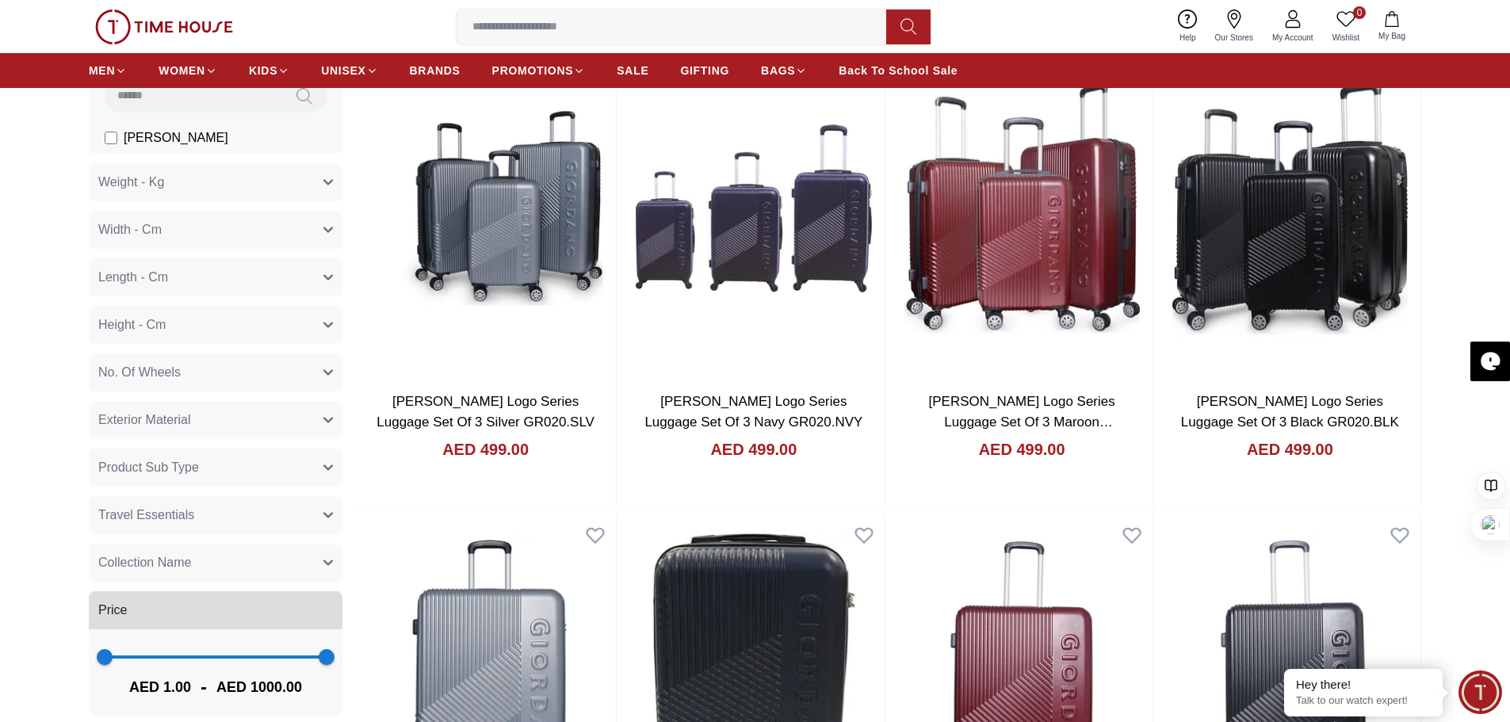
click at [178, 429] on span "Exterior Material" at bounding box center [144, 420] width 92 height 19
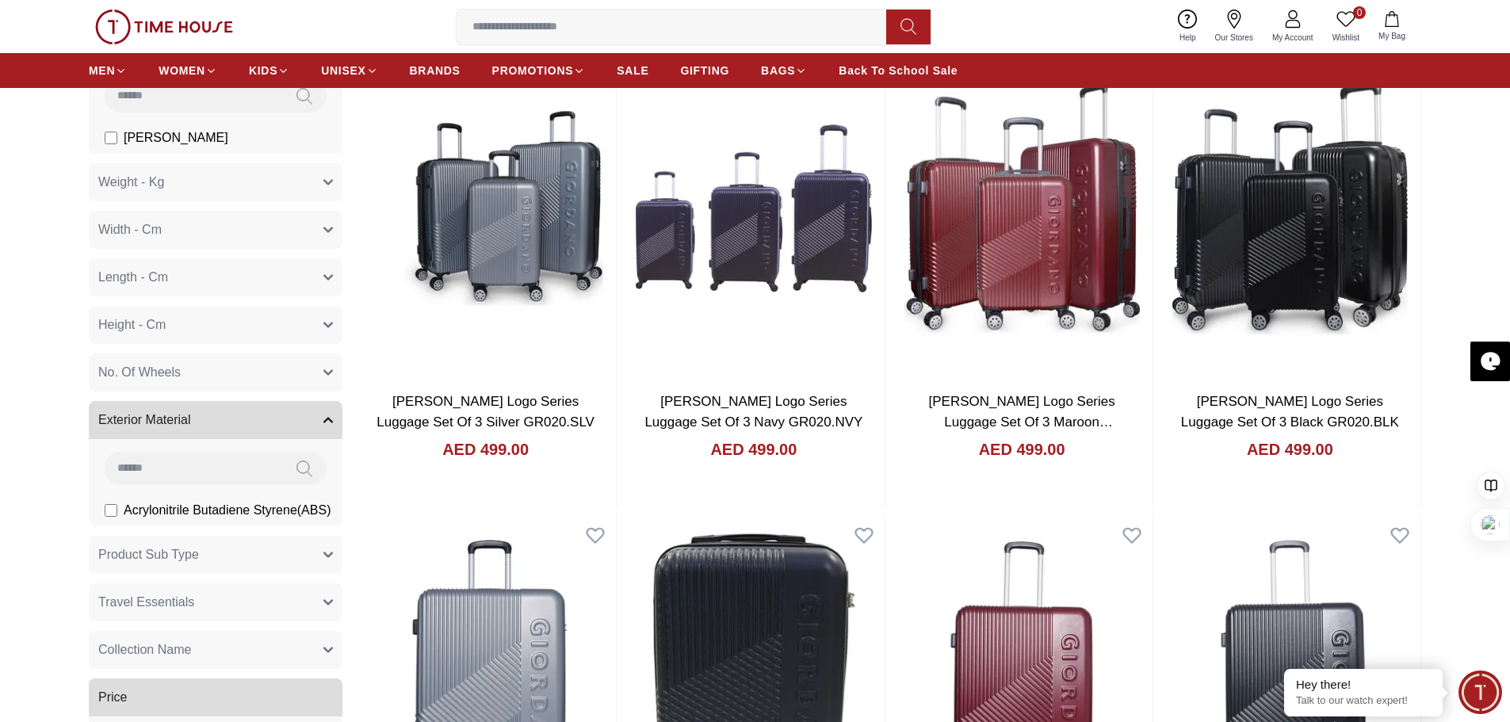
click at [187, 570] on button "Product Sub Type" at bounding box center [216, 555] width 254 height 38
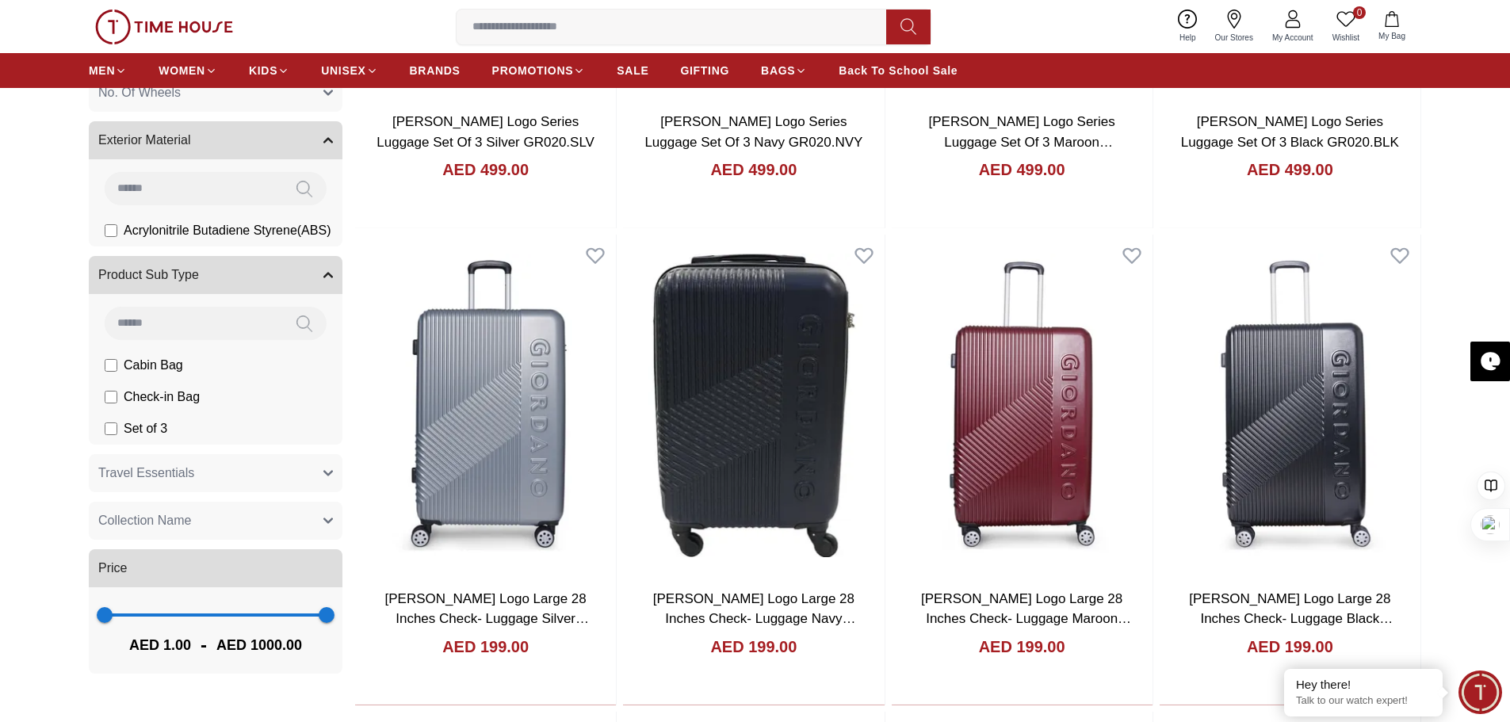
scroll to position [514, 0]
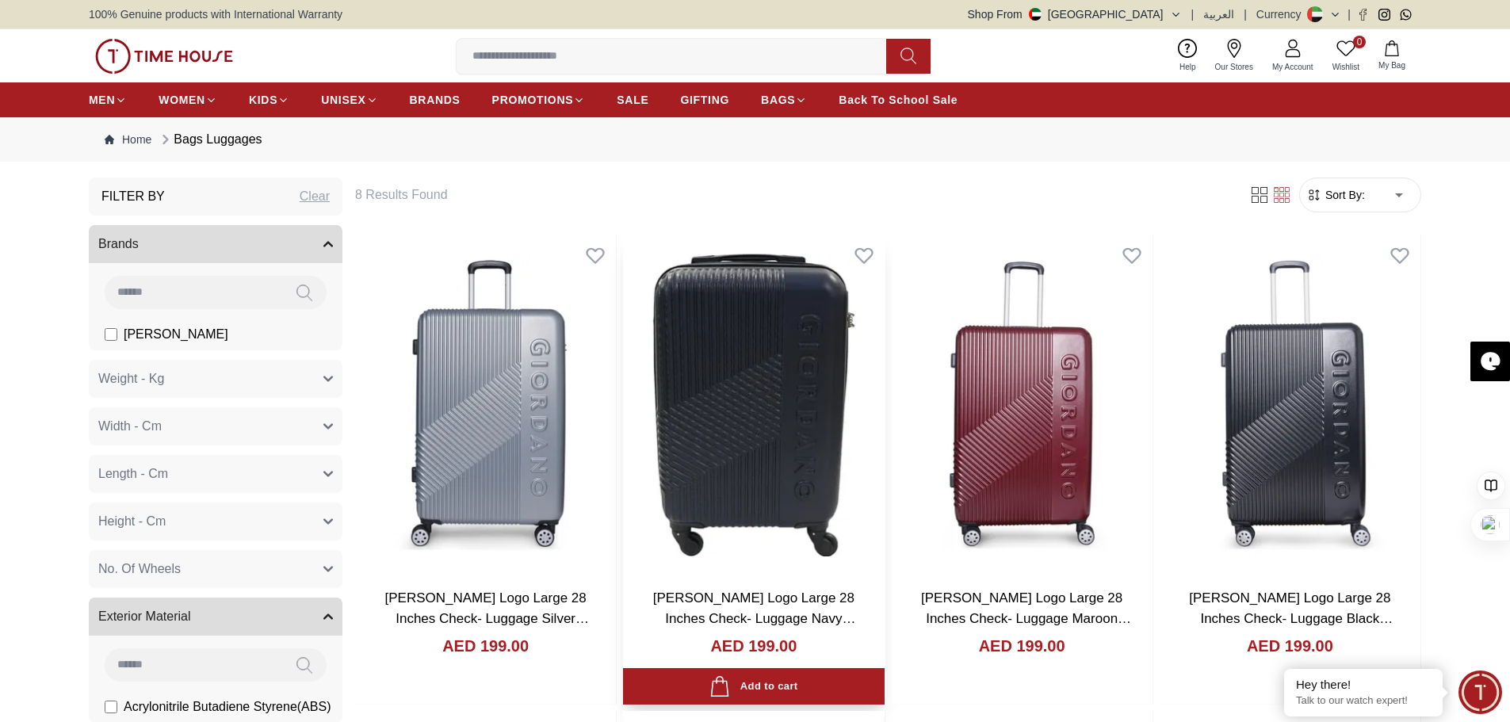
click at [752, 591] on link "[PERSON_NAME] Logo Large 28 Inches Check- Luggage Navy GR020.28.NVY" at bounding box center [754, 617] width 203 height 55
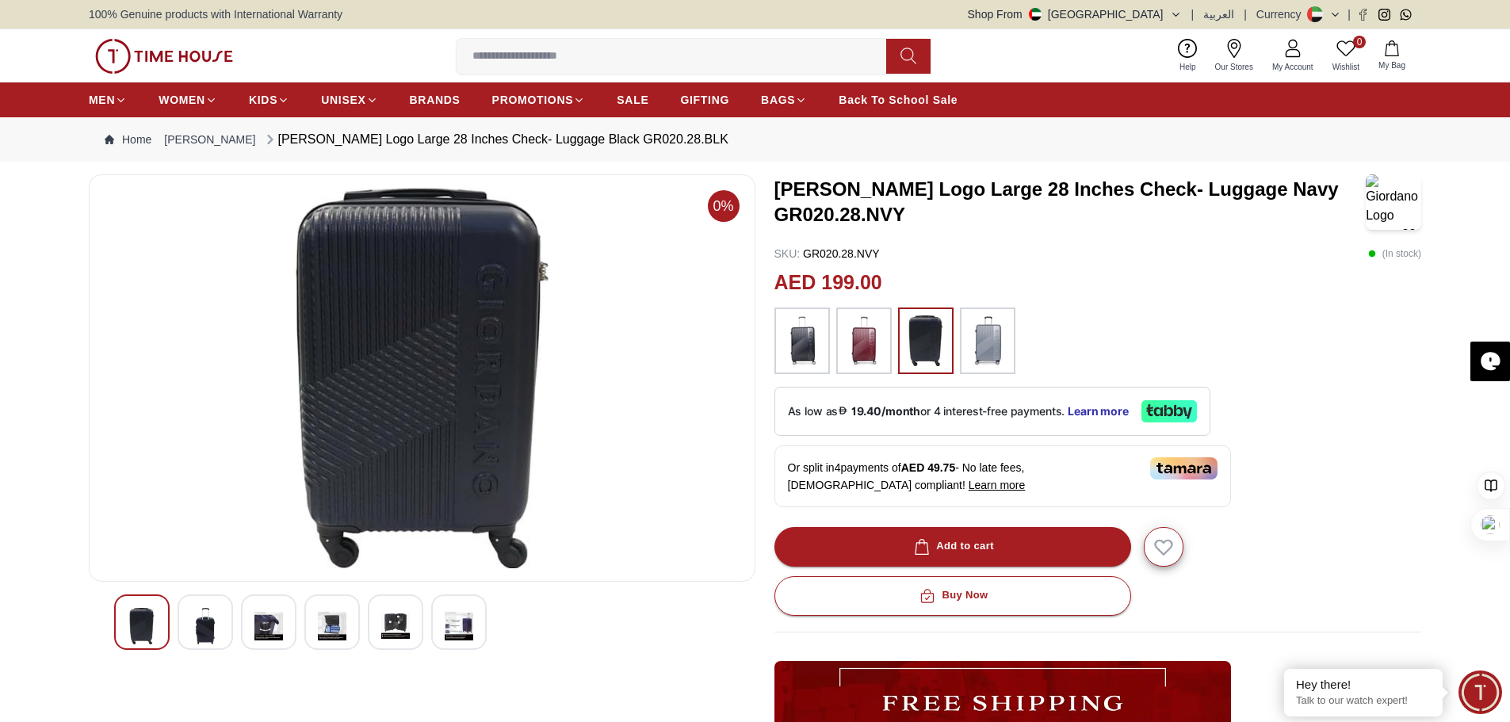
click at [931, 362] on img at bounding box center [926, 340] width 40 height 51
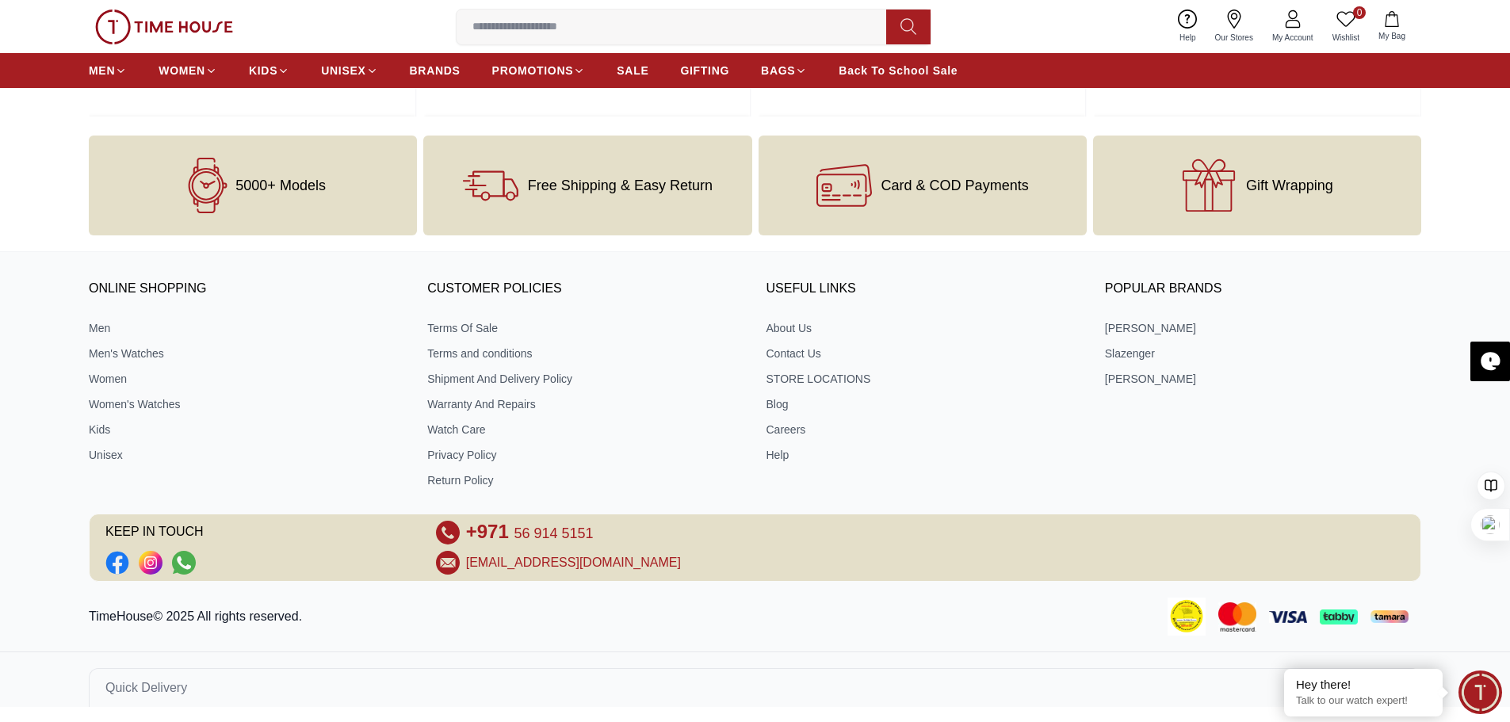
scroll to position [1993, 0]
